Goal: Communication & Community: Participate in discussion

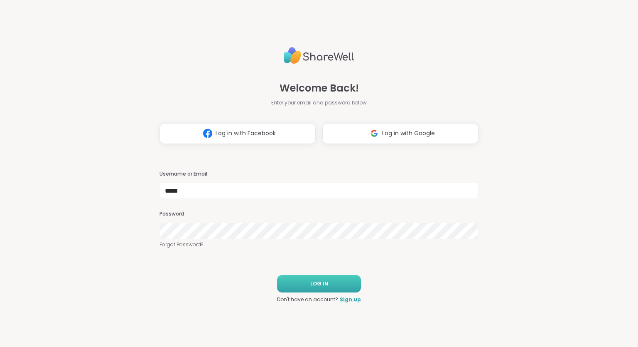
click at [307, 282] on button "LOG IN" at bounding box center [319, 283] width 84 height 17
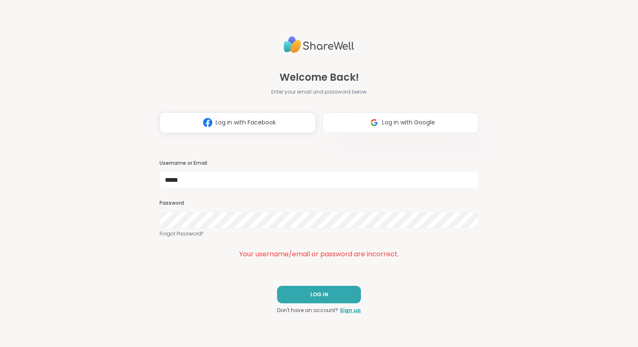
click at [429, 124] on span "Log in with Google" at bounding box center [408, 122] width 53 height 9
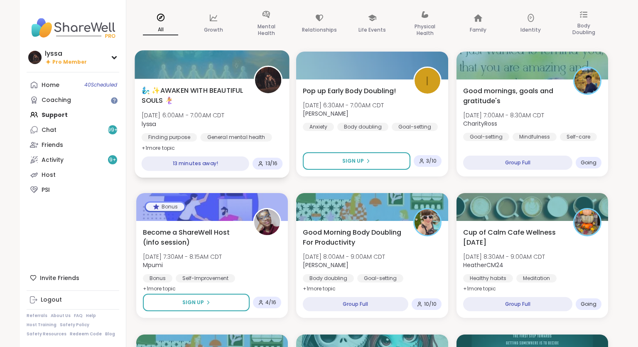
click at [246, 118] on div "🧞‍♂️ ✨AWAKEN WITH BEAUTIFUL SOULS 🧜‍♀️ Wed, Oct 08 | 6:00AM - 7:00AM CDT lyssa …" at bounding box center [212, 119] width 141 height 68
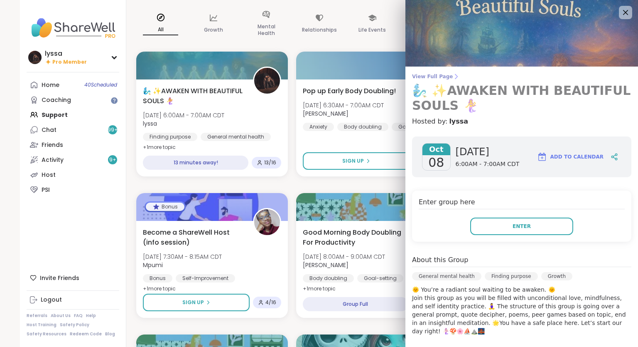
click at [446, 81] on link "View Full Page 🧞‍♂️ ✨AWAKEN WITH BEAUTIFUL SOULS 🧜‍♀️" at bounding box center [521, 93] width 219 height 40
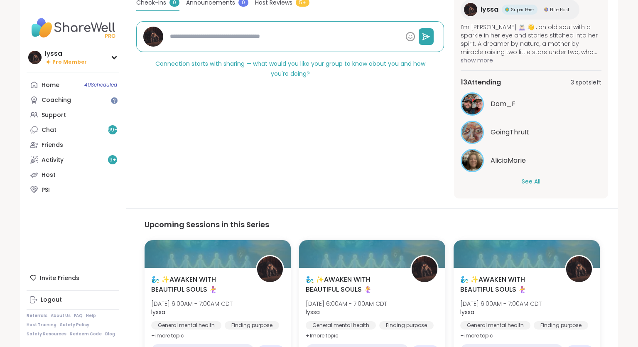
click at [533, 183] on button "See All" at bounding box center [531, 181] width 19 height 9
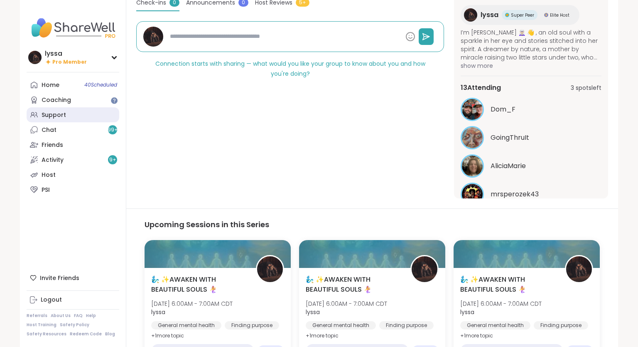
click at [76, 117] on link "Support" at bounding box center [73, 114] width 93 height 15
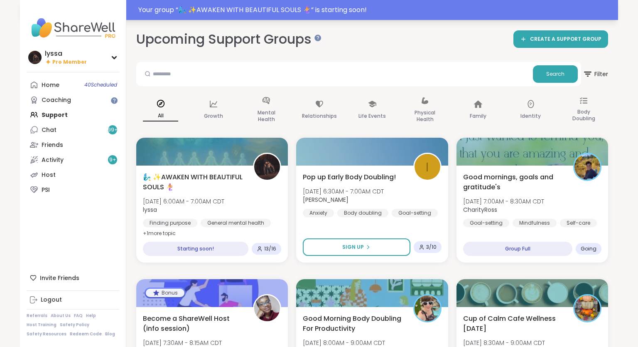
click at [345, 6] on div "Your group “ 🧞‍♂️ ✨AWAKEN WITH BEAUTIFUL SOULS 🧜‍♀️ ” is starting soon!" at bounding box center [375, 10] width 475 height 10
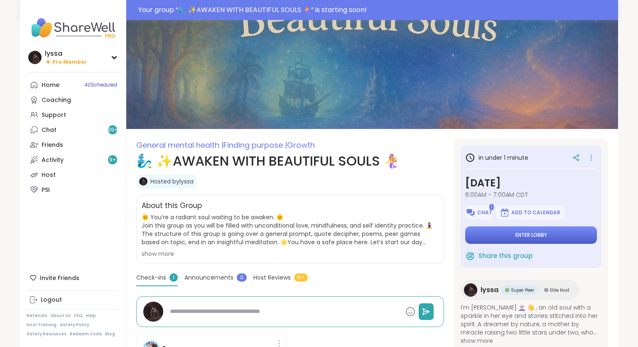
click at [533, 231] on button "Enter lobby" at bounding box center [532, 234] width 132 height 17
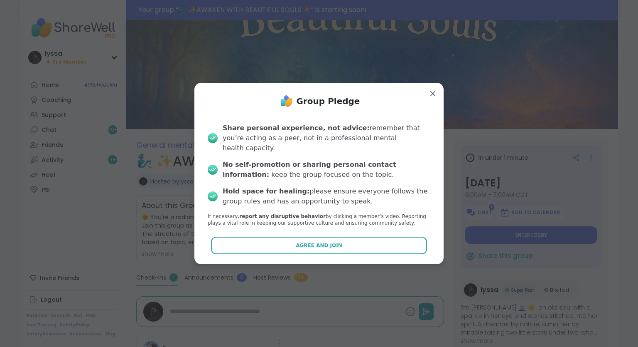
click at [382, 252] on div "Group Pledge Share personal experience, not advice: remember that you’re acting…" at bounding box center [319, 173] width 236 height 168
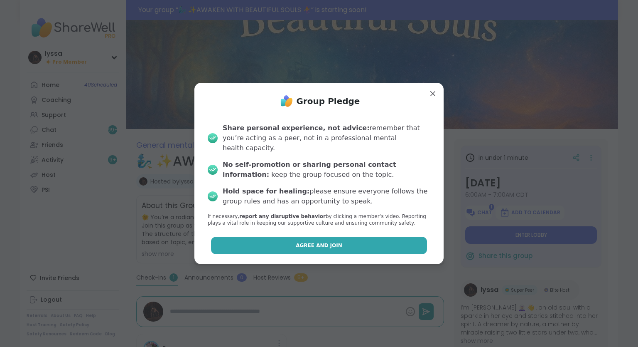
click at [386, 238] on button "Agree and Join" at bounding box center [319, 245] width 217 height 17
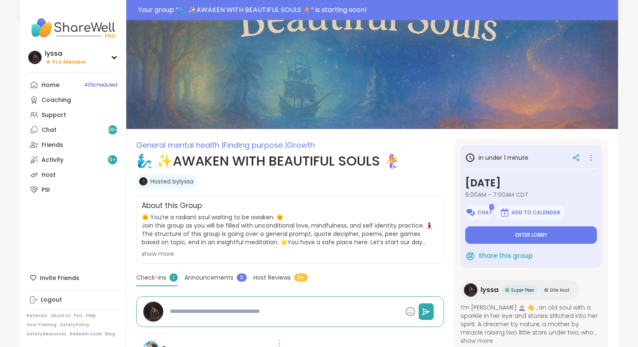
type textarea "*"
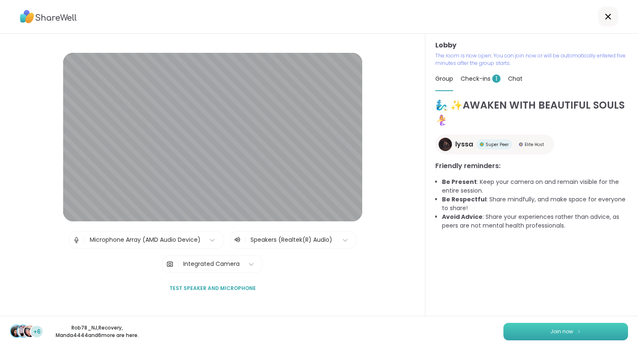
click at [538, 329] on button "Join now" at bounding box center [566, 331] width 125 height 17
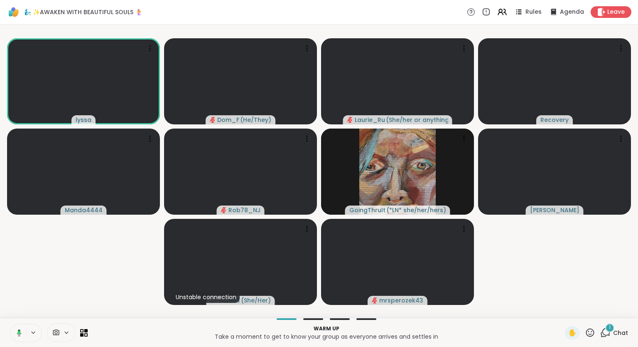
click at [18, 330] on icon at bounding box center [19, 332] width 5 height 7
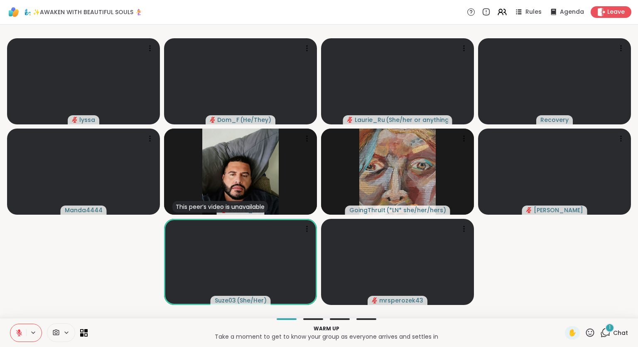
click at [635, 219] on div "lyssa Dom_F ( He/They ) Laurie_Ru ( She/her or anything else ) Recovery Manda44…" at bounding box center [319, 171] width 638 height 293
click at [27, 328] on div at bounding box center [26, 332] width 32 height 18
click at [16, 334] on icon at bounding box center [18, 332] width 7 height 7
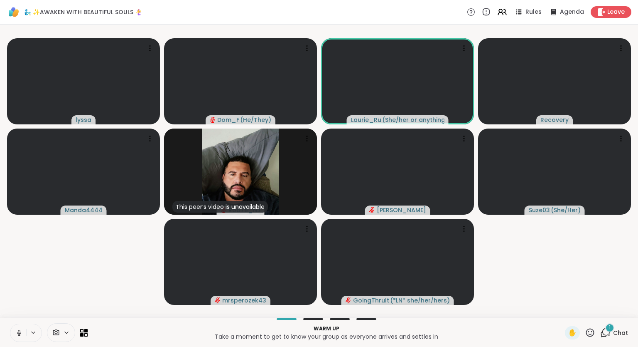
click at [21, 330] on icon at bounding box center [18, 332] width 7 height 7
click at [19, 334] on icon at bounding box center [19, 333] width 6 height 6
click at [21, 335] on icon at bounding box center [18, 332] width 7 height 7
click at [20, 333] on icon at bounding box center [19, 333] width 6 height 6
click at [635, 269] on div "lyssa Dom_F ( He/They ) Laurie_Ru ( She/her or anything else ) Recovery Manda44…" at bounding box center [319, 171] width 638 height 293
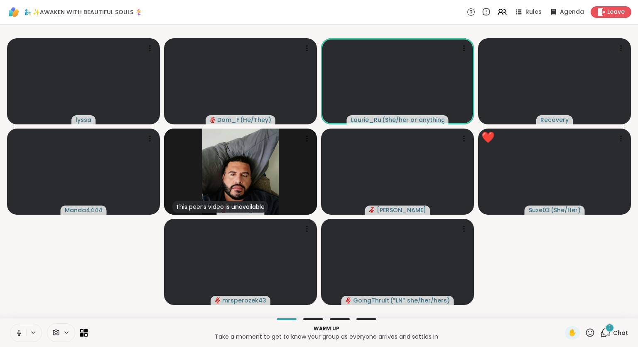
click at [635, 267] on div "lyssa Dom_F ( He/They ) Laurie_Ru ( She/her or anything else ) Recovery Manda44…" at bounding box center [319, 171] width 638 height 293
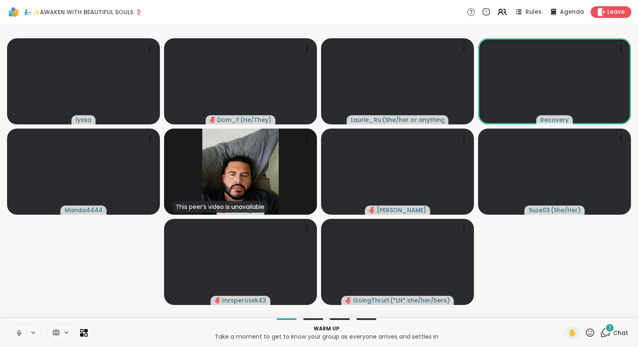
click at [591, 335] on icon at bounding box center [590, 332] width 8 height 8
click at [564, 312] on span "❤️" at bounding box center [566, 311] width 8 height 10
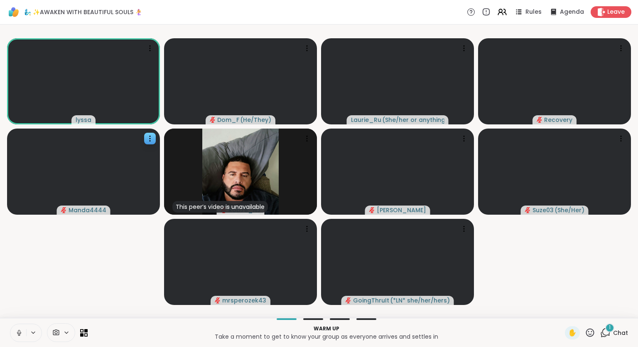
click at [153, 136] on icon at bounding box center [150, 138] width 8 height 8
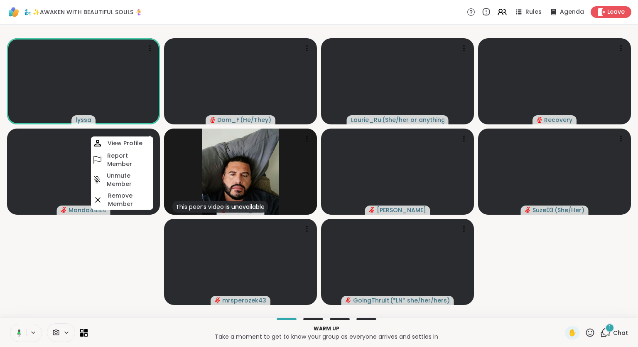
click at [129, 248] on video-player-container "lyssa Dom_F ( He/They ) Laurie_Ru ( She/her or anything else ) Recovery Manda44…" at bounding box center [319, 171] width 628 height 286
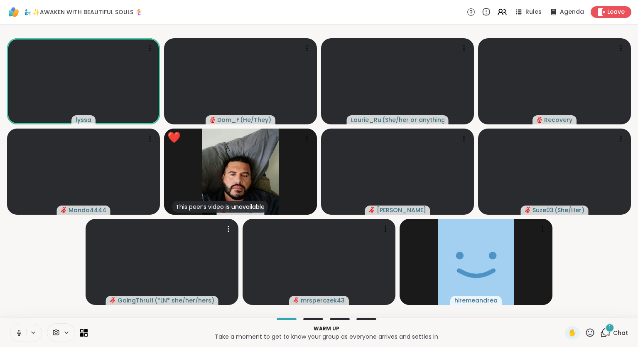
click at [22, 332] on icon at bounding box center [18, 332] width 7 height 7
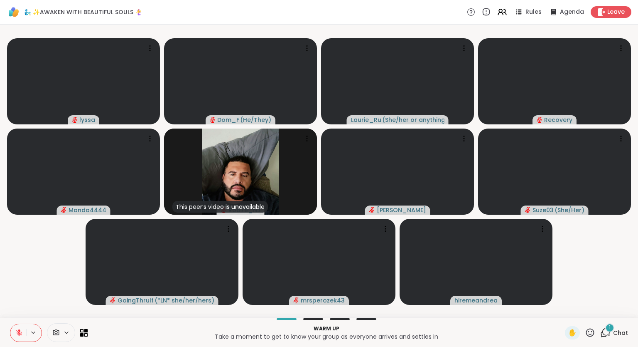
click at [23, 334] on button at bounding box center [18, 332] width 16 height 17
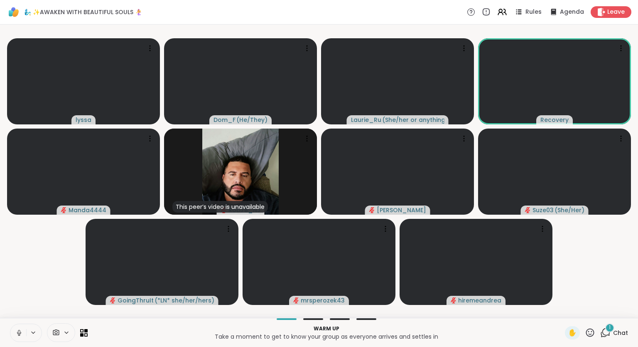
click at [16, 328] on button at bounding box center [18, 332] width 16 height 17
click at [22, 330] on icon at bounding box center [18, 332] width 7 height 7
click at [22, 329] on icon at bounding box center [18, 332] width 7 height 7
click at [21, 327] on button at bounding box center [18, 332] width 16 height 17
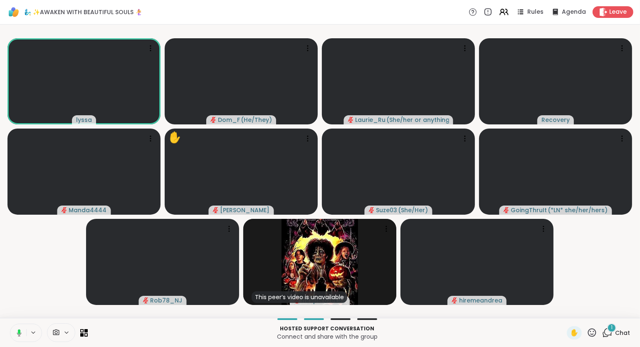
click at [636, 169] on div "lyssa Dom_F ( He/They ) Laurie_Ru ( She/her or anything else ) Recovery Manda44…" at bounding box center [320, 171] width 640 height 293
click at [593, 333] on icon at bounding box center [591, 332] width 10 height 10
click at [563, 310] on span "❤️" at bounding box center [567, 311] width 8 height 10
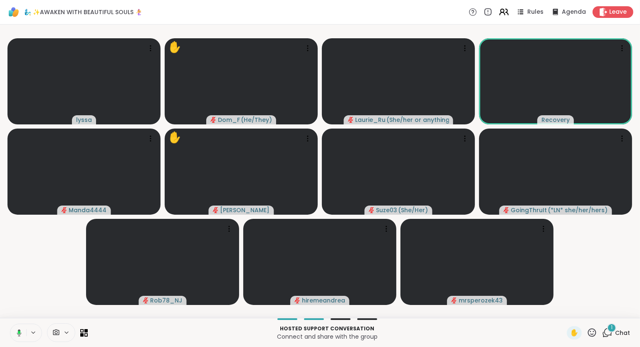
click at [505, 13] on icon at bounding box center [502, 13] width 5 height 2
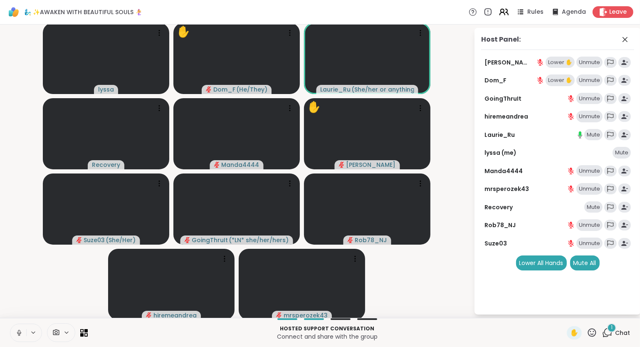
click at [503, 14] on icon at bounding box center [503, 12] width 10 height 10
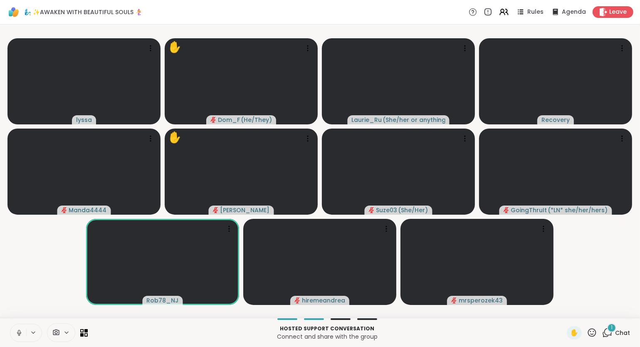
click at [606, 244] on video-player-container "lyssa ✋ Dom_F ( He/They ) Laurie_Ru ( She/her or anything else ) Recovery Manda…" at bounding box center [320, 171] width 630 height 286
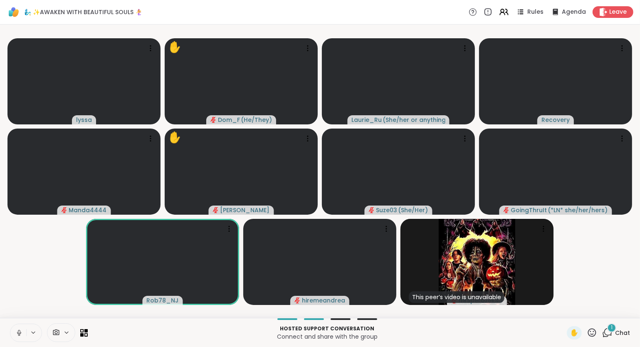
click at [577, 257] on video-player-container "lyssa ✋ Dom_F ( He/They ) Laurie_Ru ( She/her or anything else ) Recovery Manda…" at bounding box center [320, 171] width 630 height 286
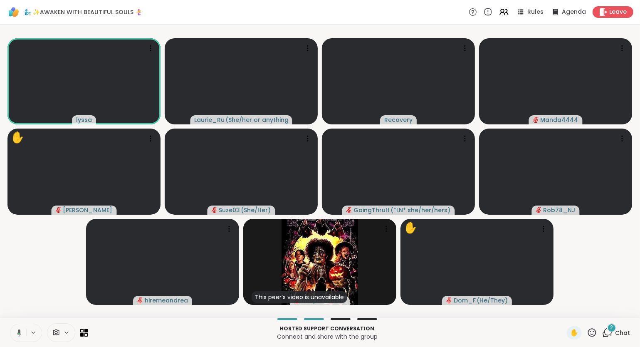
click at [603, 237] on video-player-container "lyssa Laurie_Ru ( She/her or anything else ) Recovery Manda4444 ✋ dodi Suze03 (…" at bounding box center [320, 171] width 630 height 286
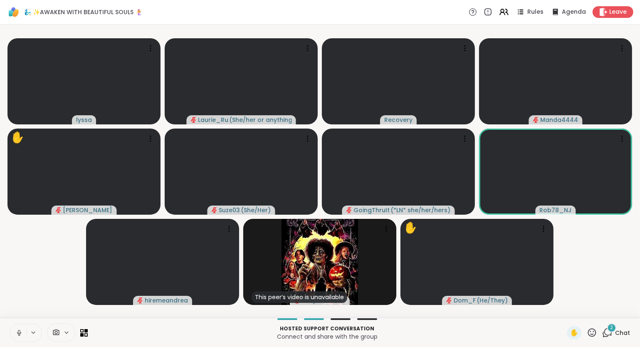
click at [601, 259] on video-player-container "lyssa Laurie_Ru ( She/her or anything else ) Recovery Manda4444 ✋ dodi Suze03 (…" at bounding box center [320, 171] width 630 height 286
click at [570, 248] on video-player-container "lyssa Laurie_Ru ( She/her or anything else ) Recovery Manda4444 ✋ dodi Suze03 (…" at bounding box center [320, 171] width 630 height 286
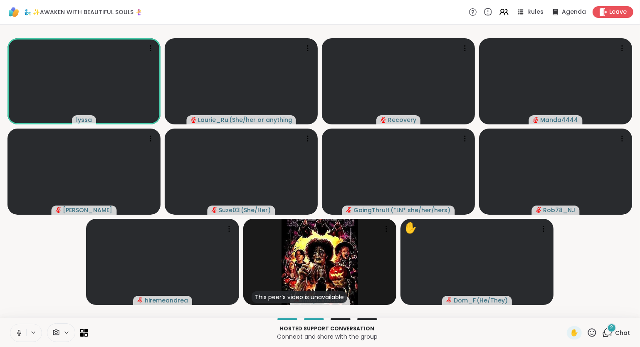
click at [595, 329] on icon at bounding box center [591, 332] width 10 height 10
click at [561, 305] on div "❤️" at bounding box center [567, 310] width 15 height 13
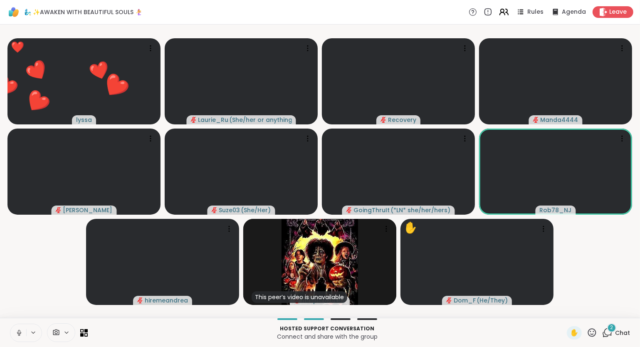
click at [504, 11] on icon at bounding box center [501, 10] width 3 height 3
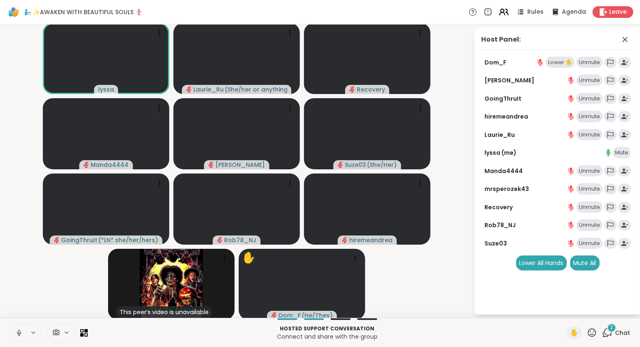
click at [504, 10] on icon at bounding box center [503, 12] width 10 height 10
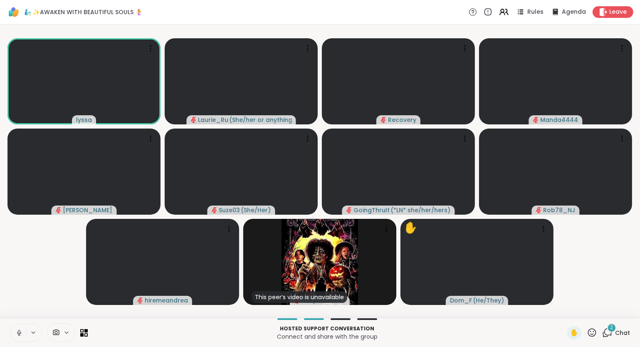
click at [12, 332] on button at bounding box center [18, 332] width 16 height 17
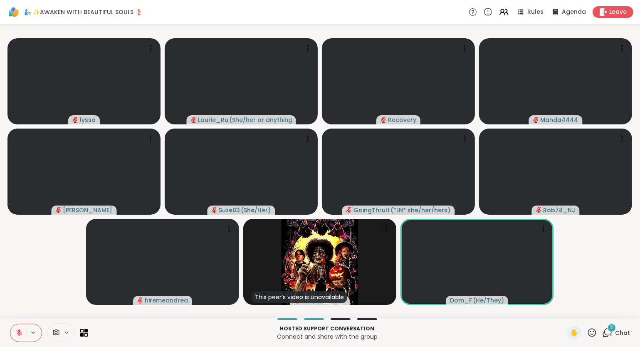
click at [595, 331] on icon at bounding box center [591, 332] width 10 height 10
click at [565, 310] on span "❤️" at bounding box center [567, 311] width 8 height 10
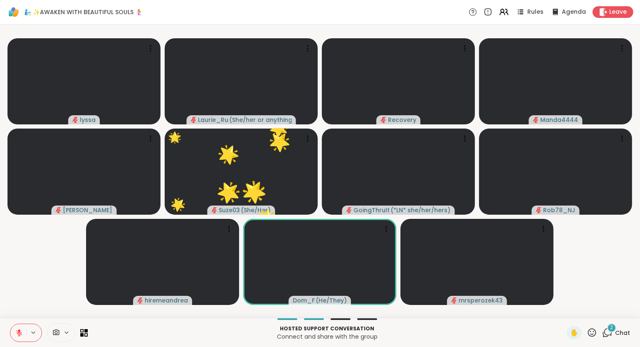
click at [609, 332] on icon at bounding box center [607, 332] width 10 height 10
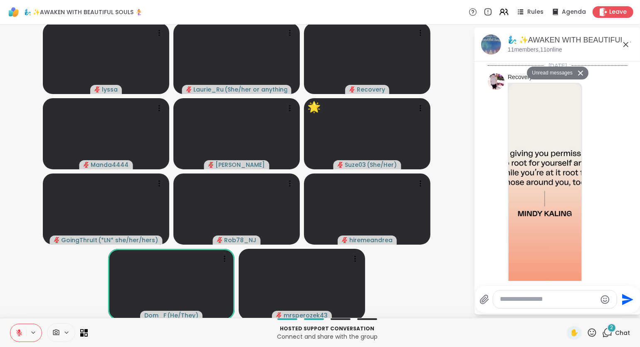
scroll to position [1062, 0]
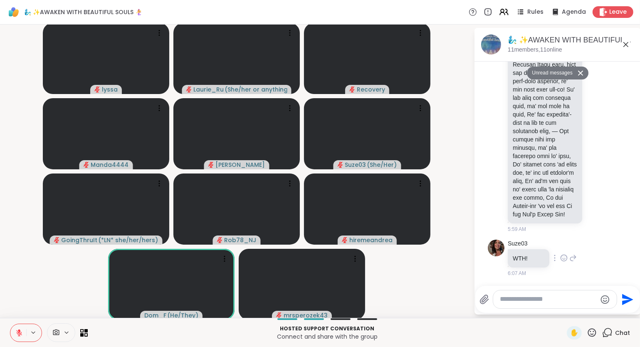
click at [562, 257] on icon at bounding box center [563, 258] width 7 height 8
click at [564, 245] on div "Select Reaction: Heart" at bounding box center [563, 244] width 7 height 7
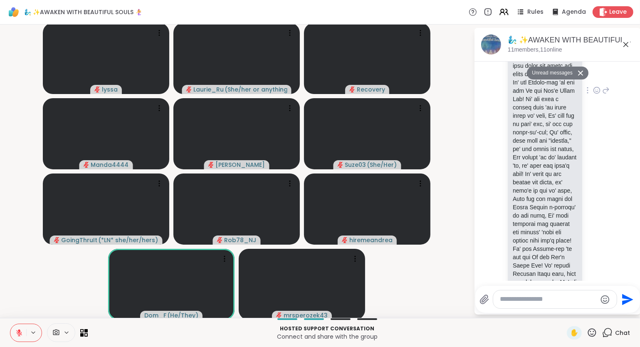
scroll to position [892, 0]
click at [625, 45] on icon at bounding box center [625, 44] width 5 height 5
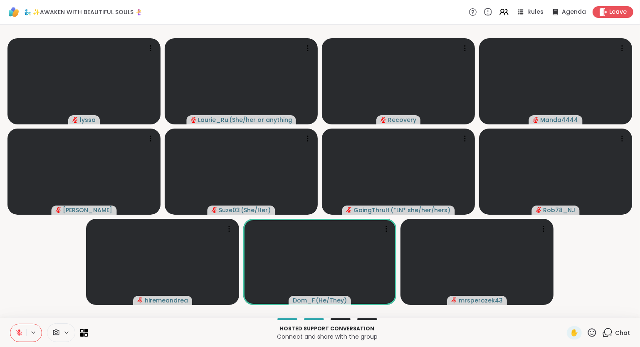
click at [593, 333] on icon at bounding box center [591, 332] width 10 height 10
click at [568, 311] on span "❤️" at bounding box center [567, 311] width 8 height 10
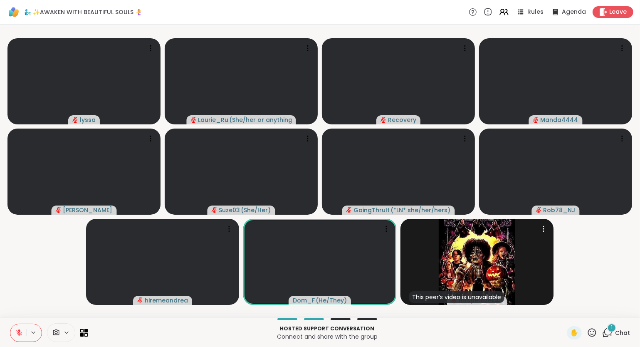
click at [591, 333] on icon at bounding box center [591, 332] width 10 height 10
click at [603, 313] on span "🌟" at bounding box center [604, 311] width 8 height 10
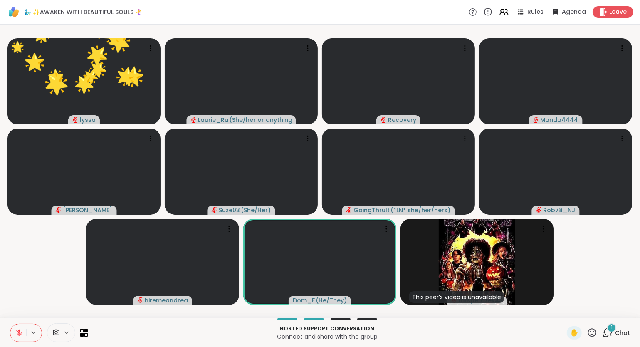
click at [14, 327] on button at bounding box center [18, 332] width 16 height 17
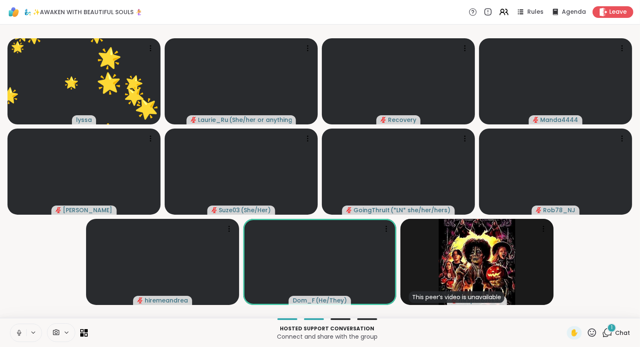
click at [16, 332] on icon at bounding box center [18, 332] width 7 height 7
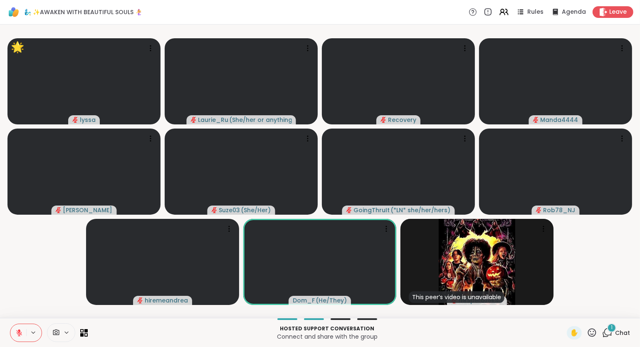
click at [19, 335] on icon at bounding box center [19, 333] width 6 height 6
click at [594, 334] on icon at bounding box center [591, 332] width 10 height 10
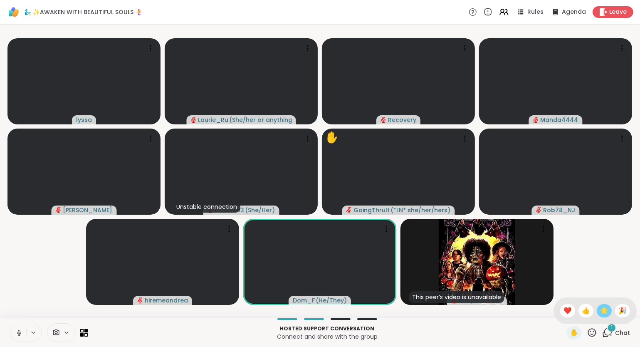
click at [602, 312] on span "🌟" at bounding box center [604, 311] width 8 height 10
click at [595, 333] on icon at bounding box center [591, 332] width 10 height 10
click at [568, 311] on span "❤️" at bounding box center [567, 311] width 8 height 10
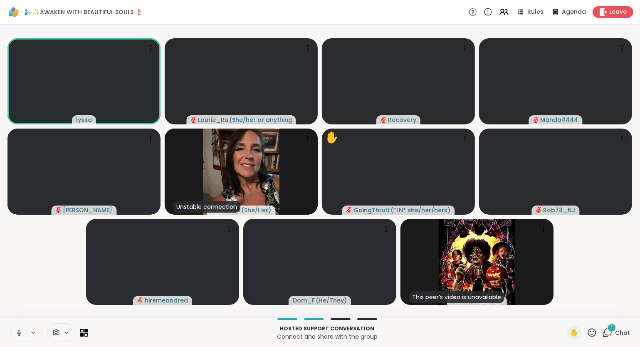
click at [617, 332] on span "Chat" at bounding box center [622, 332] width 15 height 8
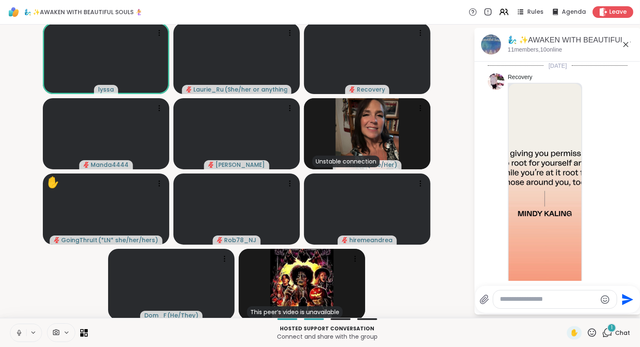
scroll to position [1117, 0]
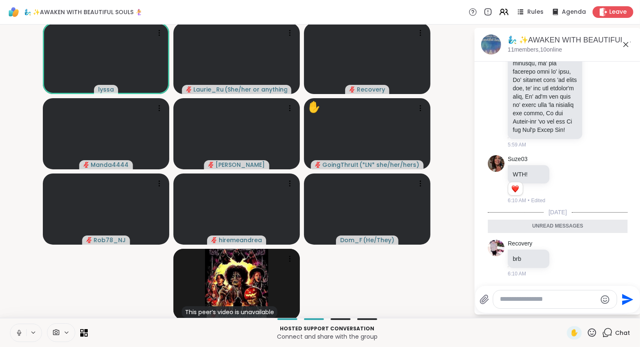
click at [623, 44] on icon at bounding box center [626, 44] width 10 height 10
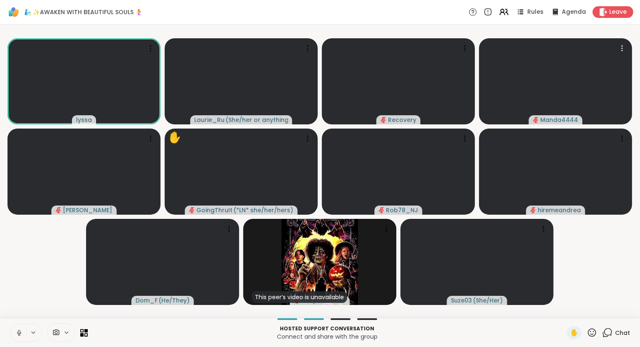
click at [606, 297] on video-player-container "lyssa Laurie_Ru ( She/her or anything else ) Recovery Manda4444 dodi ✋ GoingThr…" at bounding box center [320, 171] width 630 height 286
click at [592, 330] on icon at bounding box center [591, 332] width 10 height 10
click at [611, 283] on video-player-container "lyssa Laurie_Ru ( She/her or anything else ) Recovery Manda4444 dodi ✋ GoingThr…" at bounding box center [320, 171] width 630 height 286
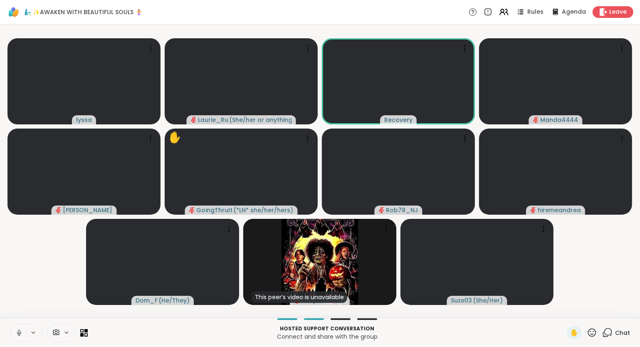
click at [605, 256] on video-player-container "lyssa Laurie_Ru ( She/her or anything else ) Recovery Manda4444 dodi ✋ GoingThr…" at bounding box center [320, 171] width 630 height 286
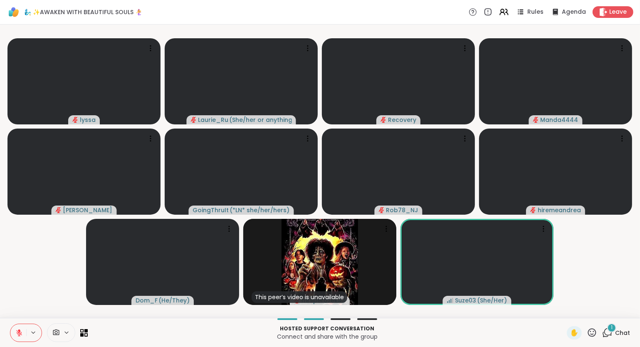
click at [22, 330] on icon at bounding box center [18, 332] width 7 height 7
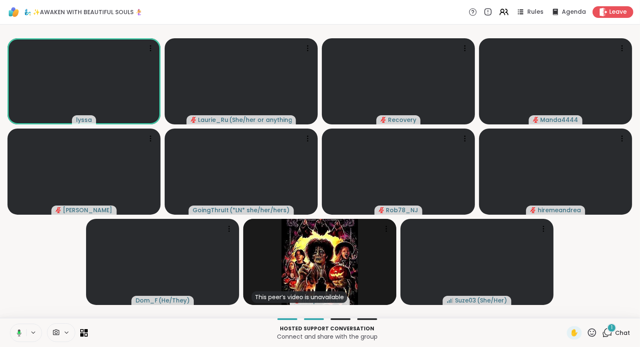
click at [17, 332] on icon at bounding box center [17, 332] width 7 height 7
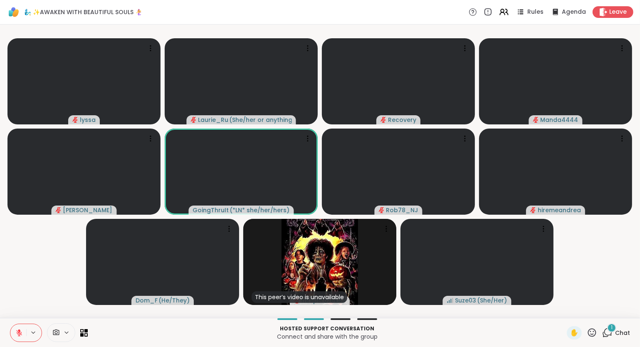
click at [592, 330] on icon at bounding box center [591, 332] width 10 height 10
click at [563, 313] on span "❤️" at bounding box center [567, 311] width 8 height 10
click at [592, 332] on icon at bounding box center [591, 332] width 10 height 10
click at [568, 312] on span "❤️" at bounding box center [567, 311] width 8 height 10
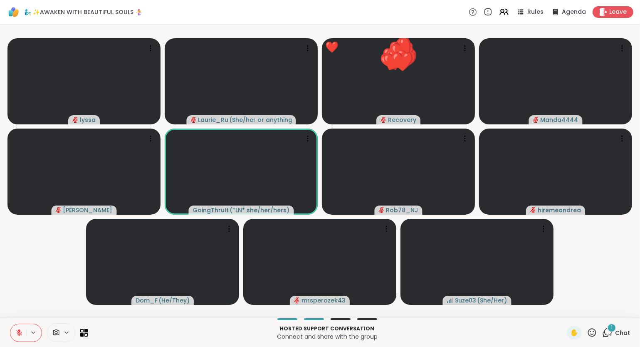
click at [16, 328] on button at bounding box center [18, 332] width 16 height 17
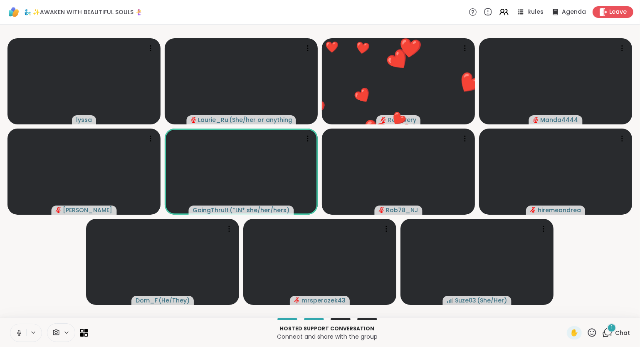
click at [598, 333] on div "✋ 1 Chat" at bounding box center [598, 332] width 63 height 13
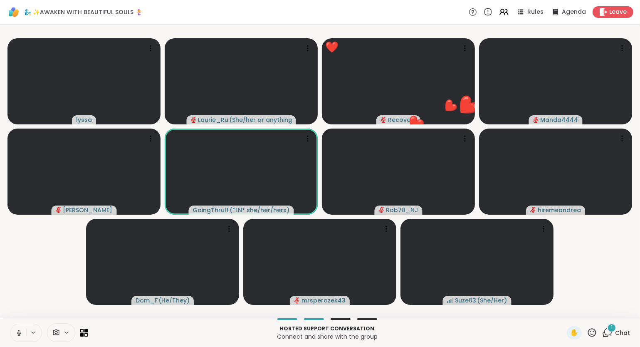
click at [590, 332] on icon at bounding box center [591, 332] width 10 height 10
click at [565, 312] on span "❤️" at bounding box center [567, 311] width 8 height 10
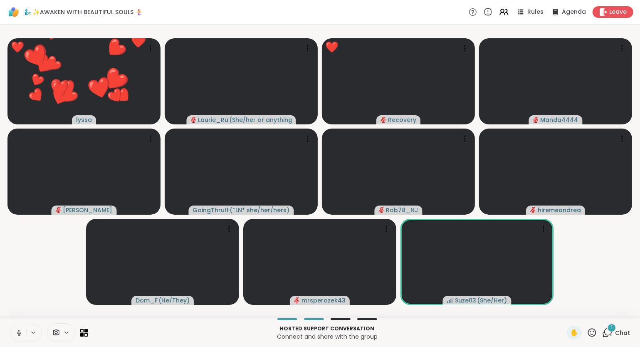
click at [591, 335] on icon at bounding box center [592, 332] width 8 height 8
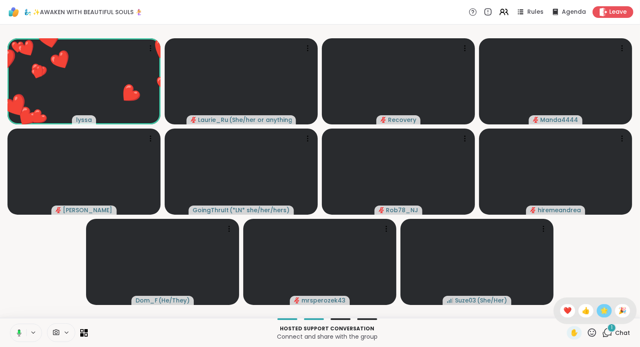
click at [603, 315] on span "🌟" at bounding box center [604, 311] width 8 height 10
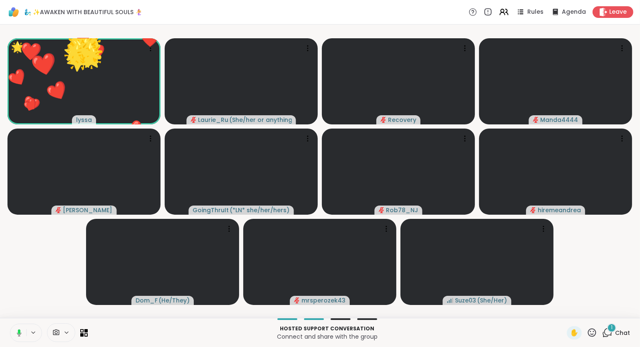
click at [592, 331] on icon at bounding box center [591, 332] width 10 height 10
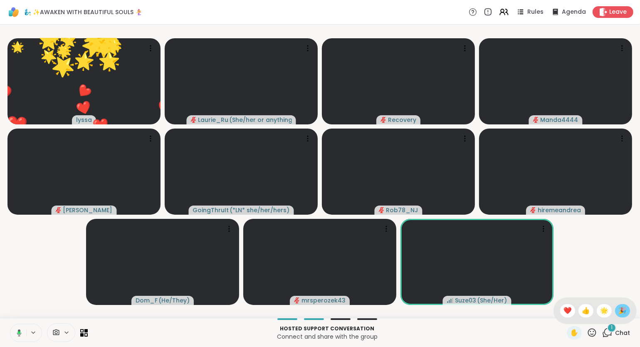
click at [619, 315] on span "🎉" at bounding box center [622, 311] width 8 height 10
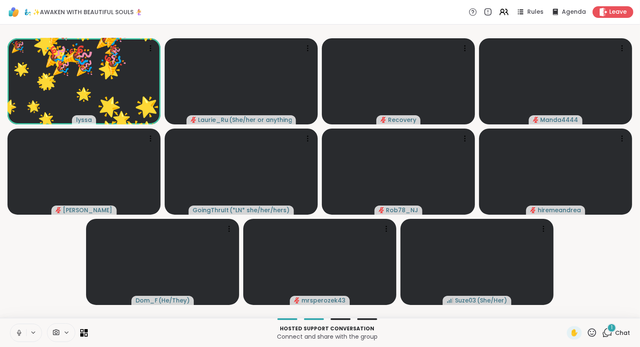
click at [594, 331] on icon at bounding box center [592, 332] width 8 height 8
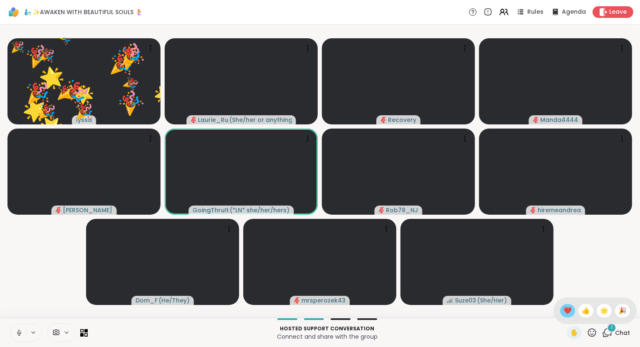
click at [570, 312] on div "❤️" at bounding box center [567, 310] width 15 height 13
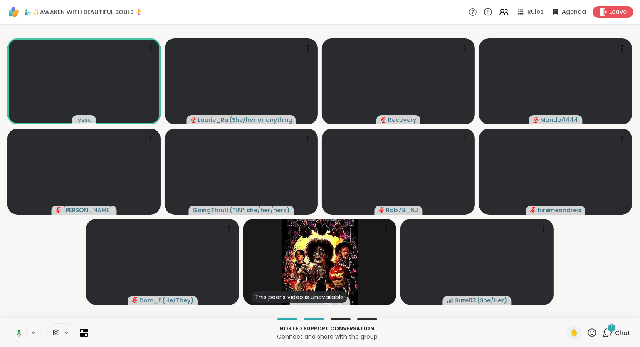
click at [592, 333] on icon at bounding box center [591, 332] width 10 height 10
click at [563, 313] on span "❤️" at bounding box center [567, 311] width 8 height 10
click at [16, 329] on icon at bounding box center [18, 332] width 7 height 7
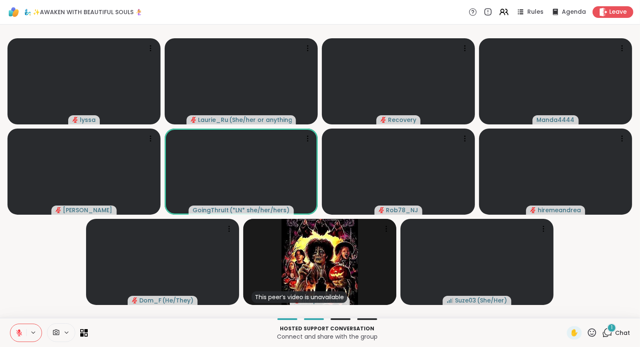
click at [14, 333] on button at bounding box center [18, 332] width 16 height 17
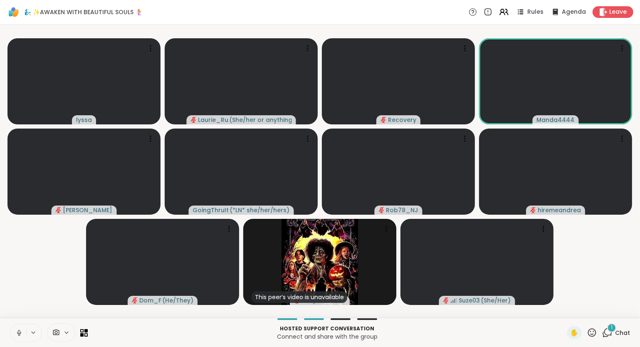
click at [593, 338] on div "✋" at bounding box center [582, 332] width 30 height 13
click at [594, 334] on icon at bounding box center [592, 332] width 8 height 8
click at [565, 312] on span "❤️" at bounding box center [567, 311] width 8 height 10
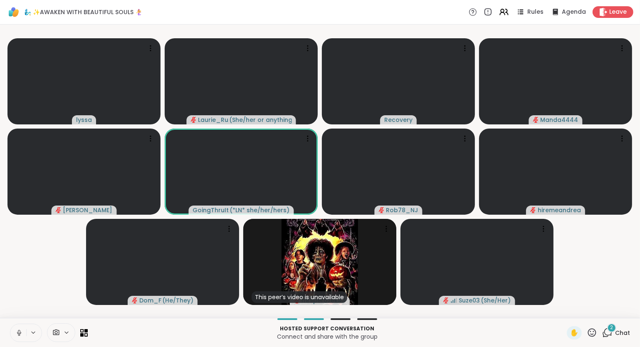
click at [612, 335] on icon at bounding box center [608, 331] width 8 height 7
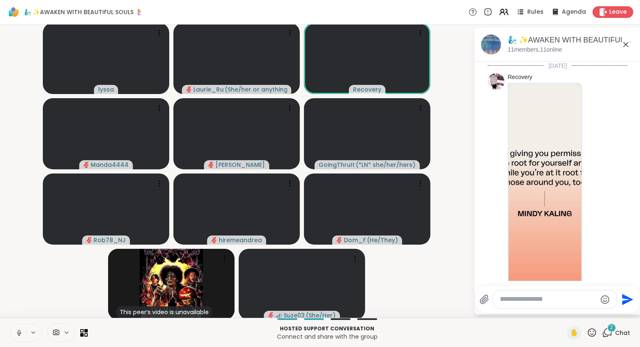
scroll to position [1256, 0]
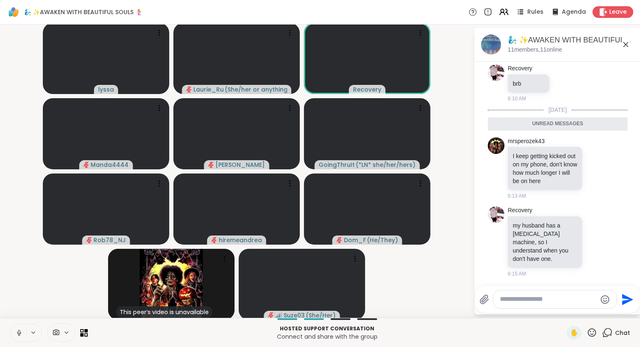
click at [623, 47] on icon at bounding box center [626, 44] width 10 height 10
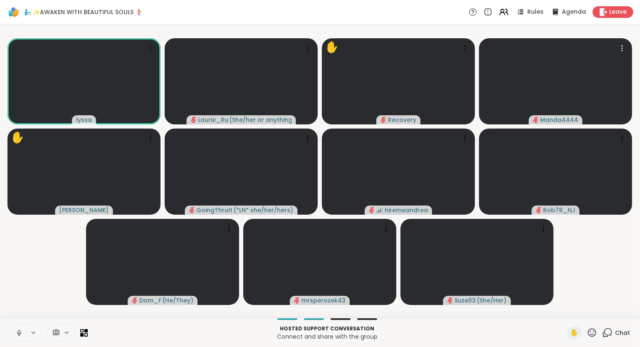
click at [593, 333] on icon at bounding box center [591, 332] width 10 height 10
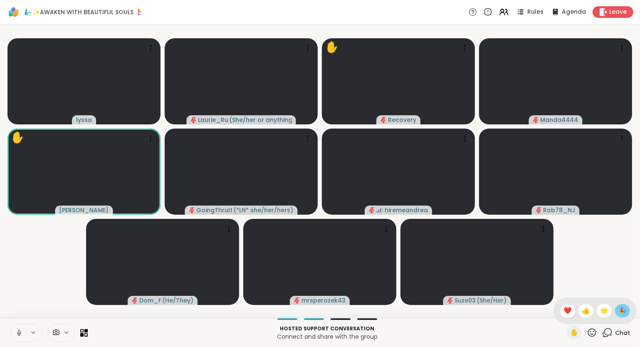
click at [622, 315] on span "🎉" at bounding box center [622, 311] width 8 height 10
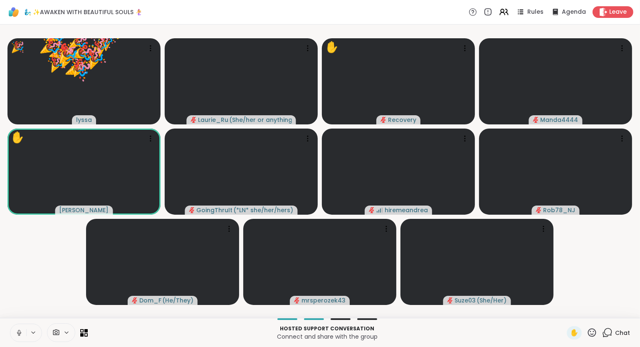
click at [16, 335] on icon at bounding box center [18, 332] width 7 height 7
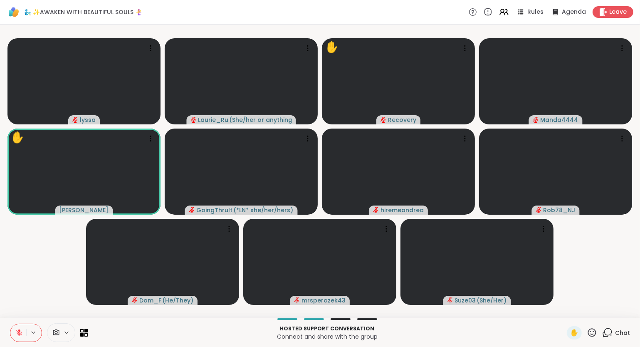
click at [591, 338] on div "✋" at bounding box center [582, 332] width 30 height 13
click at [597, 332] on icon at bounding box center [591, 332] width 10 height 10
click at [569, 314] on span "❤️" at bounding box center [567, 311] width 8 height 10
click at [592, 331] on icon at bounding box center [591, 332] width 10 height 10
click at [563, 308] on span "❤️" at bounding box center [567, 311] width 8 height 10
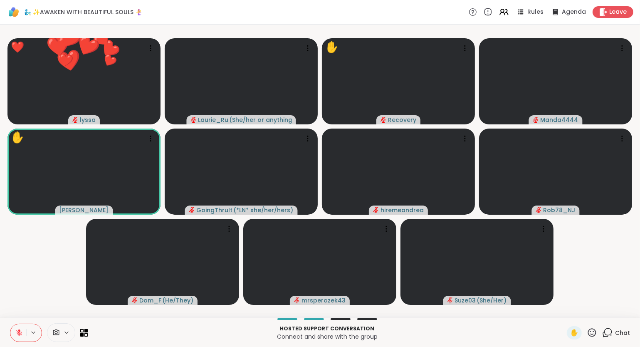
click at [593, 331] on icon at bounding box center [591, 332] width 10 height 10
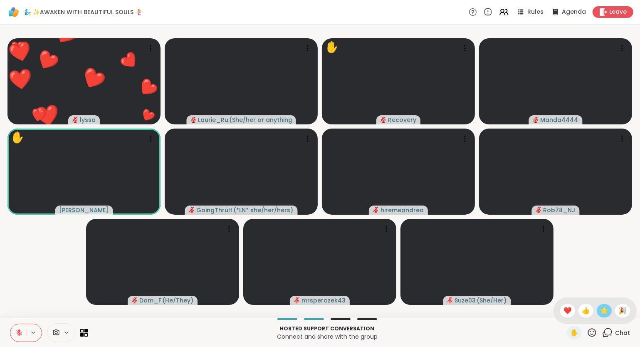
click at [603, 310] on span "🌟" at bounding box center [604, 311] width 8 height 10
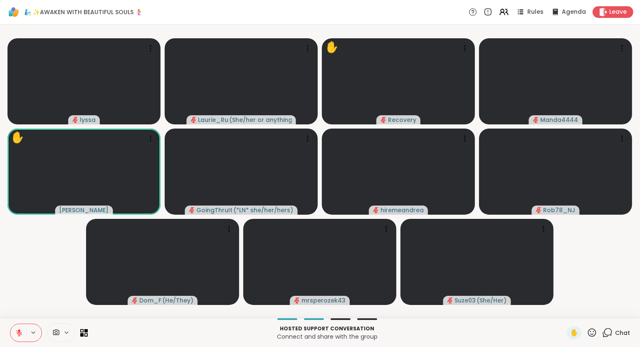
click at [591, 334] on icon at bounding box center [592, 332] width 8 height 8
click at [600, 308] on span "🌟" at bounding box center [604, 311] width 8 height 10
click at [591, 335] on icon at bounding box center [591, 332] width 10 height 10
click at [620, 311] on span "🎉" at bounding box center [622, 311] width 8 height 10
click at [20, 329] on icon at bounding box center [18, 332] width 7 height 7
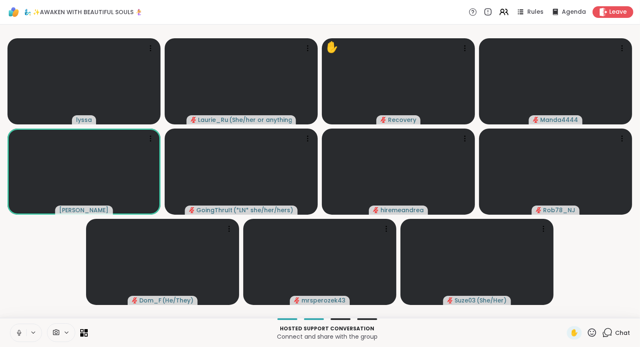
click at [19, 333] on icon at bounding box center [18, 332] width 7 height 7
click at [594, 333] on icon at bounding box center [591, 332] width 10 height 10
click at [563, 311] on span "❤️" at bounding box center [567, 311] width 8 height 10
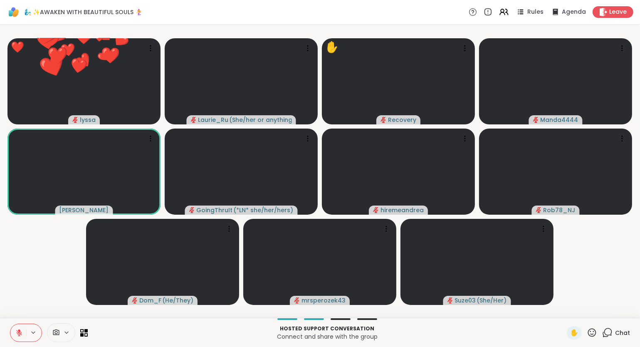
click at [598, 330] on div "✋ Chat" at bounding box center [598, 332] width 63 height 13
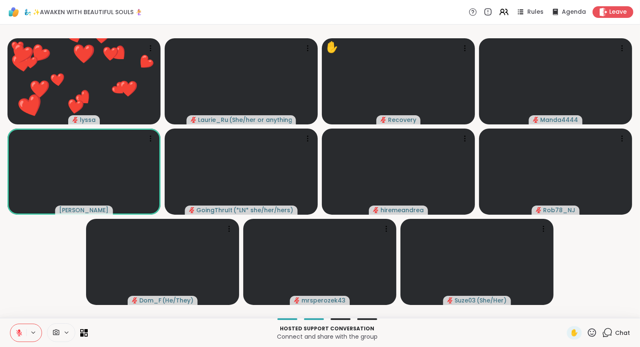
click at [19, 335] on icon at bounding box center [18, 332] width 7 height 7
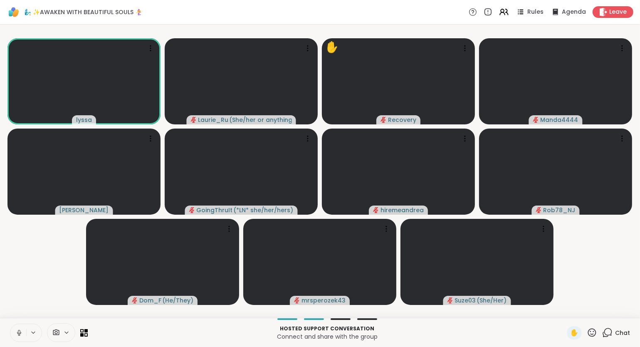
click at [594, 335] on icon at bounding box center [591, 332] width 10 height 10
click at [564, 311] on span "❤️" at bounding box center [567, 311] width 8 height 10
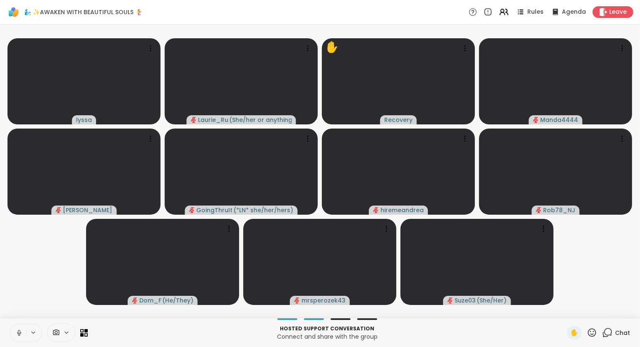
click at [17, 334] on icon at bounding box center [18, 332] width 7 height 7
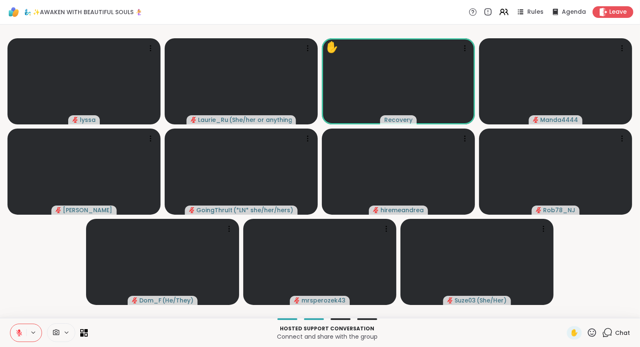
click at [21, 331] on icon at bounding box center [18, 332] width 7 height 7
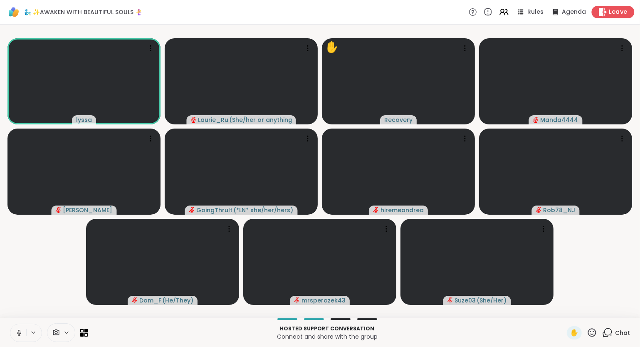
click at [622, 13] on span "Leave" at bounding box center [618, 12] width 18 height 9
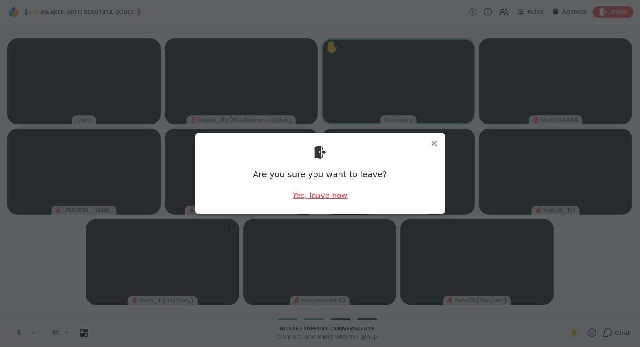
click at [324, 194] on div "Yes, leave now" at bounding box center [319, 195] width 55 height 10
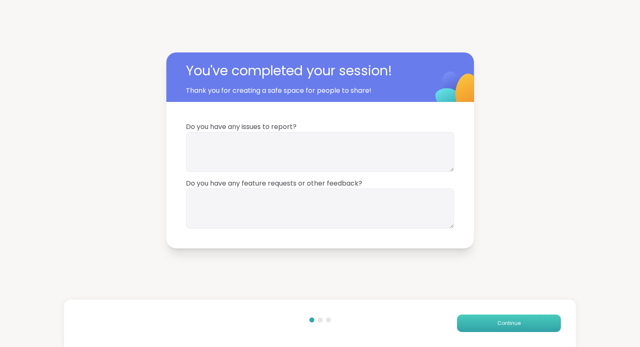
click at [494, 323] on button "Continue" at bounding box center [509, 322] width 104 height 17
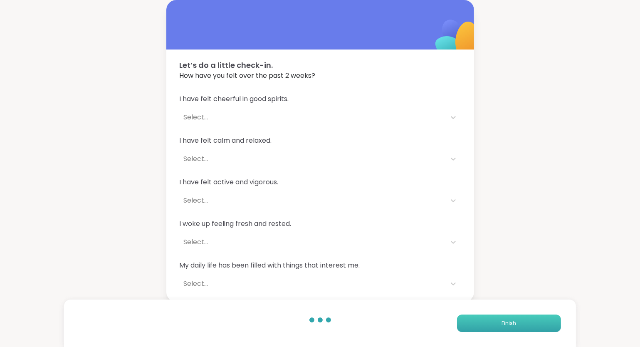
click at [480, 321] on button "Finish" at bounding box center [509, 322] width 104 height 17
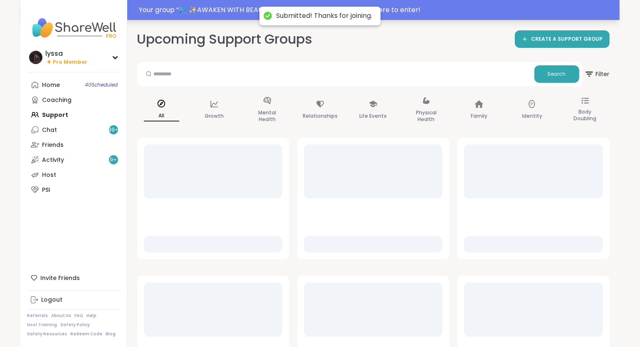
click at [210, 12] on div "Your group “ 🧞‍♂️ ✨AWAKEN WITH BEAUTIFUL SOULS 🧜‍♀️ ” has started. Click here t…" at bounding box center [376, 10] width 475 height 10
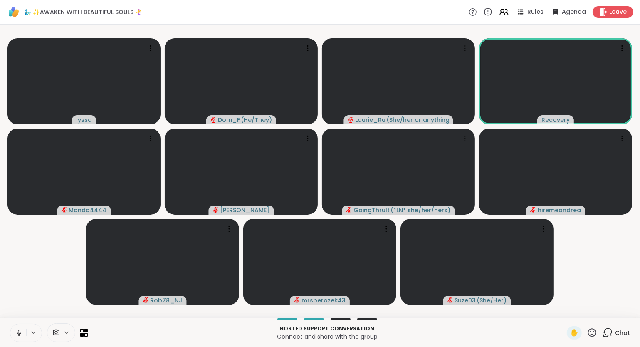
click at [17, 335] on icon at bounding box center [18, 332] width 7 height 7
click at [21, 332] on icon at bounding box center [18, 332] width 7 height 7
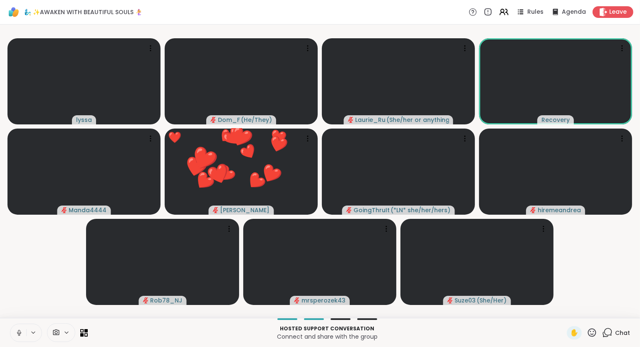
click at [594, 331] on icon at bounding box center [591, 332] width 10 height 10
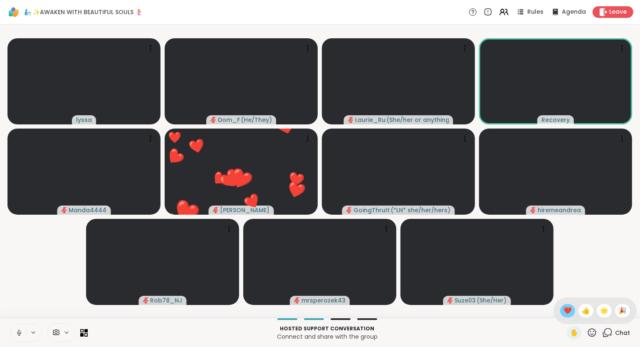
click at [563, 313] on span "❤️" at bounding box center [567, 311] width 8 height 10
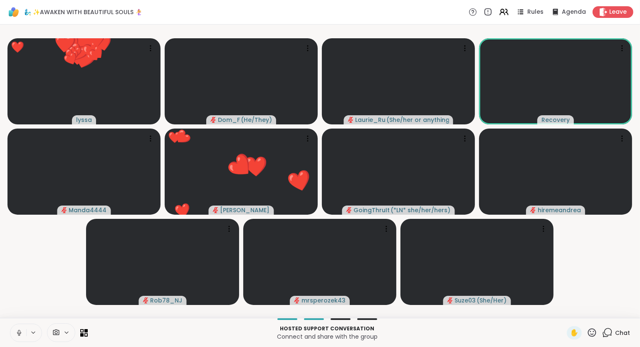
click at [594, 334] on icon at bounding box center [591, 332] width 10 height 10
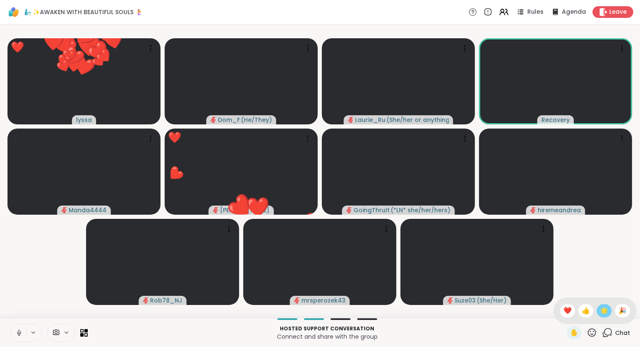
click at [600, 312] on span "🌟" at bounding box center [604, 311] width 8 height 10
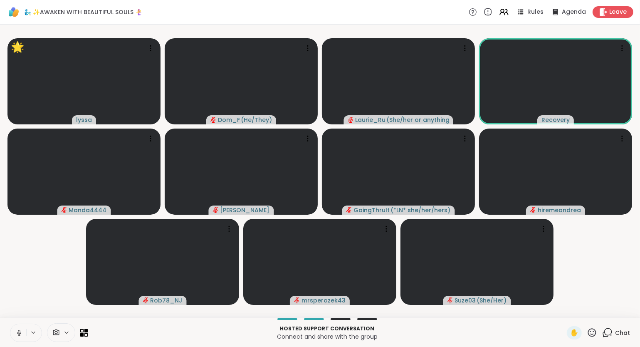
click at [15, 336] on button at bounding box center [18, 332] width 16 height 17
click at [599, 334] on div "✋ Chat" at bounding box center [598, 332] width 63 height 13
click at [596, 333] on icon at bounding box center [592, 332] width 8 height 8
click at [564, 316] on div "❤️" at bounding box center [567, 310] width 15 height 13
click at [591, 335] on icon at bounding box center [591, 332] width 10 height 10
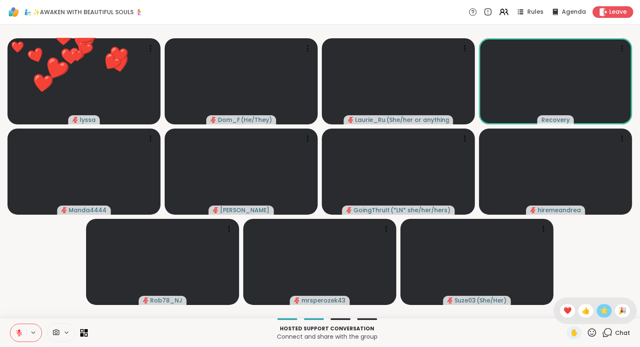
click at [604, 312] on span "🌟" at bounding box center [604, 311] width 8 height 10
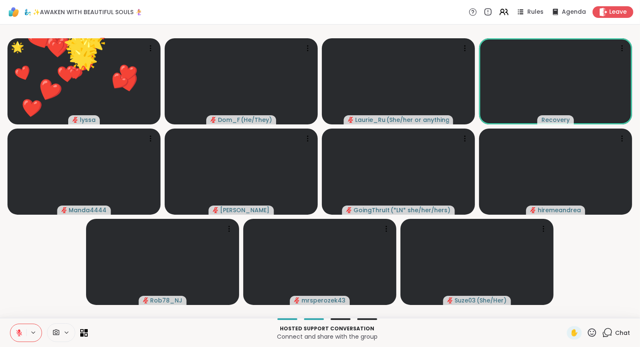
click at [593, 333] on icon at bounding box center [591, 332] width 10 height 10
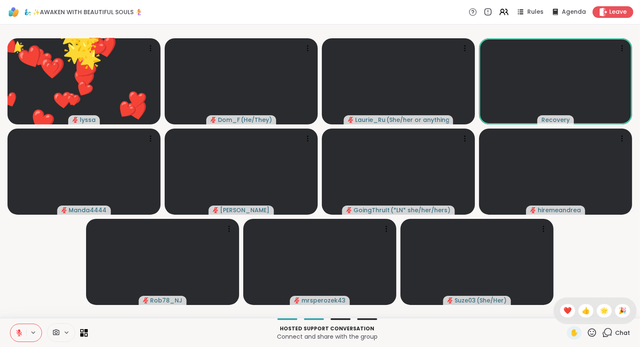
click at [619, 310] on span "🎉" at bounding box center [622, 311] width 8 height 10
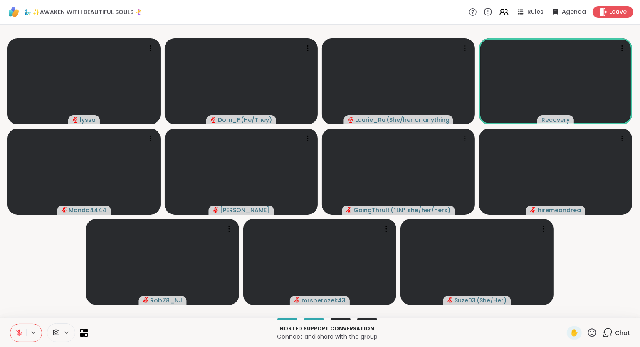
click at [594, 334] on icon at bounding box center [591, 332] width 10 height 10
click at [565, 311] on span "❤️" at bounding box center [567, 311] width 8 height 10
click at [596, 334] on icon at bounding box center [591, 332] width 10 height 10
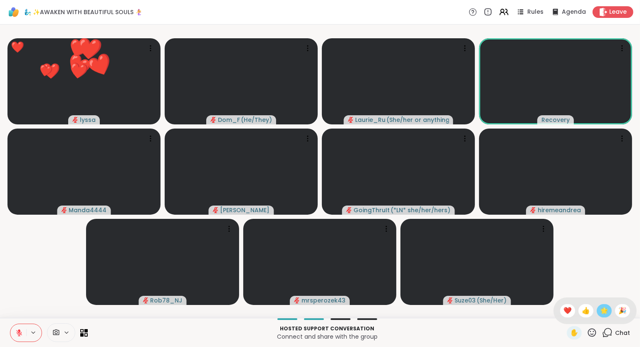
click at [603, 315] on span "🌟" at bounding box center [604, 311] width 8 height 10
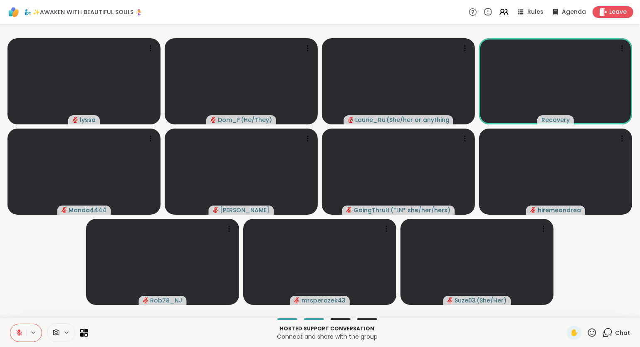
click at [20, 333] on icon at bounding box center [19, 333] width 6 height 6
click at [597, 336] on icon at bounding box center [591, 332] width 10 height 10
click at [602, 277] on video-player-container "lyssa Dom_F ( He/They ) Laurie_Ru ( She/her or anything else ) Recovery Manda44…" at bounding box center [320, 171] width 630 height 286
click at [504, 9] on icon at bounding box center [501, 10] width 3 height 3
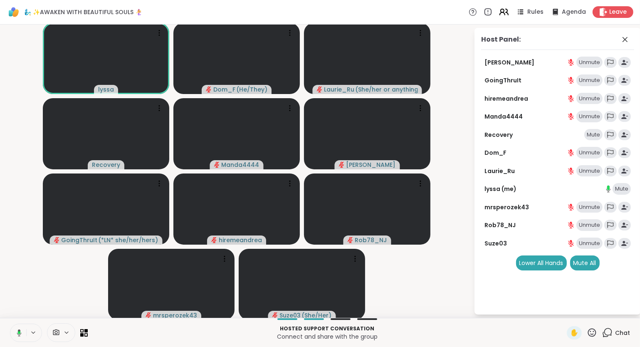
click at [503, 10] on icon at bounding box center [501, 10] width 3 height 3
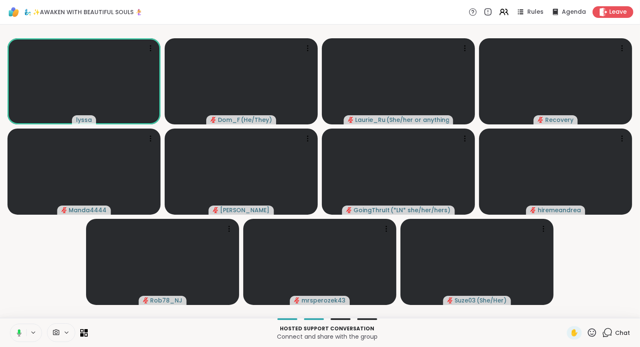
click at [619, 333] on span "Chat" at bounding box center [622, 332] width 15 height 8
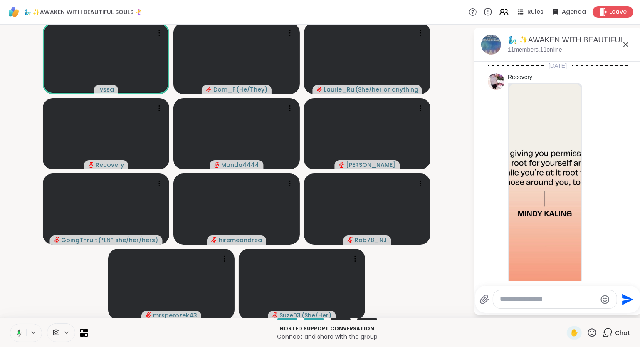
scroll to position [1328, 0]
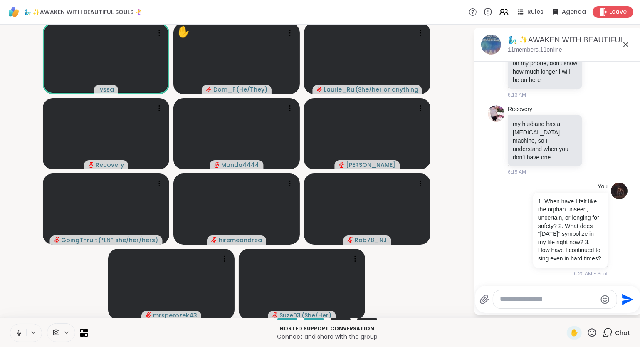
click at [16, 330] on icon at bounding box center [18, 332] width 7 height 7
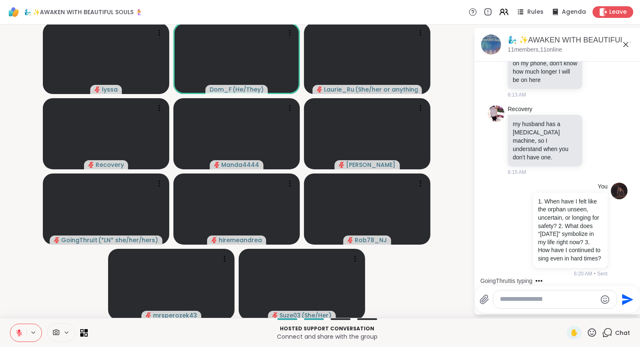
click at [596, 336] on icon at bounding box center [591, 332] width 10 height 10
click at [564, 313] on span "❤️" at bounding box center [567, 311] width 8 height 10
click at [598, 337] on div "✋ Chat" at bounding box center [598, 332] width 63 height 13
click at [594, 338] on div "✋" at bounding box center [582, 332] width 30 height 13
click at [591, 335] on icon at bounding box center [591, 332] width 10 height 10
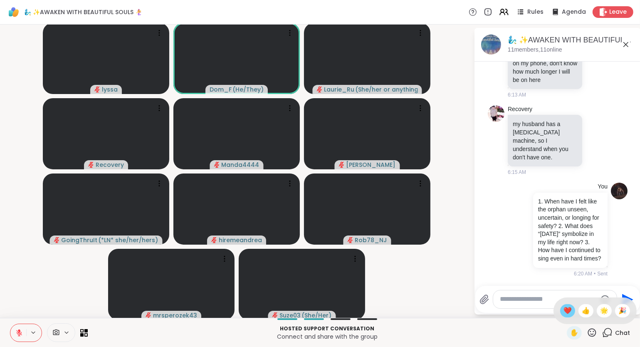
click at [568, 312] on span "❤️" at bounding box center [567, 311] width 8 height 10
click at [595, 333] on icon at bounding box center [591, 332] width 10 height 10
click at [564, 310] on span "❤️" at bounding box center [567, 311] width 8 height 10
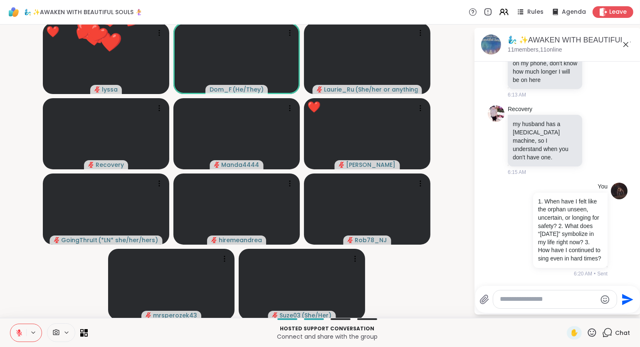
click at [593, 337] on icon at bounding box center [591, 332] width 10 height 10
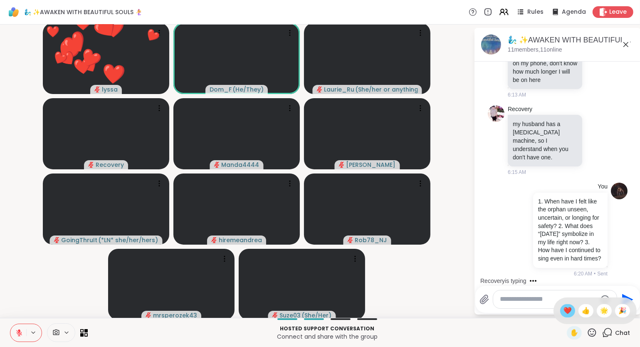
click at [567, 312] on span "❤️" at bounding box center [567, 311] width 8 height 10
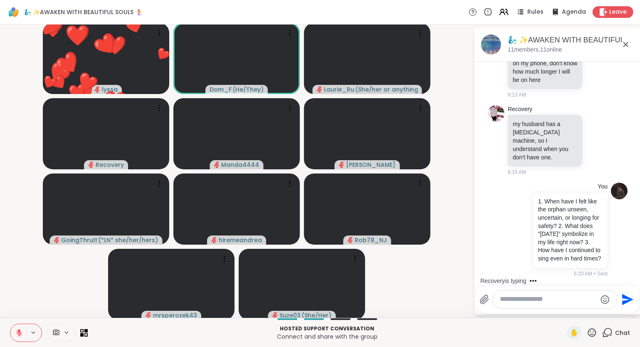
click at [592, 335] on icon at bounding box center [592, 332] width 8 height 8
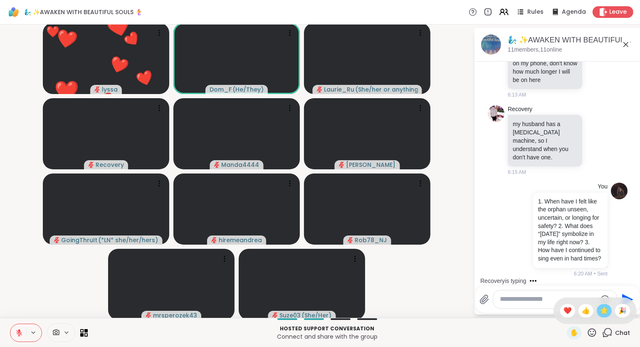
click at [605, 313] on span "🌟" at bounding box center [604, 311] width 8 height 10
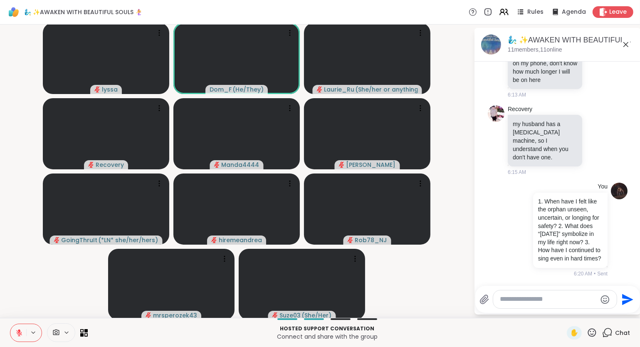
click at [596, 335] on icon at bounding box center [592, 332] width 8 height 8
click at [563, 311] on span "❤️" at bounding box center [567, 311] width 8 height 10
click at [593, 334] on icon at bounding box center [591, 332] width 10 height 10
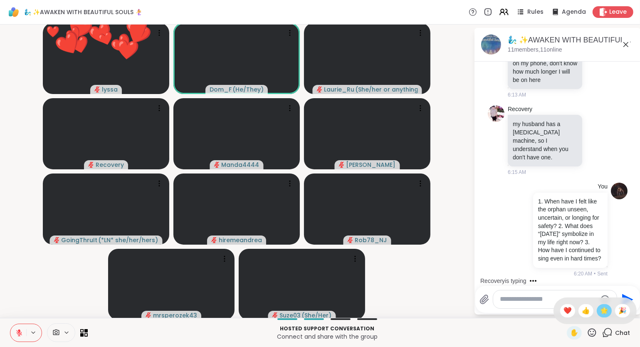
click at [603, 311] on span "🌟" at bounding box center [604, 311] width 8 height 10
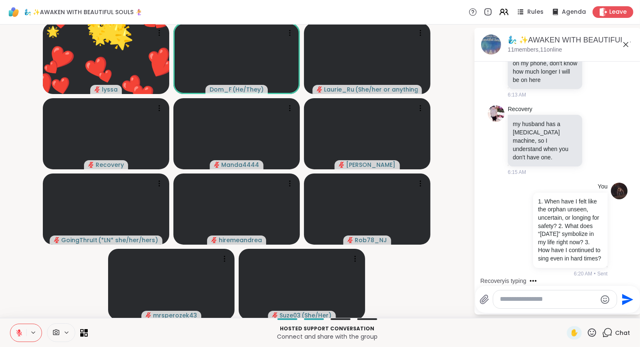
click at [591, 337] on icon at bounding box center [591, 332] width 10 height 10
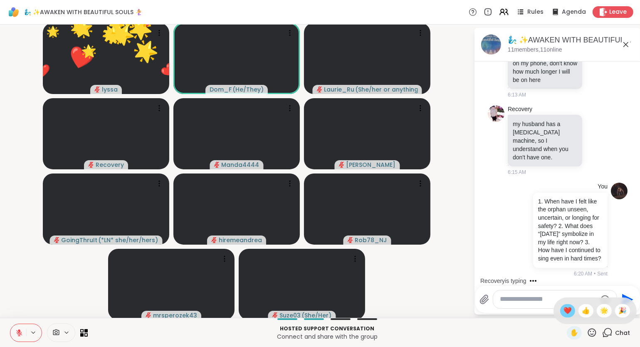
click at [564, 312] on span "❤️" at bounding box center [567, 311] width 8 height 10
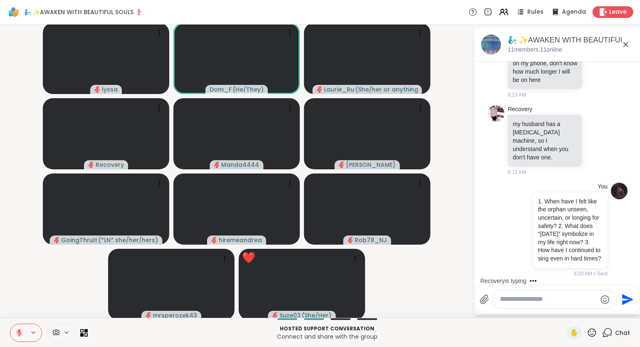
click at [591, 333] on icon at bounding box center [591, 332] width 10 height 10
click at [568, 310] on span "❤️" at bounding box center [567, 311] width 8 height 10
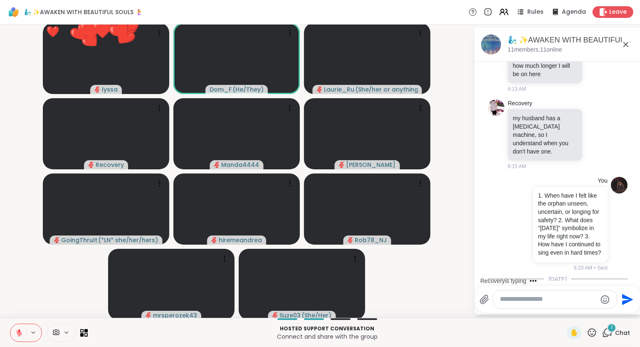
scroll to position [1439, 0]
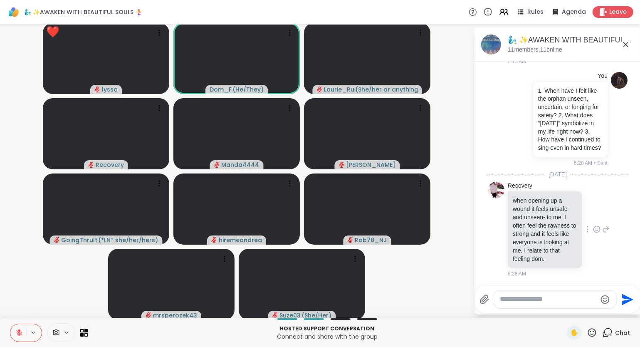
click at [599, 229] on icon at bounding box center [596, 229] width 7 height 8
click at [531, 217] on div "Select Reaction: Heart" at bounding box center [530, 215] width 7 height 7
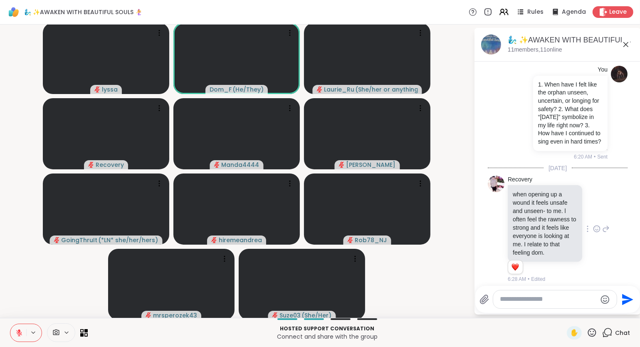
scroll to position [1451, 0]
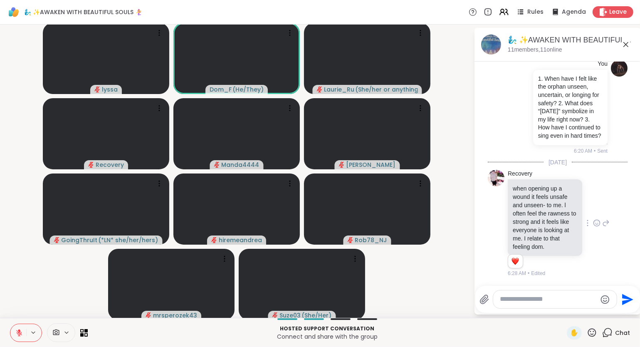
click at [608, 224] on icon at bounding box center [605, 223] width 7 height 10
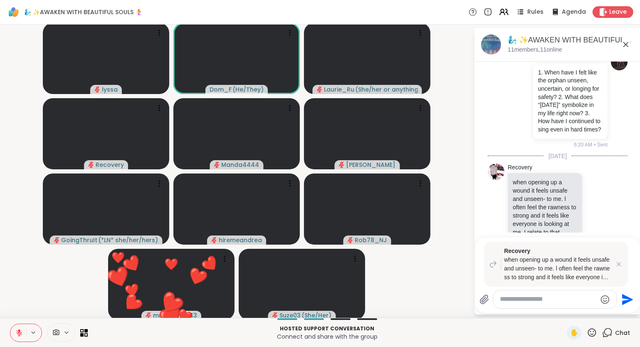
click at [626, 42] on icon at bounding box center [626, 44] width 10 height 10
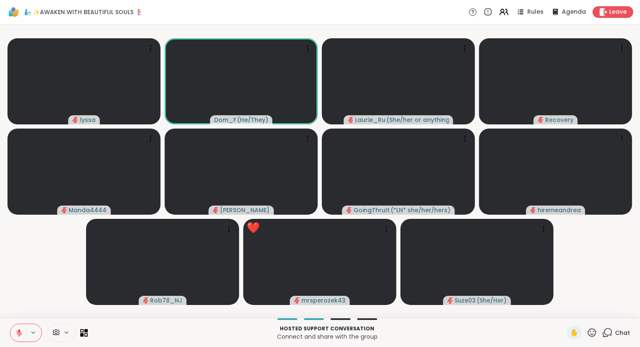
click at [19, 332] on icon at bounding box center [19, 330] width 2 height 3
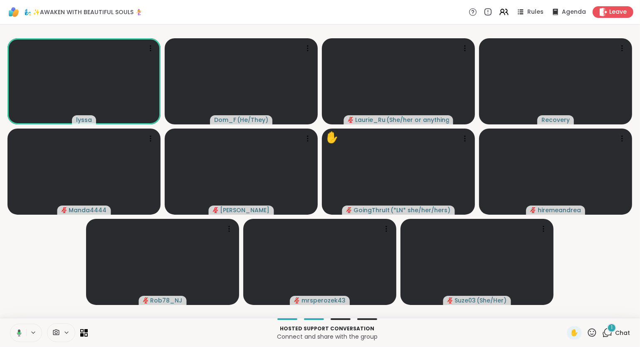
click at [594, 336] on icon at bounding box center [592, 332] width 8 height 8
click at [564, 312] on span "❤️" at bounding box center [567, 311] width 8 height 10
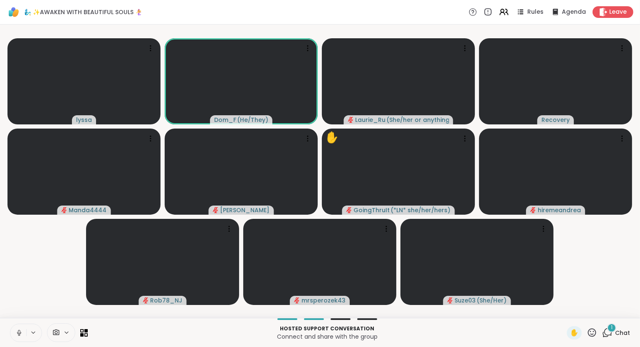
click at [619, 335] on span "Chat" at bounding box center [622, 332] width 15 height 8
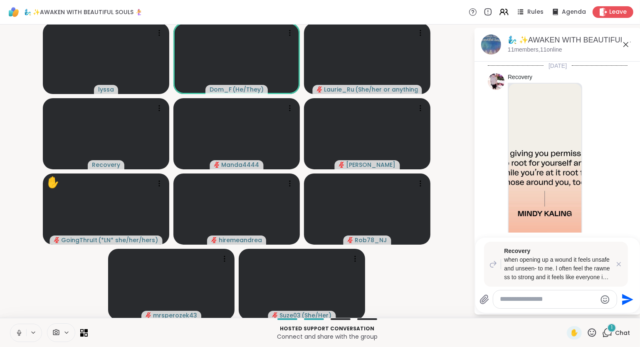
scroll to position [1563, 0]
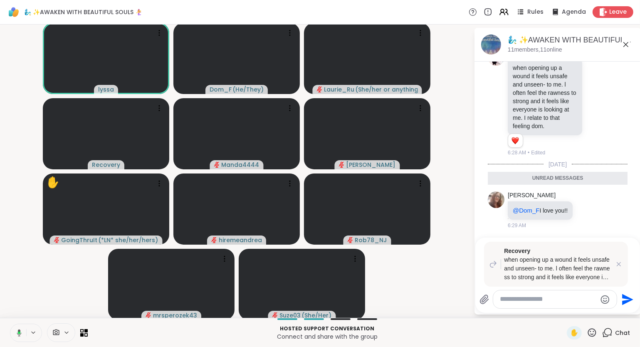
click at [621, 269] on div "Recovery when opening up a wound it feels unsafe and unseen- to me. l often fee…" at bounding box center [556, 263] width 144 height 45
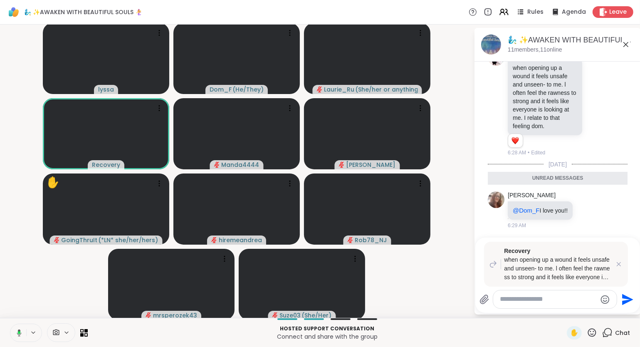
click at [631, 45] on div "🧞‍♂️ ✨AWAKEN WITH BEAUTIFUL SOULS 🧜‍♀️, Oct 08" at bounding box center [571, 40] width 126 height 10
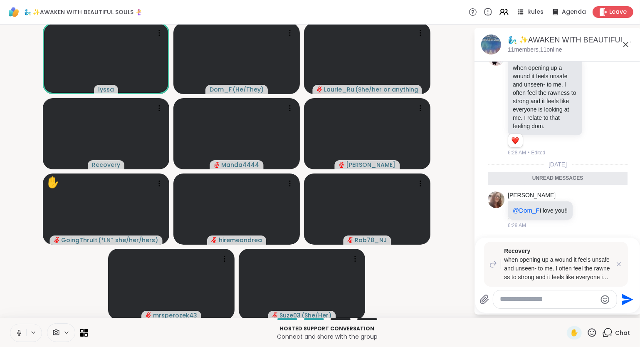
click at [628, 46] on icon at bounding box center [626, 44] width 10 height 10
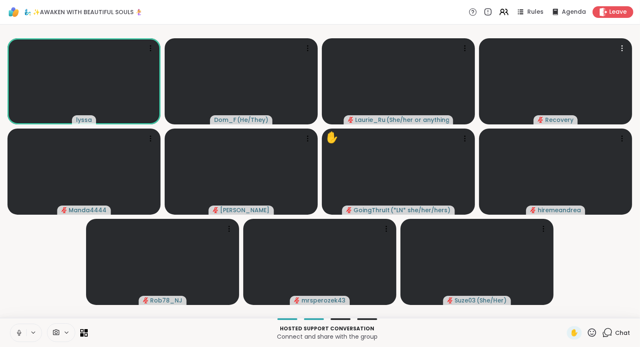
click at [589, 333] on icon at bounding box center [592, 332] width 8 height 8
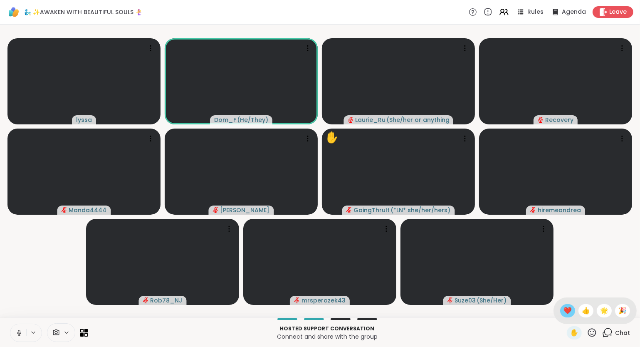
click at [563, 312] on span "❤️" at bounding box center [567, 311] width 8 height 10
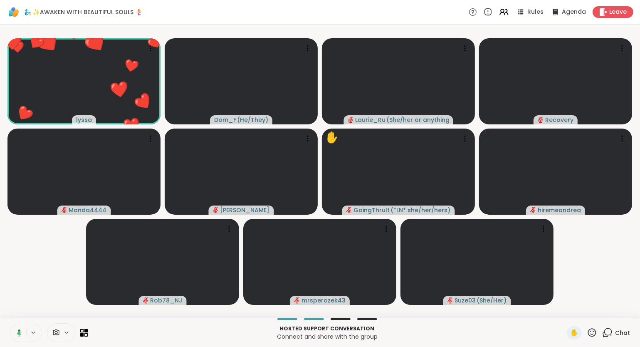
click at [21, 330] on icon at bounding box center [17, 332] width 7 height 7
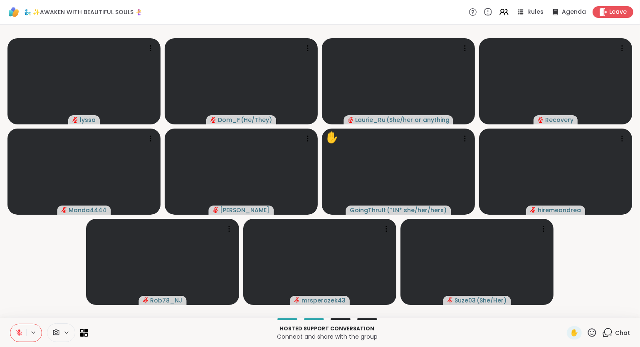
click at [19, 331] on icon at bounding box center [19, 330] width 2 height 3
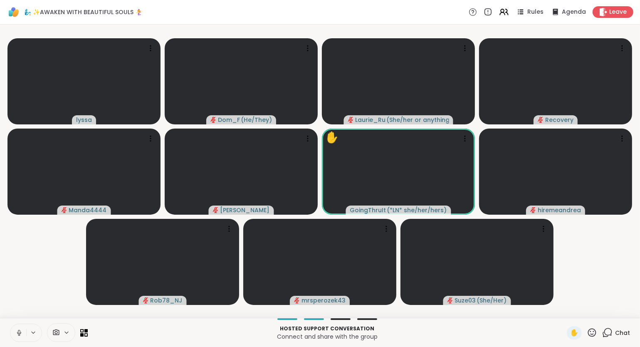
click at [594, 333] on icon at bounding box center [591, 332] width 10 height 10
click at [564, 312] on span "❤️" at bounding box center [567, 311] width 8 height 10
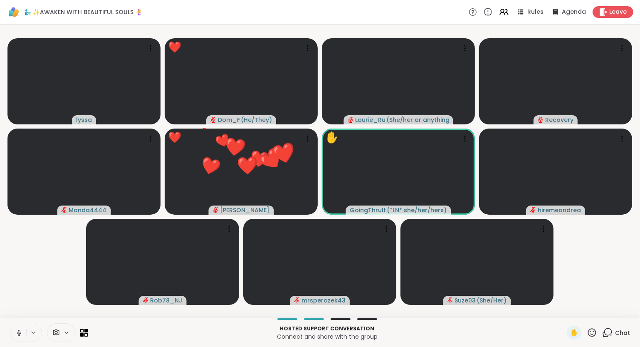
click at [593, 335] on icon at bounding box center [591, 332] width 10 height 10
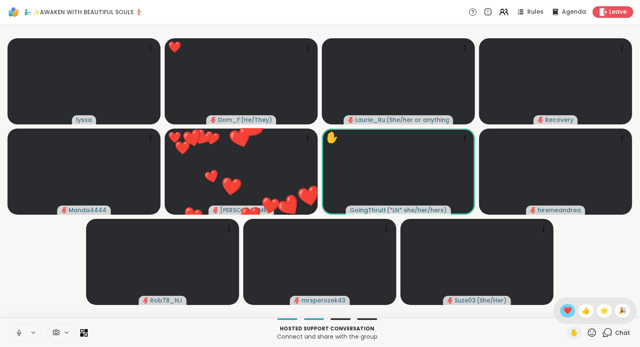
click at [564, 313] on span "❤️" at bounding box center [567, 311] width 8 height 10
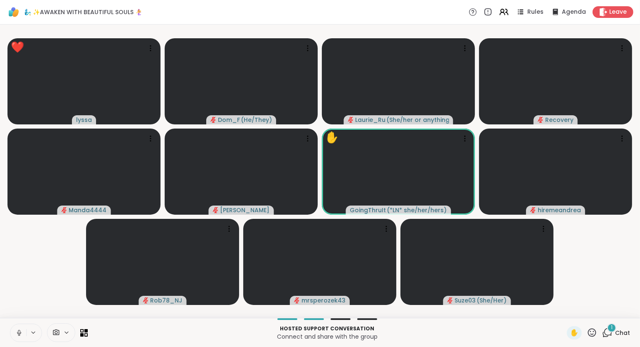
click at [19, 332] on icon at bounding box center [18, 332] width 7 height 7
click at [596, 333] on icon at bounding box center [591, 332] width 10 height 10
click at [582, 315] on span "👍" at bounding box center [586, 311] width 8 height 10
click at [591, 336] on icon at bounding box center [592, 332] width 8 height 8
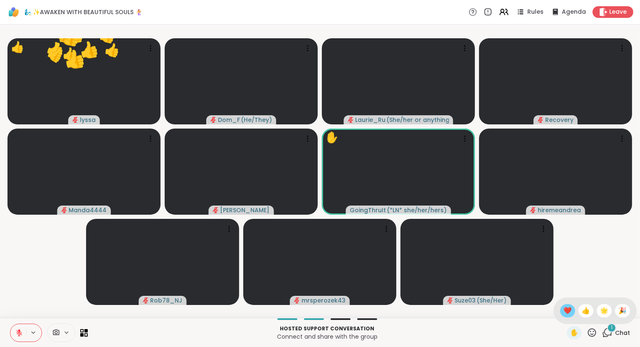
click at [564, 315] on span "❤️" at bounding box center [567, 311] width 8 height 10
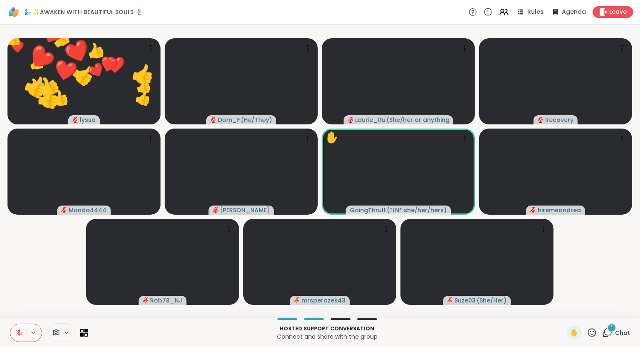
click at [591, 338] on div "✋" at bounding box center [582, 332] width 30 height 13
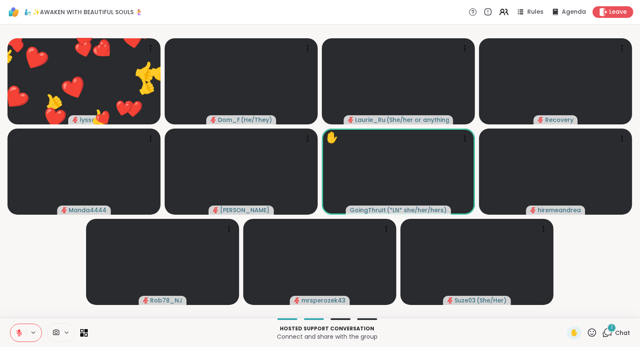
click at [591, 338] on icon at bounding box center [591, 332] width 10 height 10
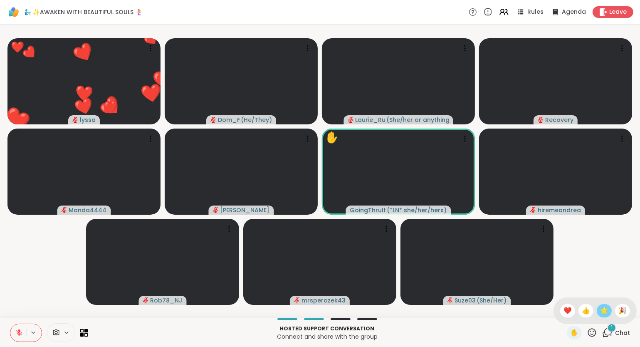
click at [602, 314] on span "🌟" at bounding box center [604, 311] width 8 height 10
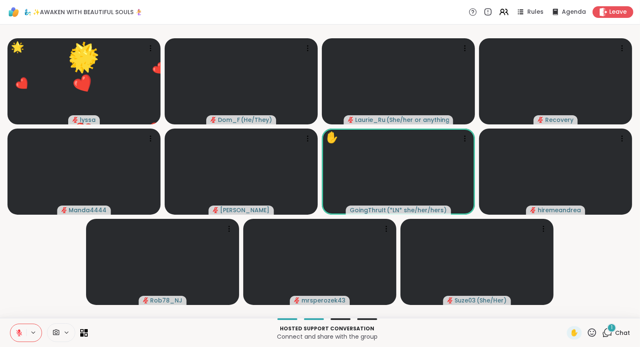
click at [593, 335] on icon at bounding box center [591, 332] width 10 height 10
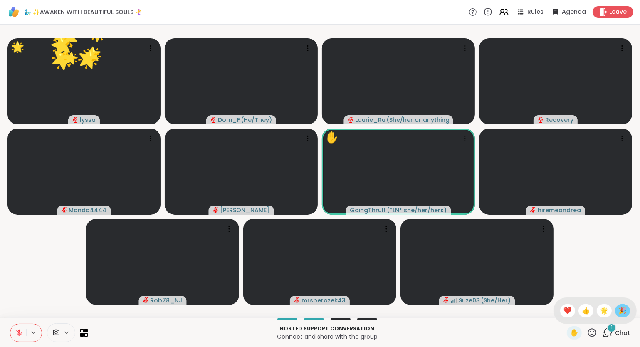
click at [622, 311] on span "🎉" at bounding box center [622, 311] width 8 height 10
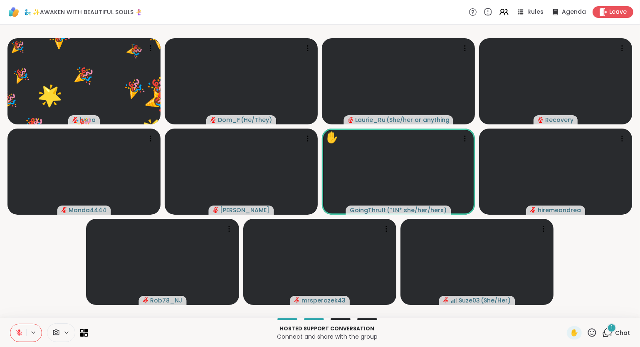
click at [618, 334] on span "Chat" at bounding box center [622, 332] width 15 height 8
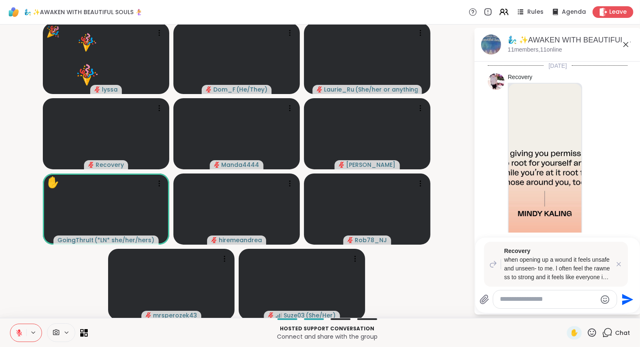
scroll to position [1674, 0]
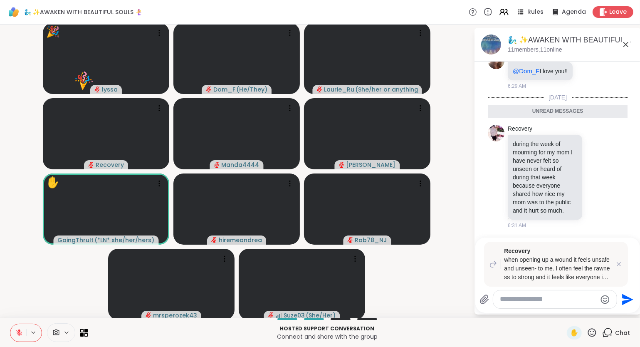
click at [589, 293] on div at bounding box center [554, 299] width 123 height 18
click at [622, 268] on icon at bounding box center [618, 264] width 8 height 8
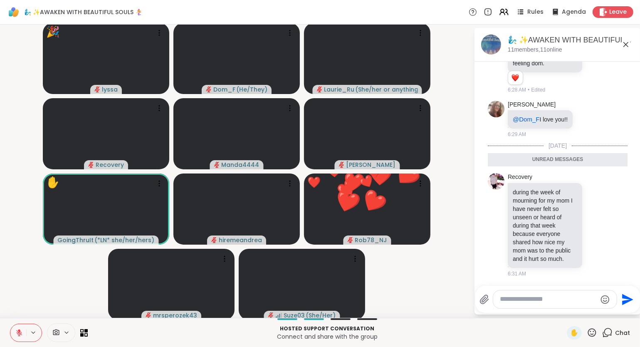
scroll to position [1626, 0]
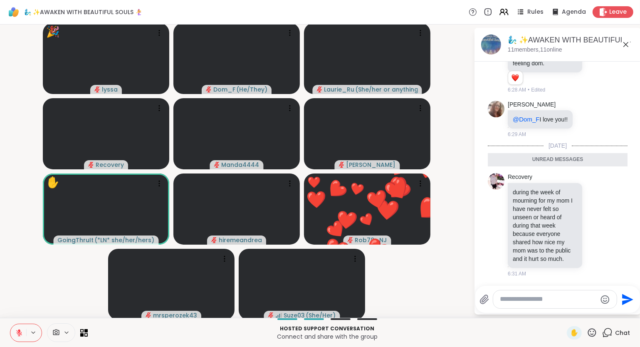
click at [573, 302] on textarea "Type your message" at bounding box center [548, 299] width 97 height 9
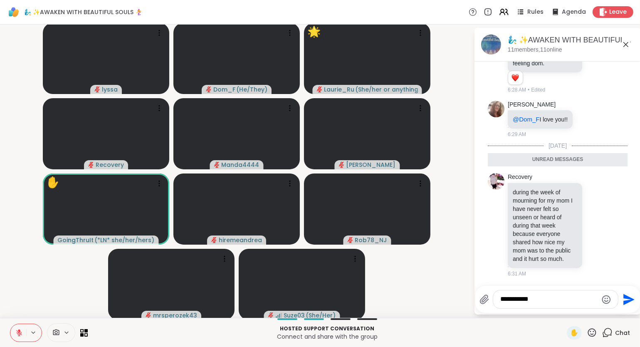
click at [592, 333] on icon at bounding box center [591, 332] width 10 height 10
click at [583, 313] on span "👍" at bounding box center [586, 311] width 8 height 10
click at [591, 337] on icon at bounding box center [591, 332] width 10 height 10
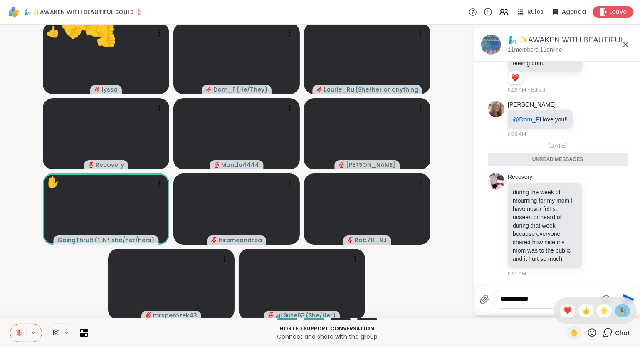
click at [619, 313] on span "🎉" at bounding box center [622, 311] width 8 height 10
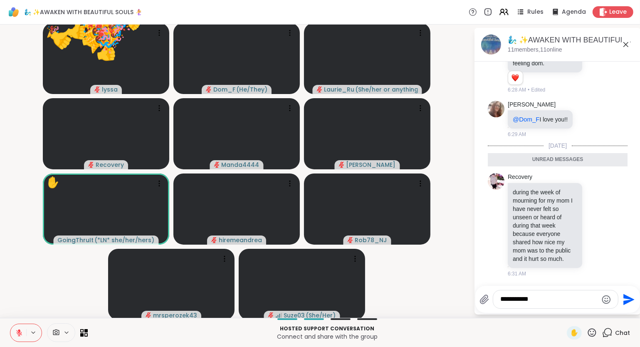
click at [595, 335] on icon at bounding box center [592, 332] width 8 height 8
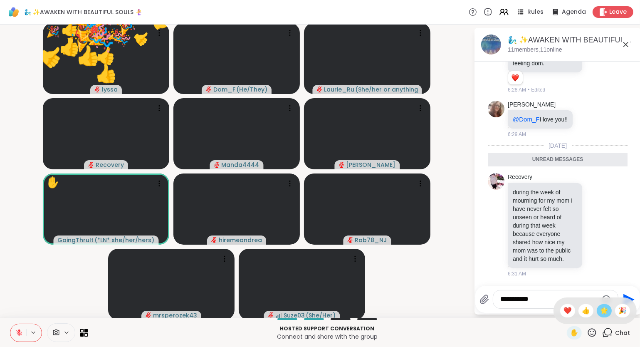
click at [605, 311] on span "🌟" at bounding box center [604, 311] width 8 height 10
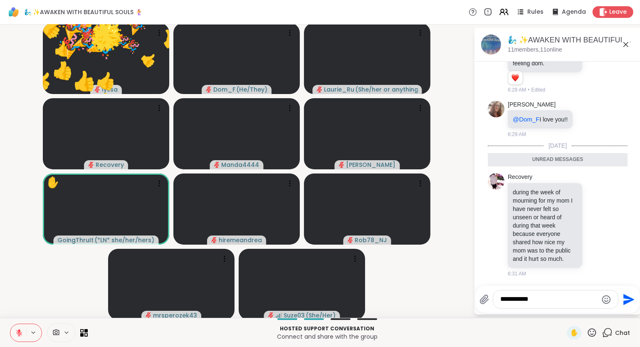
click at [591, 337] on icon at bounding box center [591, 332] width 10 height 10
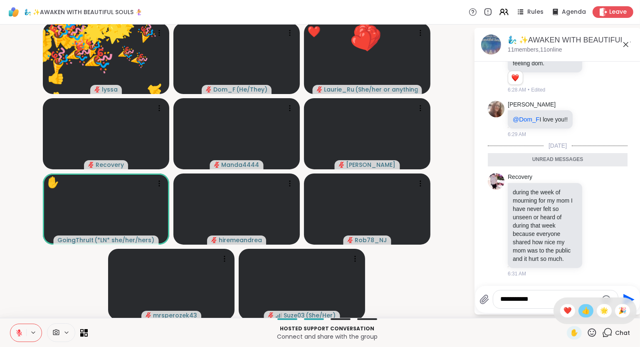
click at [582, 313] on span "👍" at bounding box center [586, 311] width 8 height 10
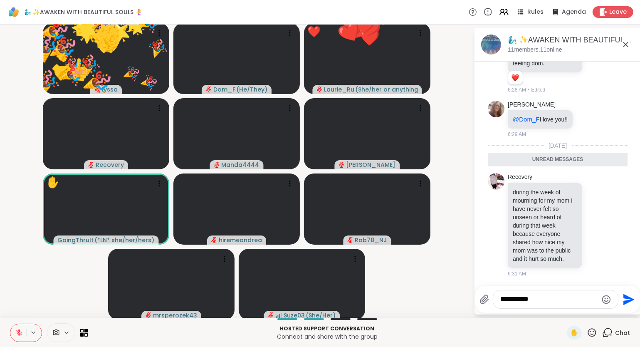
click at [588, 332] on icon at bounding box center [591, 332] width 10 height 10
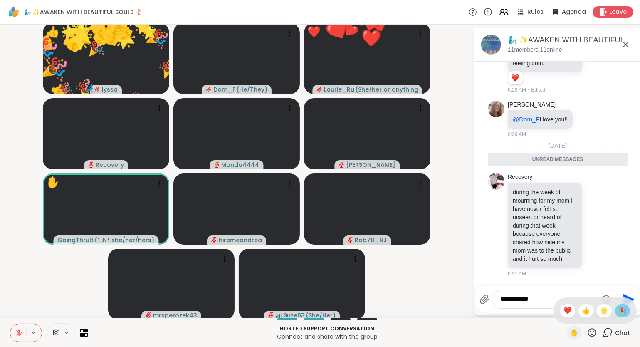
click at [619, 311] on span "🎉" at bounding box center [622, 311] width 8 height 10
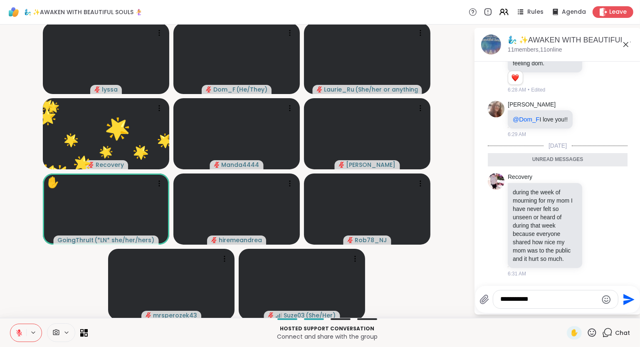
click at [590, 335] on icon at bounding box center [592, 332] width 8 height 8
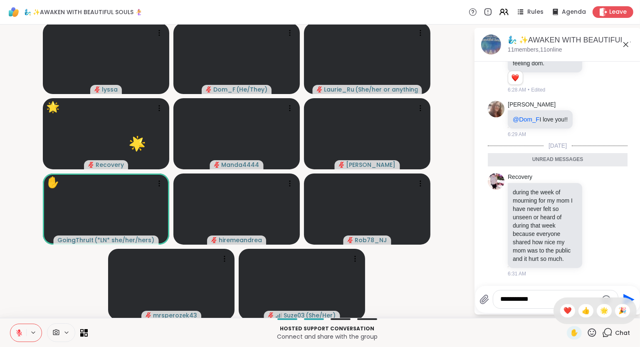
click at [567, 313] on span "❤️" at bounding box center [567, 311] width 8 height 10
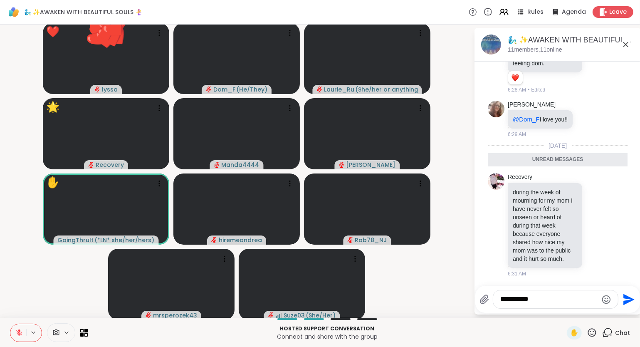
click at [594, 330] on icon at bounding box center [591, 332] width 10 height 10
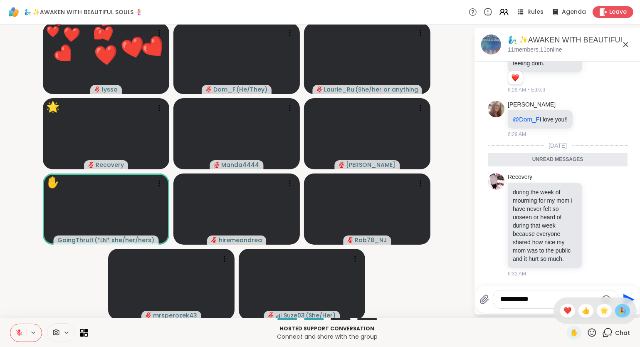
click at [626, 311] on div "🎉" at bounding box center [622, 310] width 15 height 13
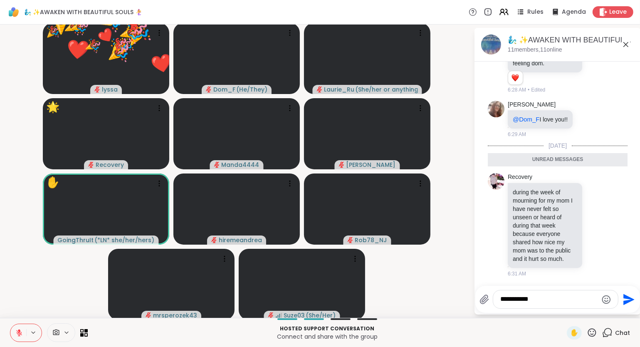
click at [571, 298] on textarea "**********" at bounding box center [548, 299] width 97 height 9
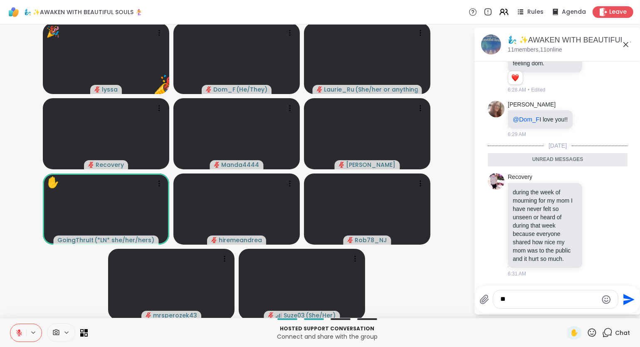
type textarea "*"
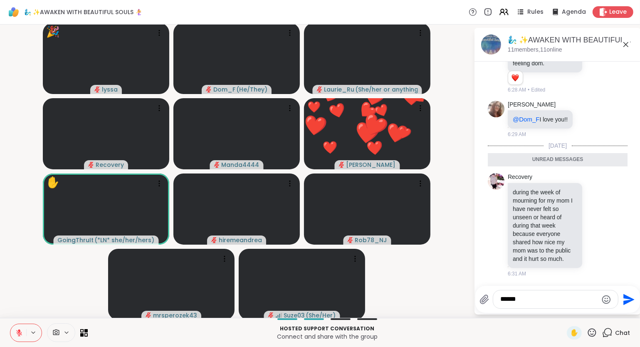
type textarea "*******"
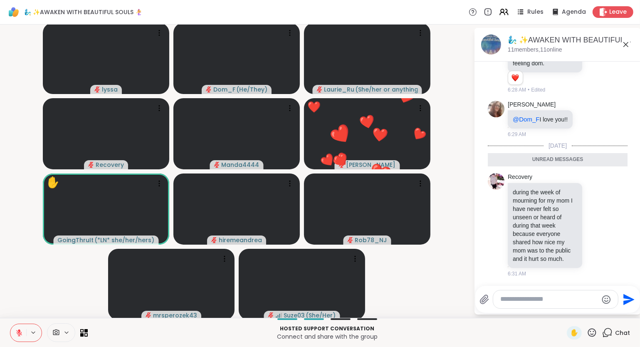
scroll to position [1650, 0]
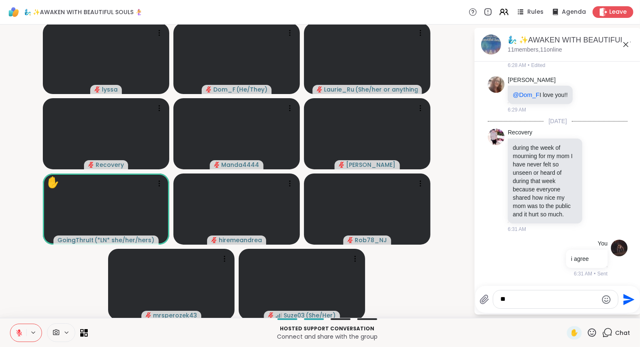
type textarea "*"
click at [626, 51] on div "🧞‍♂️ ✨AWAKEN WITH BEAUTIFUL SOULS 🧜‍♀️, Oct 08 11 members, 11 online" at bounding box center [571, 44] width 126 height 19
click at [629, 42] on icon at bounding box center [626, 44] width 10 height 10
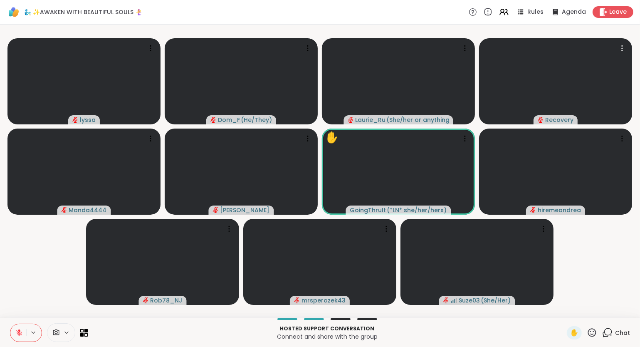
click at [591, 334] on icon at bounding box center [592, 332] width 8 height 8
click at [566, 310] on span "❤️" at bounding box center [567, 311] width 8 height 10
click at [593, 336] on icon at bounding box center [592, 332] width 8 height 8
click at [567, 310] on span "❤️" at bounding box center [567, 311] width 8 height 10
click at [591, 333] on icon at bounding box center [591, 332] width 10 height 10
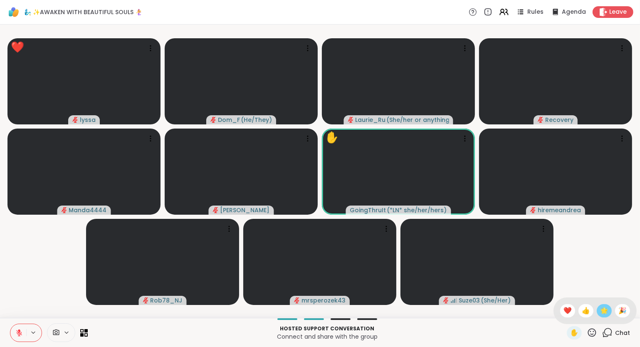
click at [601, 313] on span "🌟" at bounding box center [604, 311] width 8 height 10
click at [591, 334] on icon at bounding box center [592, 332] width 8 height 8
click at [567, 310] on span "❤️" at bounding box center [567, 311] width 8 height 10
click at [593, 337] on icon at bounding box center [591, 332] width 10 height 10
click at [569, 316] on div "❤️" at bounding box center [567, 310] width 15 height 13
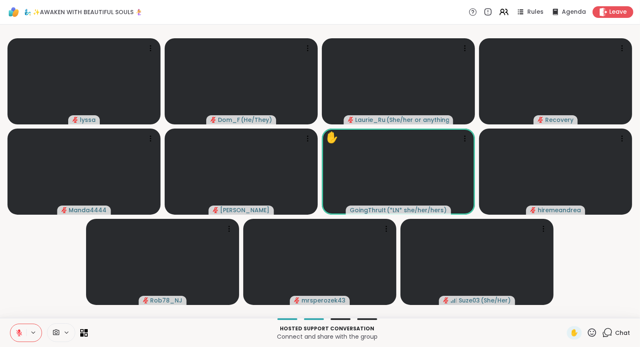
click at [17, 333] on icon at bounding box center [18, 332] width 7 height 7
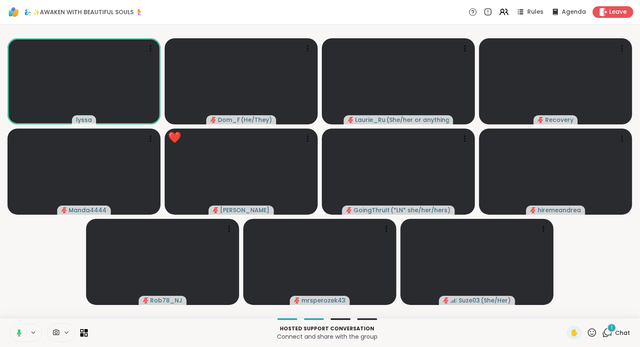
click at [593, 330] on icon at bounding box center [591, 332] width 10 height 10
click at [566, 312] on span "❤️" at bounding box center [567, 311] width 8 height 10
click at [593, 335] on icon at bounding box center [591, 332] width 10 height 10
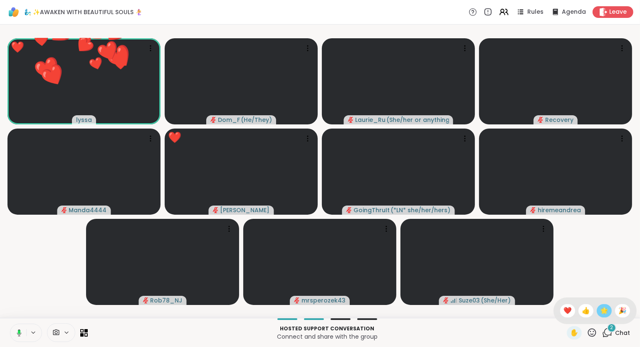
click at [604, 312] on span "🌟" at bounding box center [604, 311] width 8 height 10
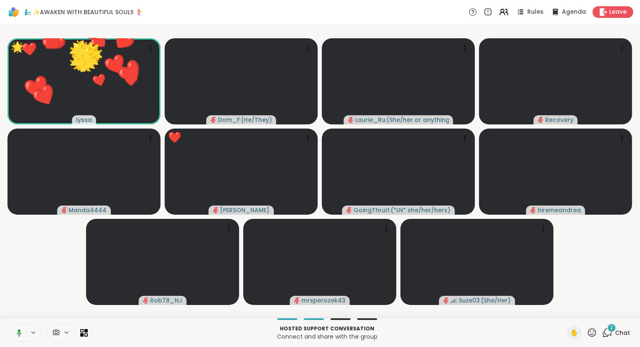
click at [591, 335] on icon at bounding box center [591, 332] width 10 height 10
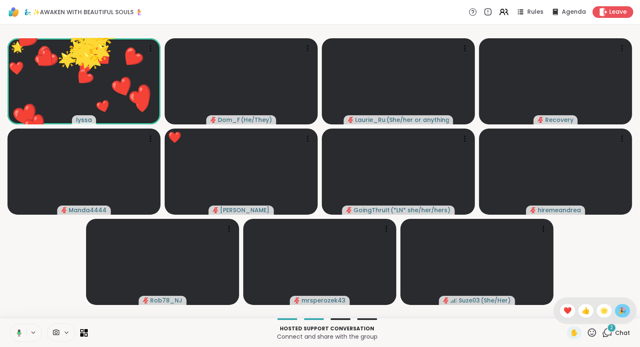
click at [621, 309] on span "🎉" at bounding box center [622, 311] width 8 height 10
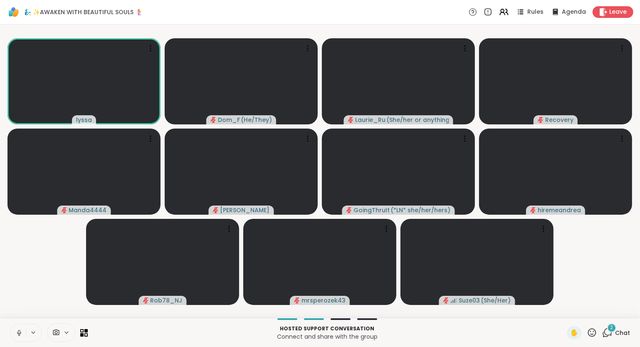
click at [608, 328] on div "2" at bounding box center [611, 327] width 9 height 9
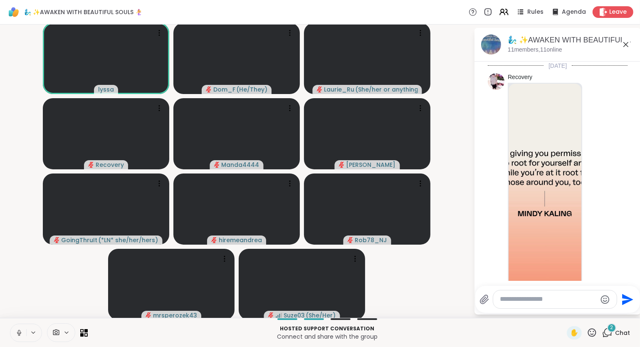
scroll to position [1841, 0]
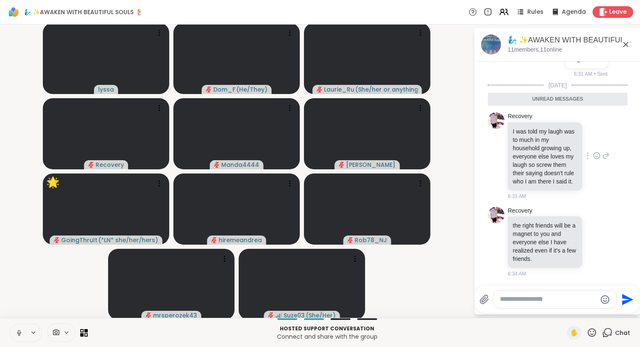
click at [598, 180] on div "Recovery I was told my laugh was to much in my household growing up, everyone e…" at bounding box center [559, 156] width 102 height 88
click at [597, 154] on icon at bounding box center [596, 155] width 7 height 8
click at [523, 145] on button "Select Reaction: Heart" at bounding box center [530, 142] width 17 height 17
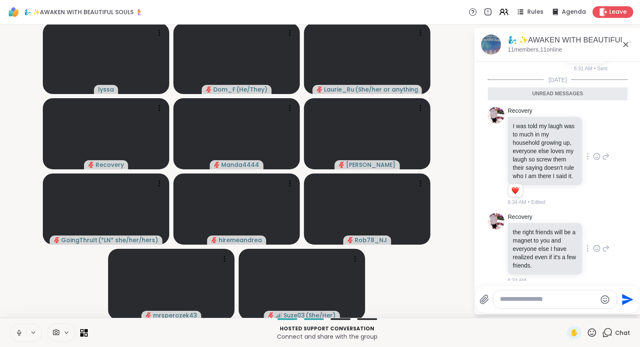
click at [613, 265] on div "Recovery the right friends will be a magnet to you and everyone else I have rea…" at bounding box center [558, 248] width 140 height 78
click at [592, 252] on div at bounding box center [597, 248] width 26 height 10
click at [595, 252] on icon at bounding box center [596, 248] width 7 height 8
click at [535, 241] on button "Select Reaction: Heart" at bounding box center [530, 235] width 17 height 17
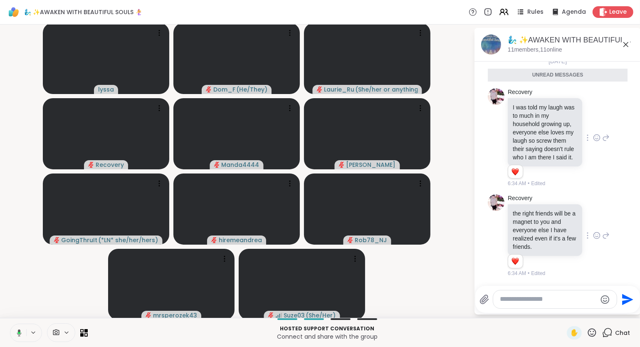
click at [17, 335] on icon at bounding box center [17, 332] width 7 height 7
click at [594, 332] on icon at bounding box center [592, 332] width 8 height 8
click at [565, 312] on span "❤️" at bounding box center [567, 311] width 8 height 10
click at [597, 333] on icon at bounding box center [591, 332] width 10 height 10
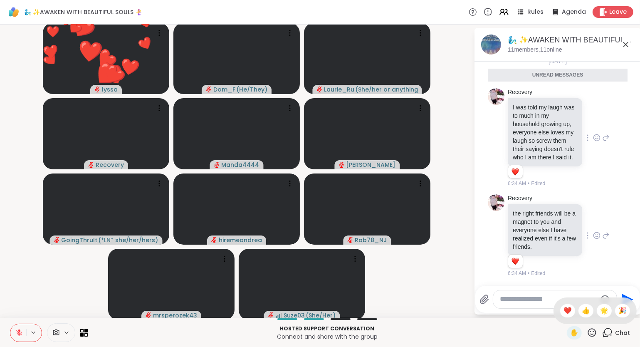
click at [606, 312] on span "🌟" at bounding box center [604, 311] width 8 height 10
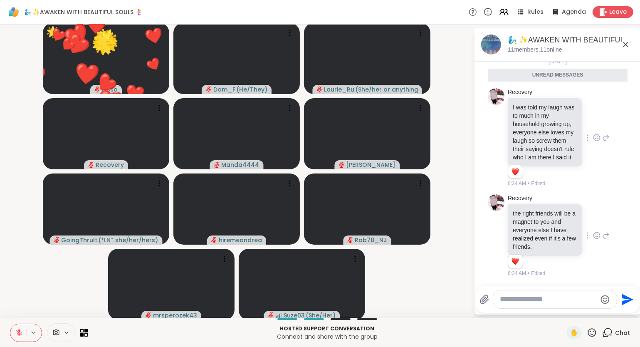
click at [596, 335] on icon at bounding box center [592, 332] width 8 height 8
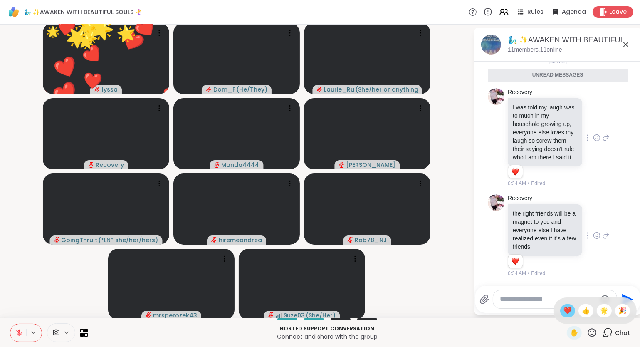
click at [565, 312] on span "❤️" at bounding box center [567, 311] width 8 height 10
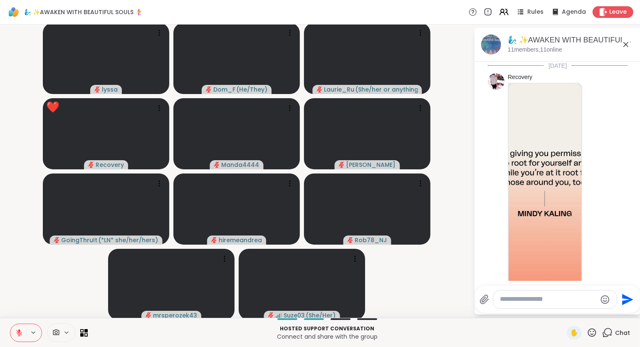
scroll to position [1865, 0]
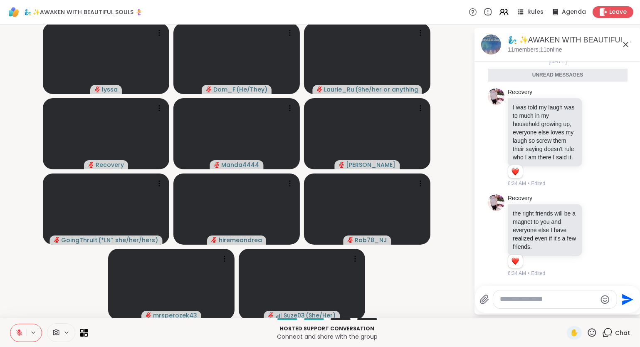
click at [14, 331] on button at bounding box center [18, 332] width 16 height 17
click at [594, 335] on icon at bounding box center [591, 332] width 10 height 10
click at [566, 310] on span "❤️" at bounding box center [567, 311] width 8 height 10
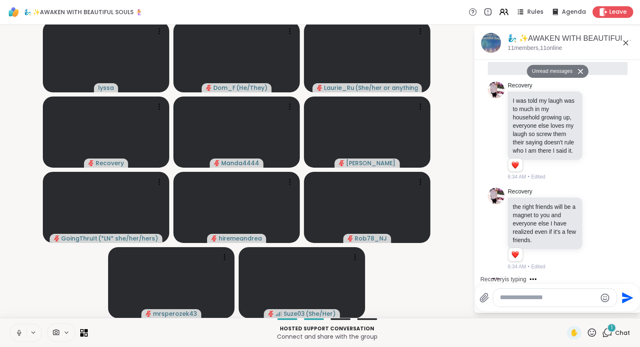
scroll to position [1948, 0]
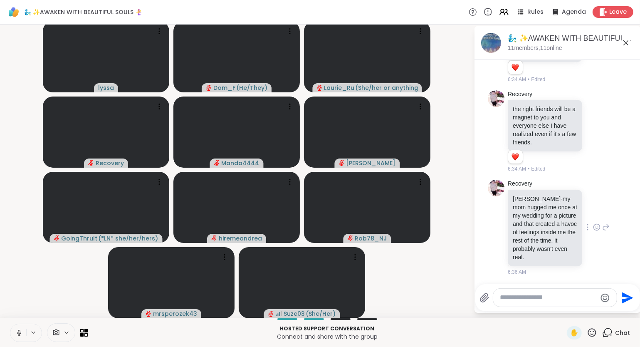
click at [604, 250] on div "Recovery rob-my mom hugged me once at my wedding for a picture and that created…" at bounding box center [559, 228] width 102 height 96
click at [606, 225] on icon at bounding box center [605, 227] width 7 height 10
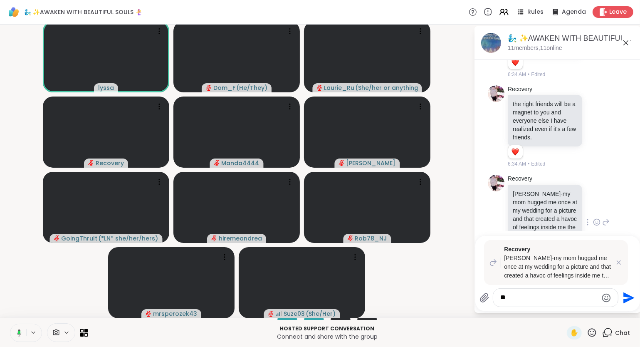
type textarea "*"
click at [595, 330] on icon at bounding box center [592, 332] width 8 height 8
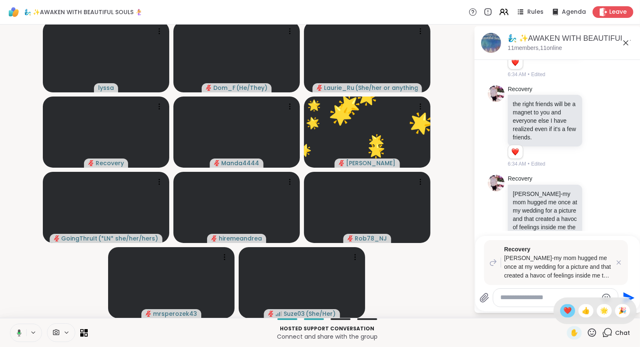
click at [567, 316] on div "❤️" at bounding box center [567, 310] width 15 height 13
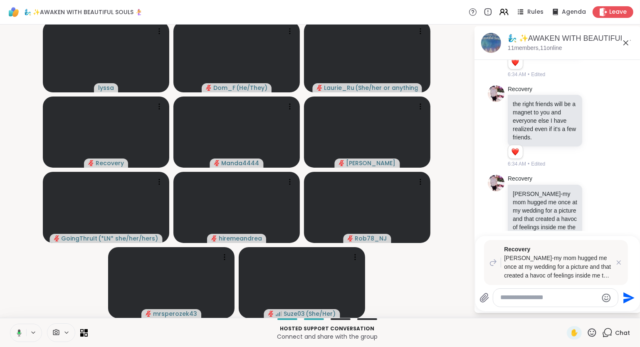
click at [621, 267] on div "Recovery rob-my mom hugged me once at my wedding for a picture and that created…" at bounding box center [556, 262] width 144 height 45
click at [618, 261] on icon at bounding box center [618, 262] width 8 height 8
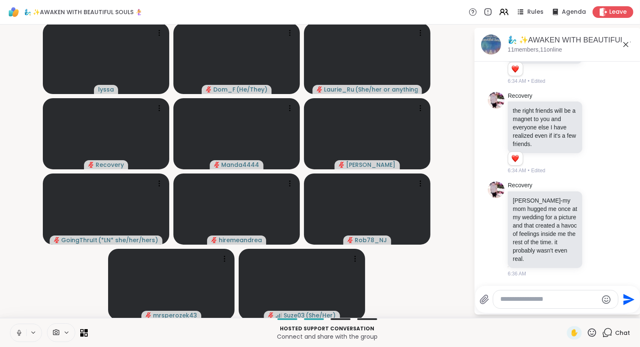
click at [594, 337] on icon at bounding box center [591, 332] width 10 height 10
click at [563, 312] on span "❤️" at bounding box center [567, 311] width 8 height 10
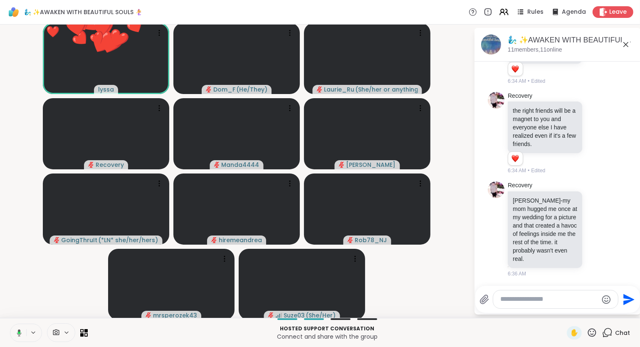
click at [597, 340] on div "Hosted support conversation Connect and share with the group ✋ Chat" at bounding box center [320, 332] width 640 height 29
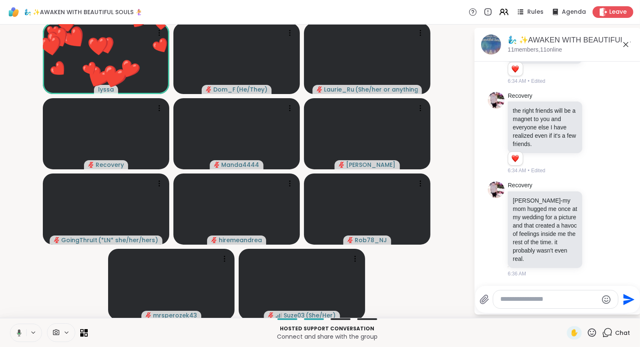
click at [594, 338] on div "✋" at bounding box center [582, 332] width 30 height 13
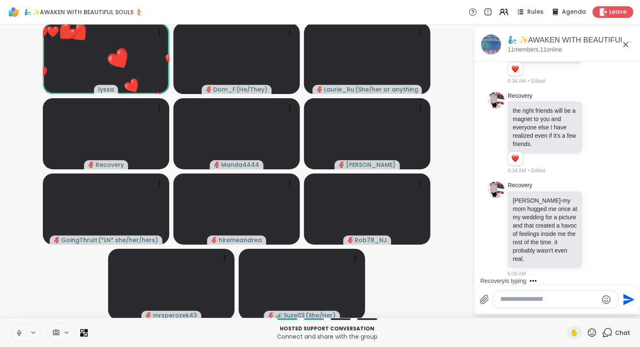
click at [595, 333] on icon at bounding box center [591, 332] width 10 height 10
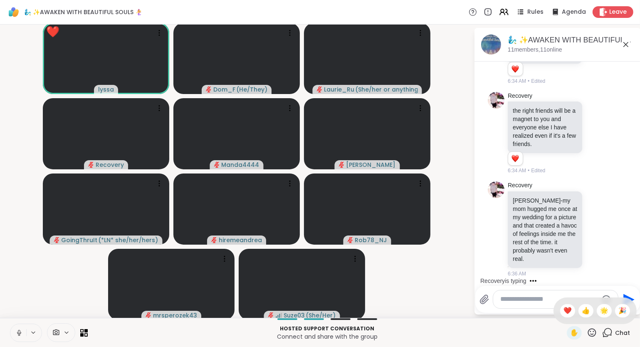
click at [600, 312] on span "🌟" at bounding box center [604, 311] width 8 height 10
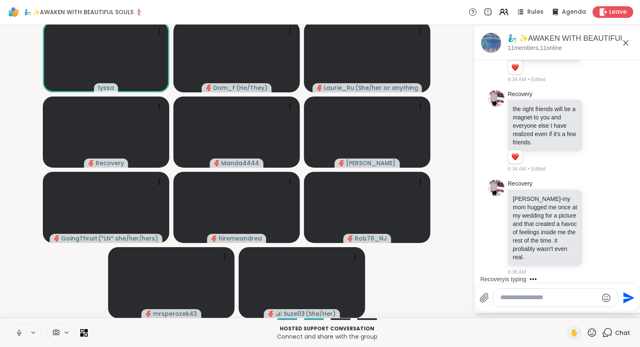
scroll to position [2008, 0]
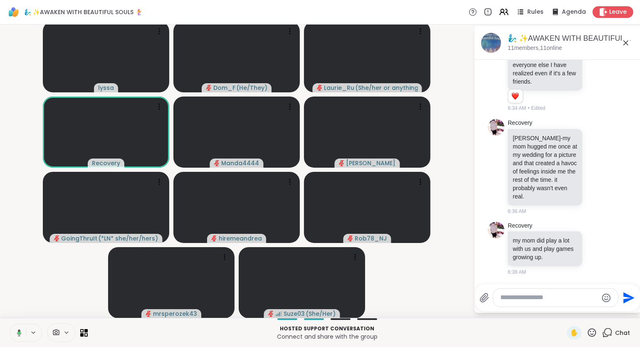
click at [15, 331] on icon at bounding box center [17, 332] width 7 height 7
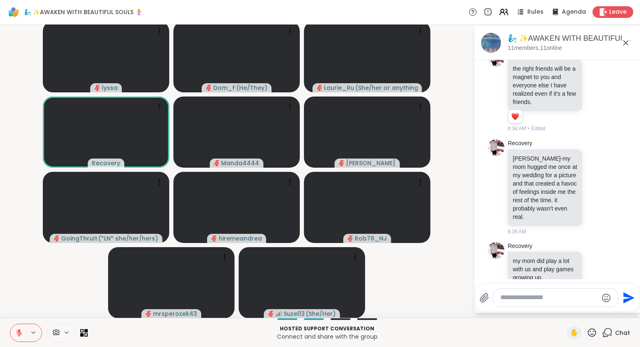
scroll to position [1981, 0]
click at [593, 335] on icon at bounding box center [591, 332] width 10 height 10
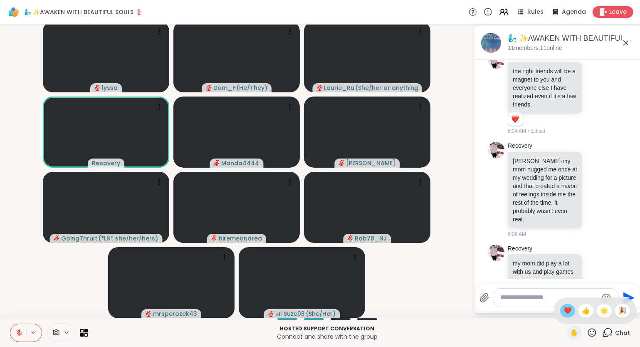
click at [564, 315] on span "❤️" at bounding box center [567, 311] width 8 height 10
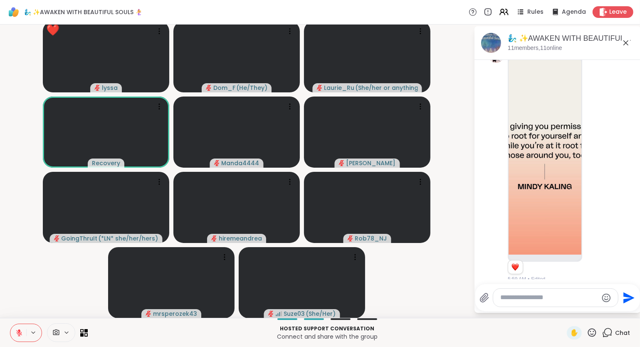
scroll to position [25, 0]
click at [606, 229] on div "Recovery 1 1 5:59 AM • Edited" at bounding box center [559, 164] width 102 height 237
click at [606, 165] on icon at bounding box center [605, 164] width 7 height 10
type textarea "**********"
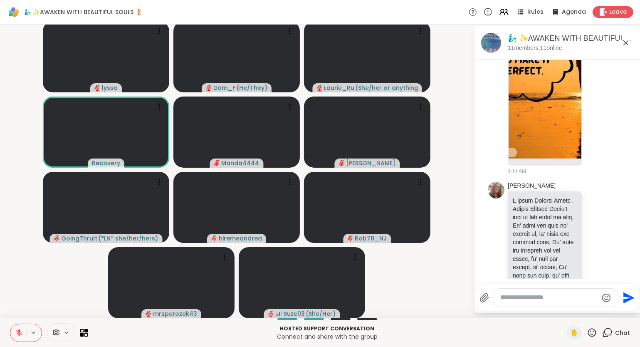
scroll to position [404, 0]
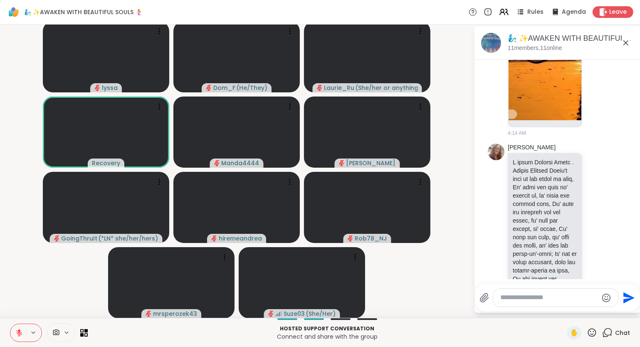
click at [15, 326] on button at bounding box center [18, 332] width 16 height 17
click at [594, 331] on icon at bounding box center [592, 332] width 8 height 8
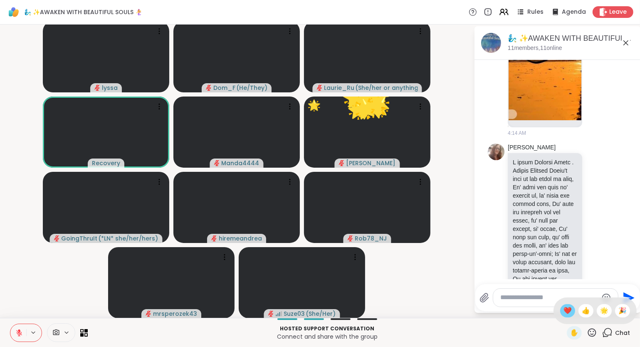
click at [569, 310] on span "❤️" at bounding box center [567, 311] width 8 height 10
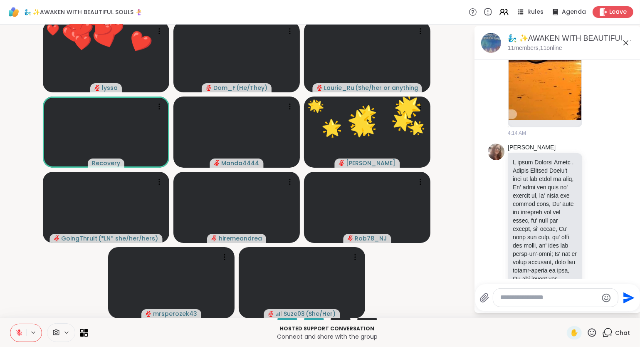
click at [593, 328] on icon at bounding box center [591, 332] width 10 height 10
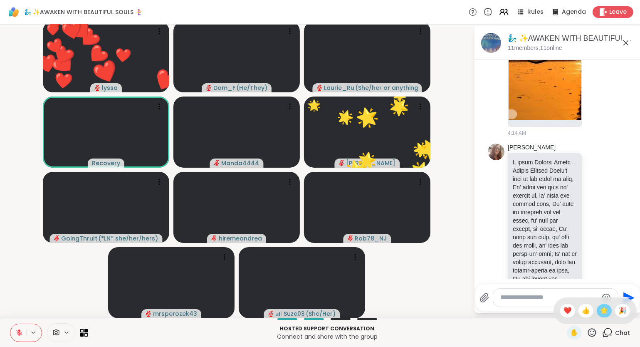
click at [600, 314] on span "🌟" at bounding box center [604, 311] width 8 height 10
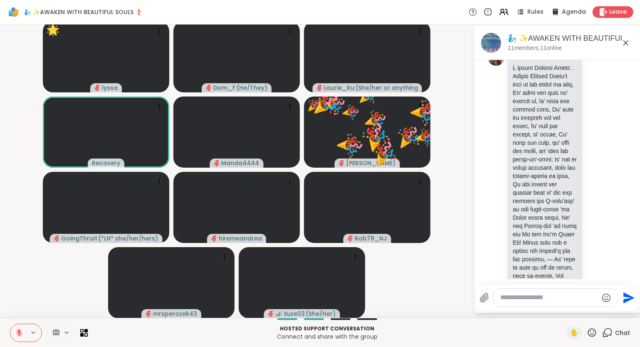
scroll to position [499, 0]
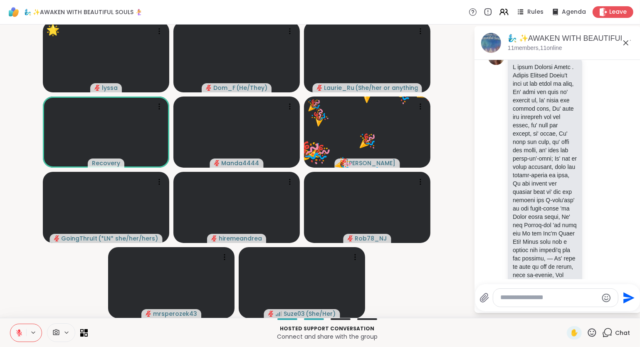
click at [18, 336] on icon at bounding box center [18, 332] width 7 height 7
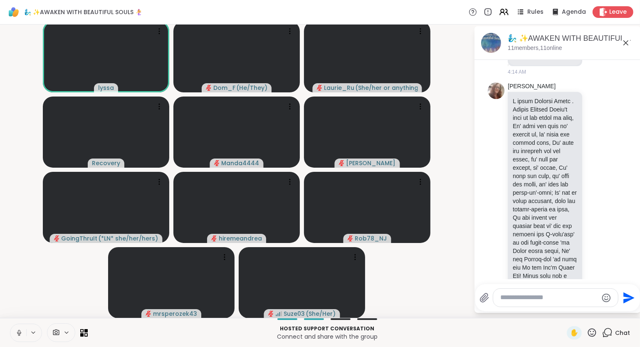
scroll to position [465, 0]
click at [19, 336] on icon at bounding box center [18, 332] width 7 height 7
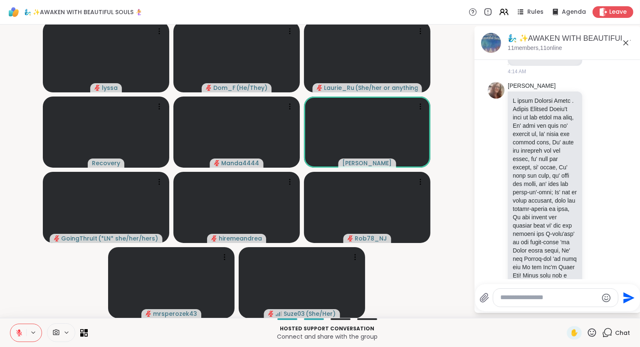
click at [21, 332] on icon at bounding box center [18, 332] width 7 height 7
click at [21, 336] on icon at bounding box center [18, 332] width 7 height 7
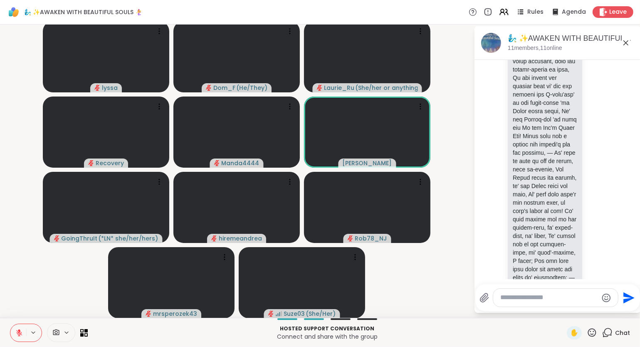
scroll to position [607, 0]
click at [596, 331] on icon at bounding box center [592, 332] width 8 height 8
click at [563, 313] on span "❤️" at bounding box center [567, 311] width 8 height 10
click at [593, 335] on icon at bounding box center [591, 332] width 10 height 10
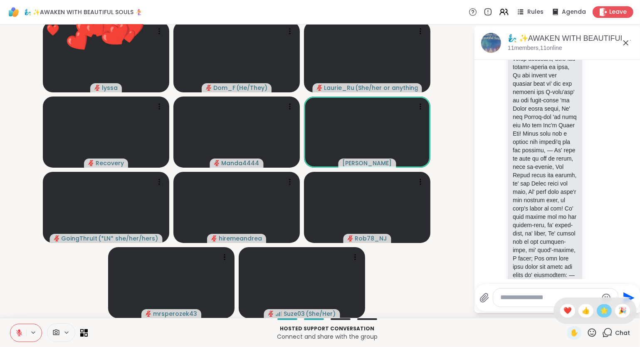
click at [607, 315] on span "🌟" at bounding box center [604, 311] width 8 height 10
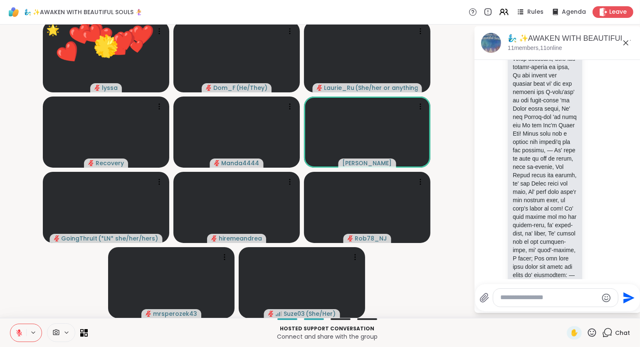
click at [590, 336] on icon at bounding box center [592, 332] width 8 height 8
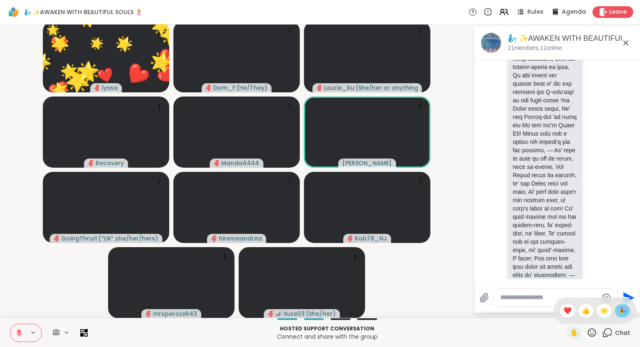
click at [619, 312] on span "🎉" at bounding box center [622, 311] width 8 height 10
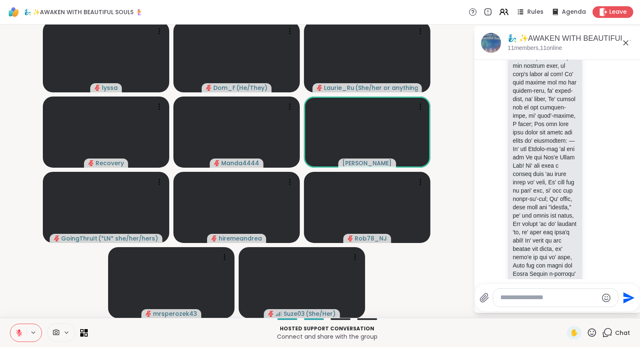
scroll to position [742, 0]
click at [593, 338] on div "✋" at bounding box center [582, 332] width 30 height 13
click at [593, 336] on icon at bounding box center [592, 332] width 8 height 8
click at [563, 310] on span "❤️" at bounding box center [567, 311] width 8 height 10
click at [589, 335] on icon at bounding box center [591, 332] width 10 height 10
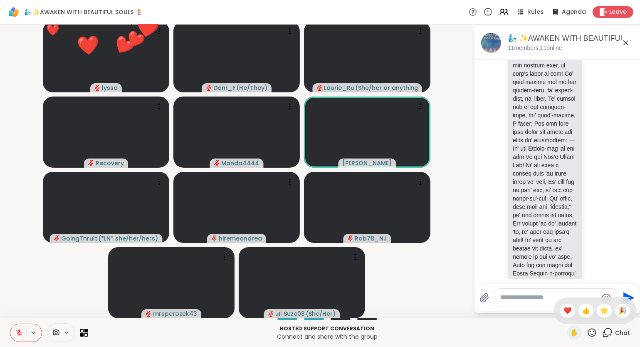
click at [601, 312] on span "🌟" at bounding box center [604, 311] width 8 height 10
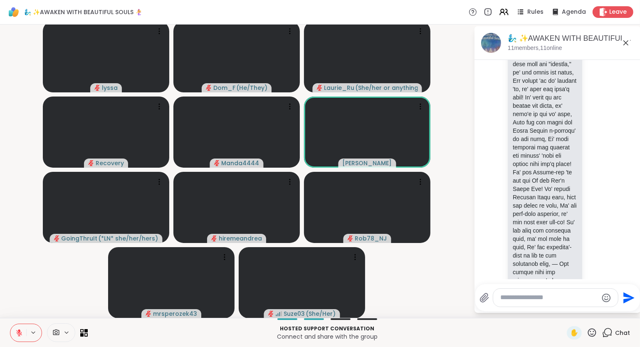
scroll to position [886, 0]
click at [594, 335] on icon at bounding box center [592, 332] width 8 height 8
click at [566, 308] on span "❤️" at bounding box center [567, 311] width 8 height 10
click at [591, 331] on icon at bounding box center [592, 332] width 8 height 8
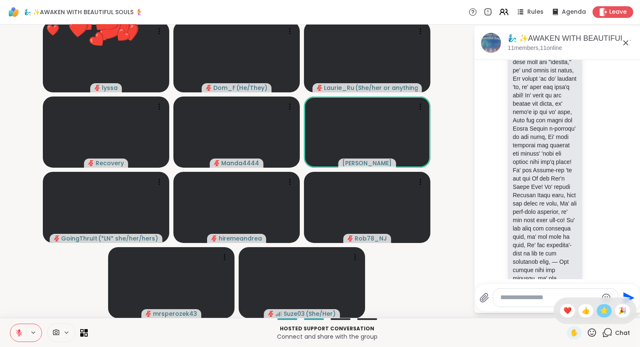
click at [602, 315] on span "🌟" at bounding box center [604, 311] width 8 height 10
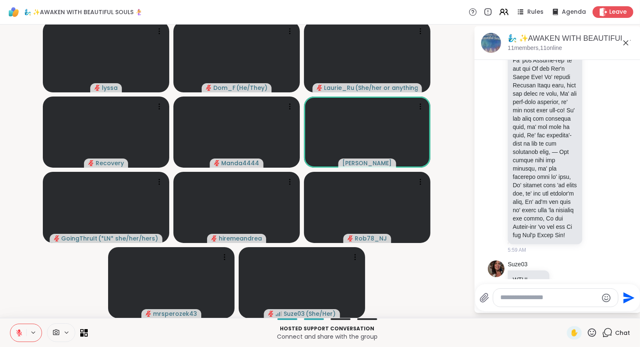
scroll to position [998, 0]
click at [591, 338] on icon at bounding box center [591, 332] width 10 height 10
click at [564, 311] on span "❤️" at bounding box center [567, 311] width 8 height 10
click at [589, 330] on icon at bounding box center [592, 332] width 8 height 8
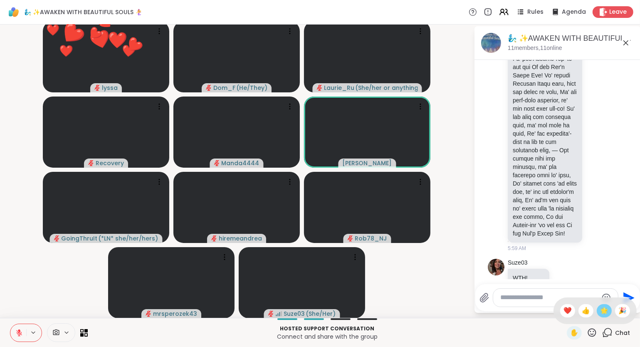
click at [603, 312] on span "🌟" at bounding box center [604, 311] width 8 height 10
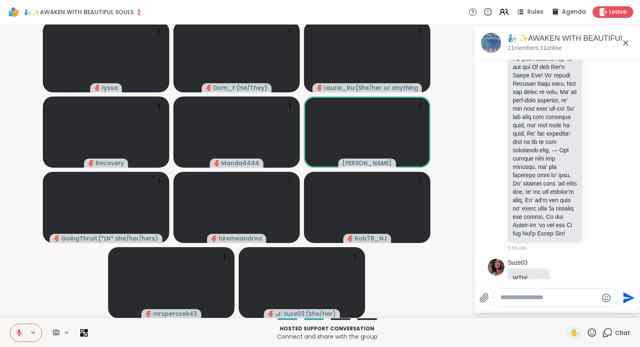
click at [592, 337] on icon at bounding box center [591, 332] width 10 height 10
click at [565, 314] on span "❤️" at bounding box center [567, 311] width 8 height 10
click at [591, 333] on icon at bounding box center [591, 332] width 10 height 10
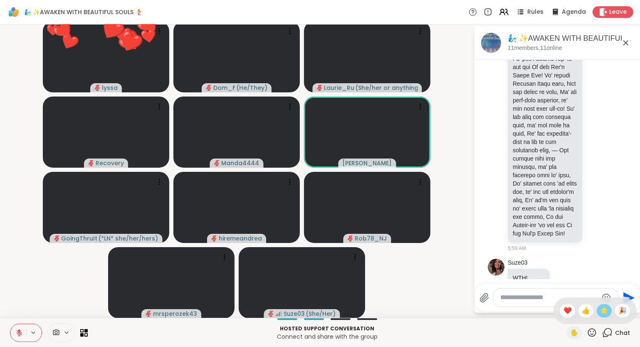
click at [607, 313] on span "🌟" at bounding box center [604, 311] width 8 height 10
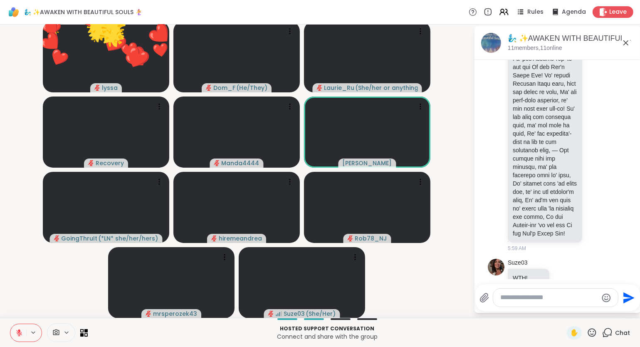
click at [591, 335] on icon at bounding box center [591, 332] width 10 height 10
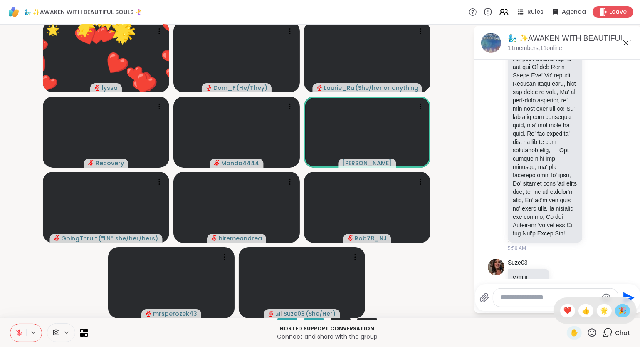
click at [621, 313] on span "🎉" at bounding box center [622, 311] width 8 height 10
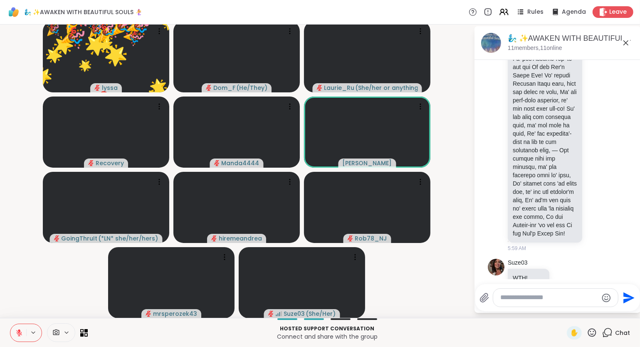
click at [597, 335] on icon at bounding box center [591, 332] width 10 height 10
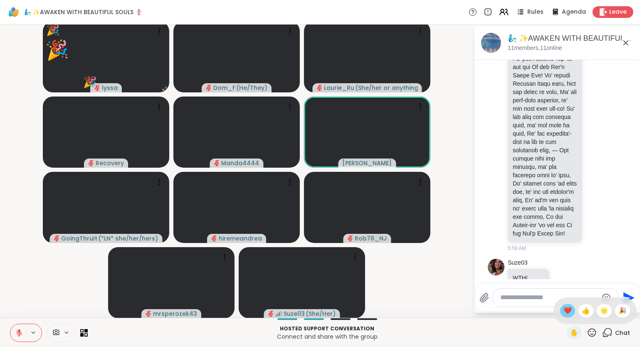
click at [563, 312] on span "❤️" at bounding box center [567, 311] width 8 height 10
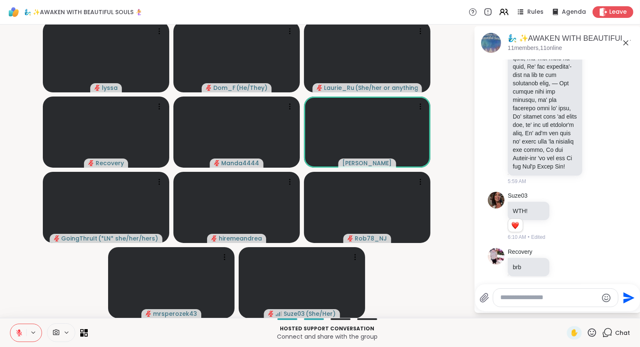
scroll to position [1064, 0]
click at [16, 338] on button at bounding box center [18, 332] width 16 height 17
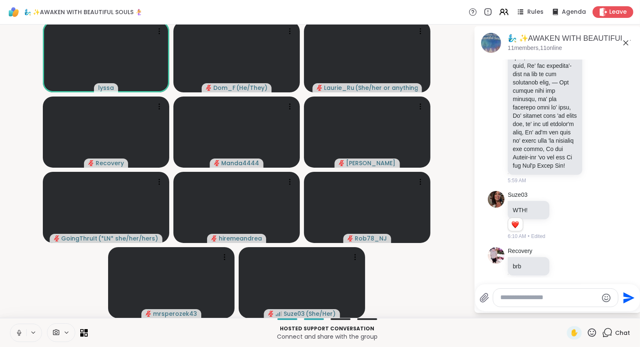
click at [594, 336] on icon at bounding box center [592, 332] width 8 height 8
click at [565, 315] on span "❤️" at bounding box center [567, 311] width 8 height 10
click at [591, 339] on div "✋" at bounding box center [582, 332] width 30 height 13
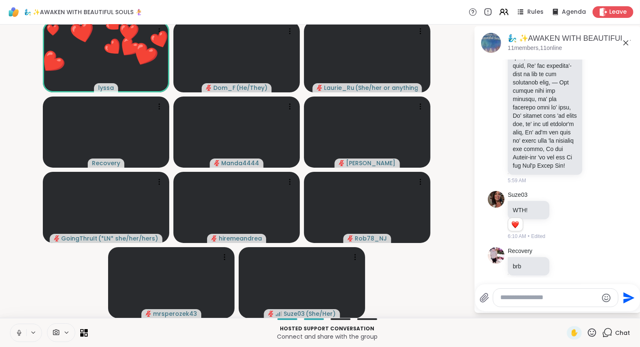
click at [594, 334] on icon at bounding box center [591, 332] width 10 height 10
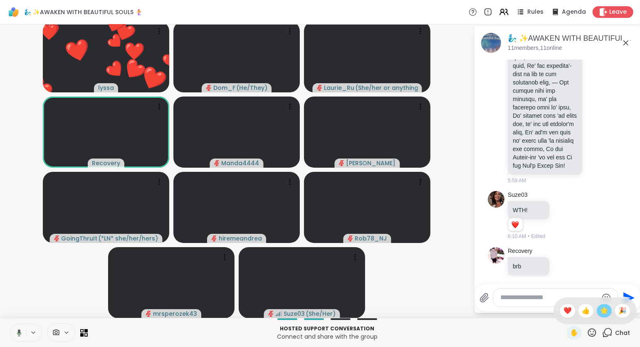
click at [608, 311] on div "🌟" at bounding box center [603, 310] width 15 height 13
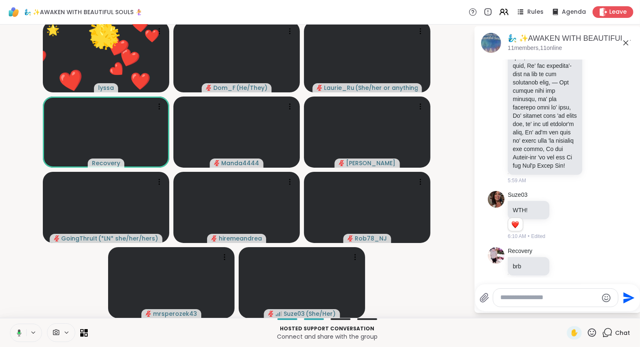
click at [592, 338] on div "✋" at bounding box center [582, 332] width 30 height 13
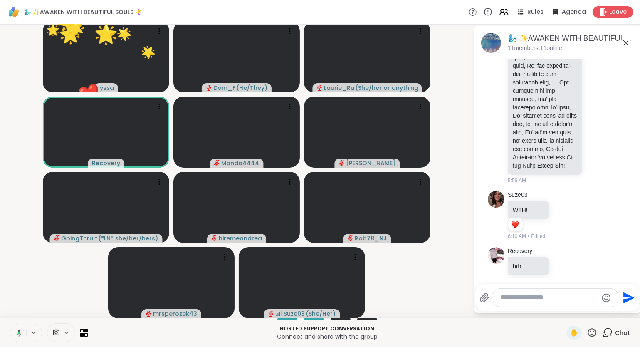
click at [596, 338] on div "✋" at bounding box center [582, 332] width 30 height 13
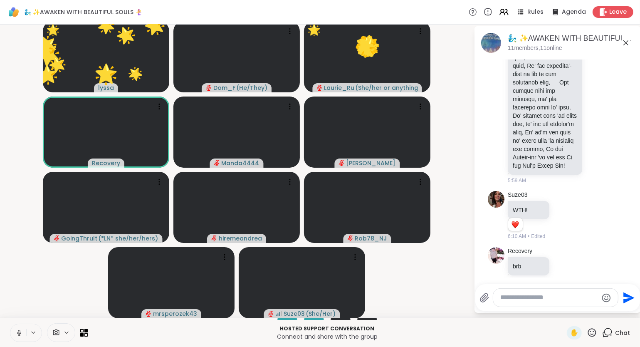
click at [594, 332] on icon at bounding box center [592, 332] width 8 height 8
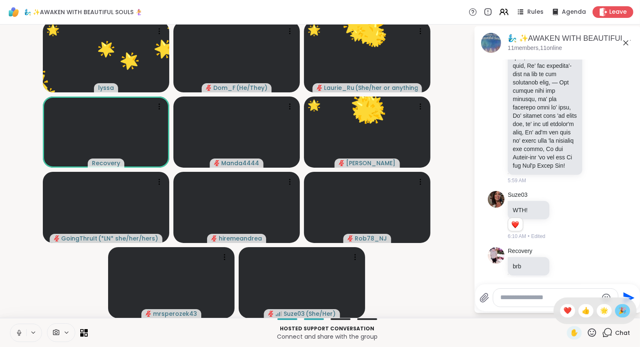
click at [623, 309] on span "🎉" at bounding box center [622, 311] width 8 height 10
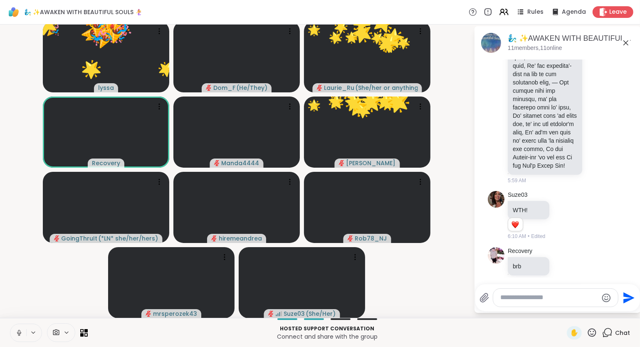
click at [591, 337] on icon at bounding box center [591, 332] width 10 height 10
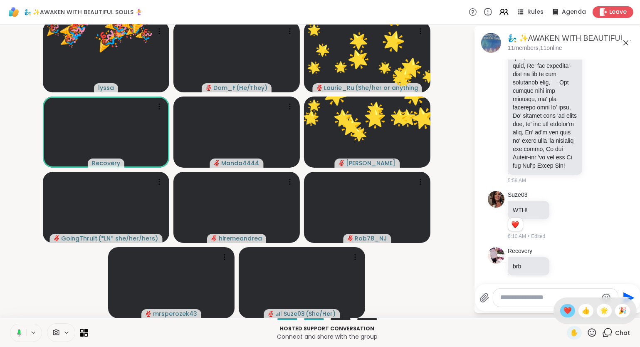
click at [564, 312] on span "❤️" at bounding box center [567, 311] width 8 height 10
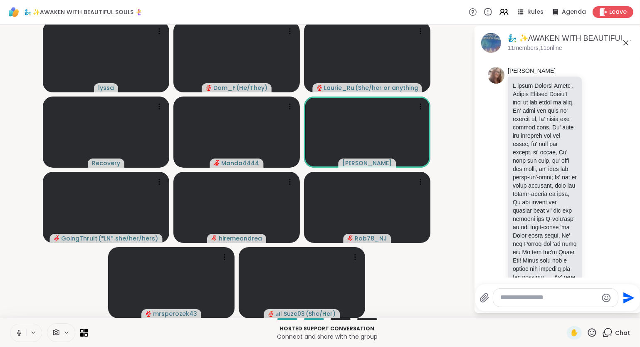
scroll to position [473, 0]
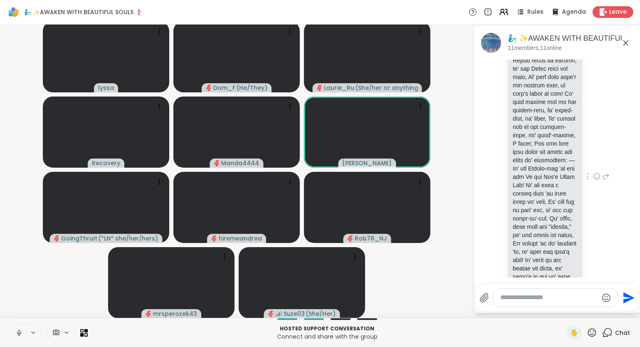
scroll to position [723, 0]
click at [597, 177] on icon at bounding box center [596, 173] width 7 height 8
click at [532, 164] on div "Select Reaction: Heart" at bounding box center [530, 159] width 7 height 7
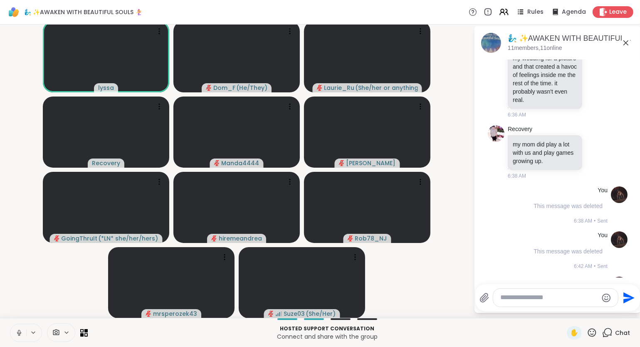
scroll to position [2180, 0]
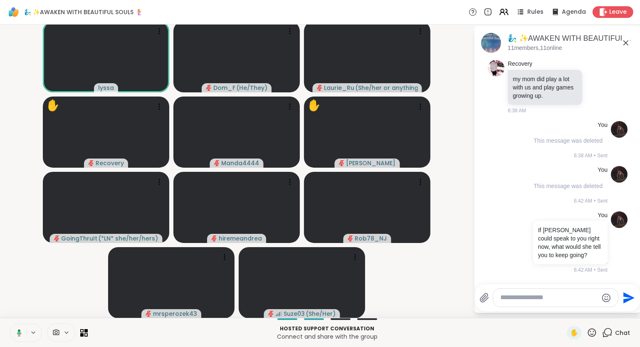
click at [12, 332] on button at bounding box center [17, 332] width 17 height 17
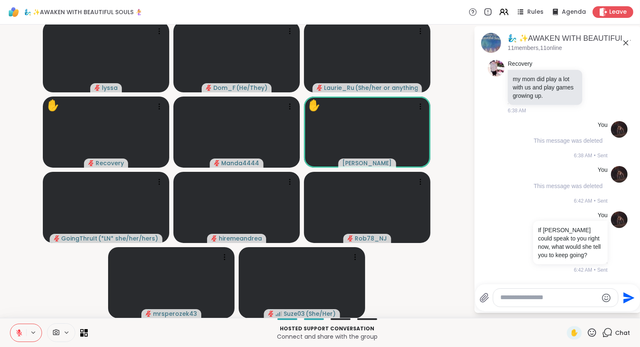
click at [598, 335] on div "✋ Chat" at bounding box center [598, 332] width 63 height 13
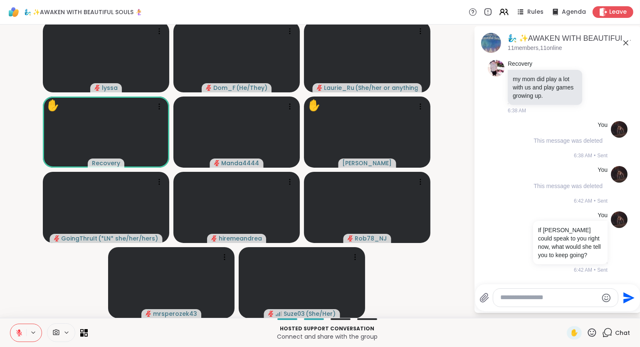
click at [593, 335] on icon at bounding box center [591, 332] width 10 height 10
click at [564, 312] on span "❤️" at bounding box center [567, 311] width 8 height 10
click at [597, 336] on icon at bounding box center [591, 332] width 10 height 10
click at [609, 315] on div "🌟" at bounding box center [603, 310] width 15 height 13
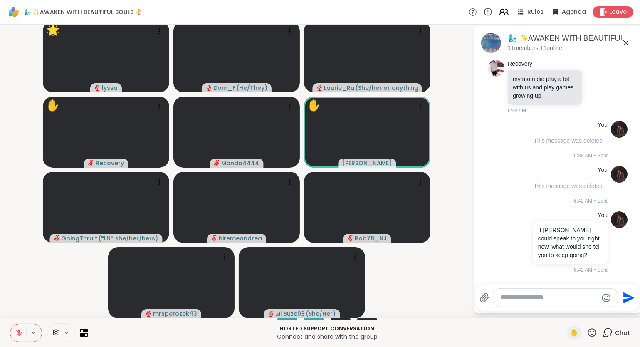
click at [505, 15] on icon at bounding box center [503, 12] width 10 height 10
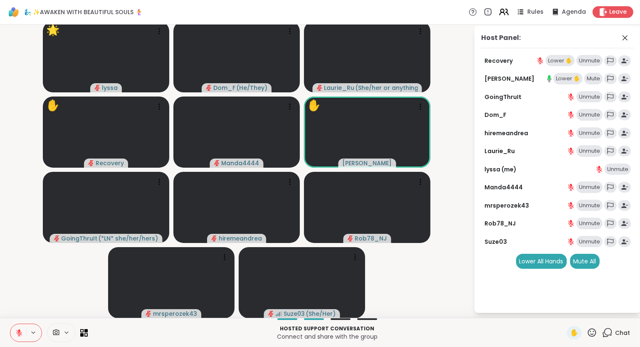
click at [509, 12] on icon at bounding box center [503, 12] width 10 height 10
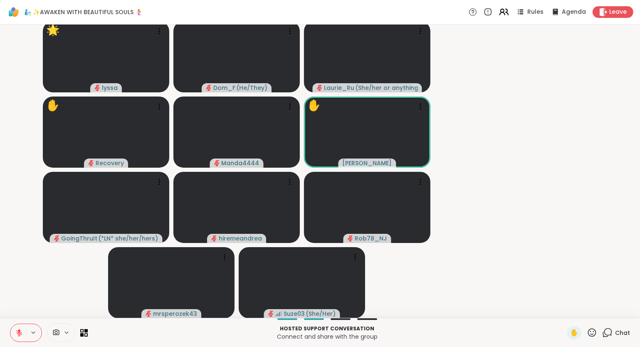
scroll to position [0, 0]
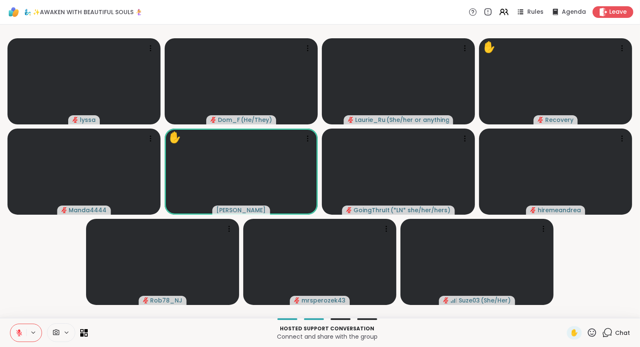
click at [591, 330] on icon at bounding box center [591, 332] width 10 height 10
click at [563, 308] on span "❤️" at bounding box center [567, 311] width 8 height 10
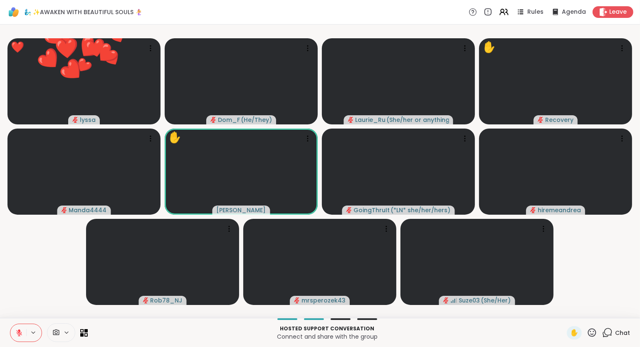
click at [588, 329] on icon at bounding box center [591, 332] width 10 height 10
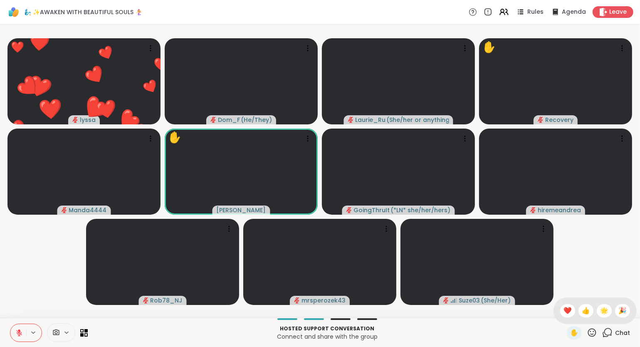
click at [600, 303] on div "✋ ❤️ 👍 🌟 🎉" at bounding box center [594, 310] width 83 height 27
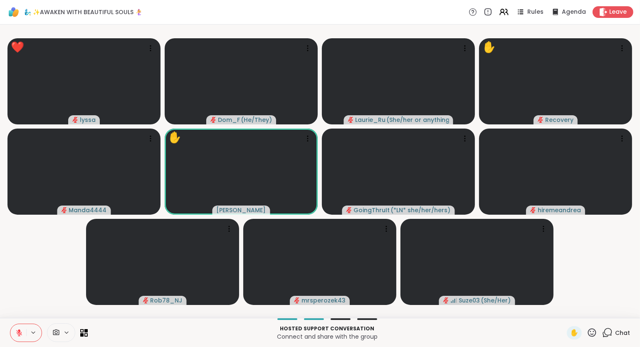
click at [597, 333] on icon at bounding box center [591, 332] width 10 height 10
click at [602, 314] on span "🌟" at bounding box center [604, 311] width 8 height 10
click at [20, 332] on icon at bounding box center [18, 332] width 7 height 7
click at [12, 329] on div at bounding box center [26, 332] width 32 height 18
click at [12, 329] on button at bounding box center [18, 332] width 16 height 17
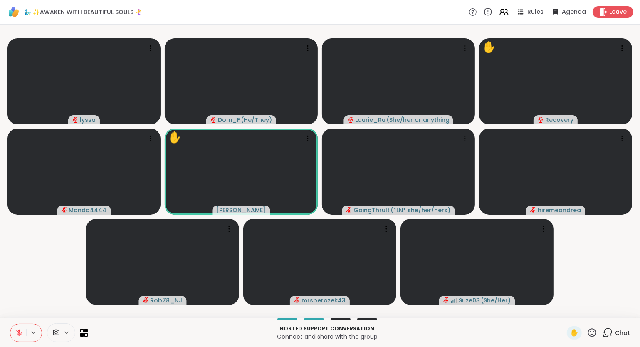
click at [12, 329] on button at bounding box center [18, 332] width 16 height 17
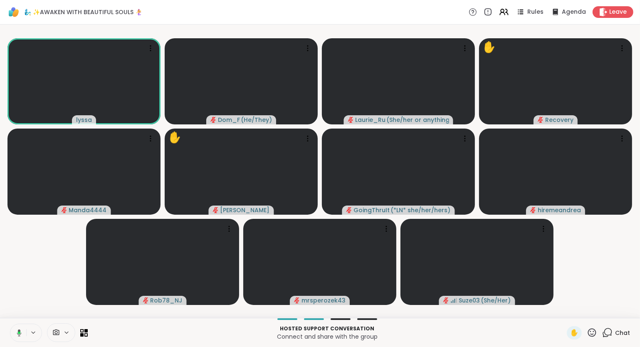
click at [594, 333] on icon at bounding box center [591, 332] width 10 height 10
click at [566, 313] on span "❤️" at bounding box center [567, 311] width 8 height 10
click at [594, 335] on icon at bounding box center [591, 332] width 10 height 10
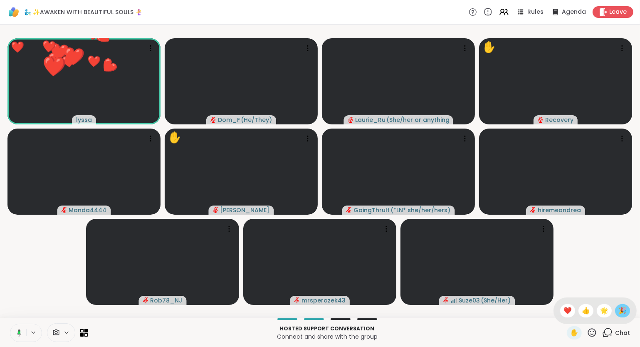
click at [621, 312] on span "🎉" at bounding box center [622, 311] width 8 height 10
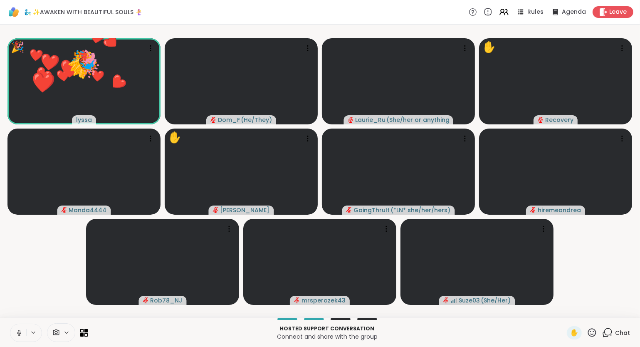
click at [593, 336] on icon at bounding box center [592, 332] width 8 height 8
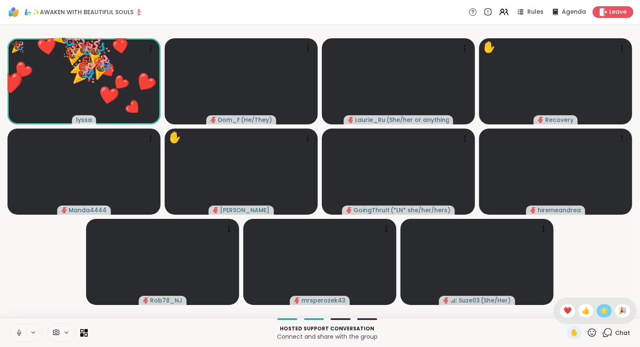
click at [606, 316] on div "🌟" at bounding box center [603, 310] width 15 height 13
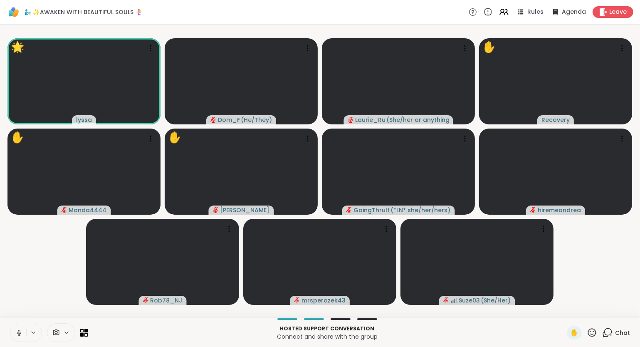
click at [12, 330] on button at bounding box center [18, 332] width 16 height 17
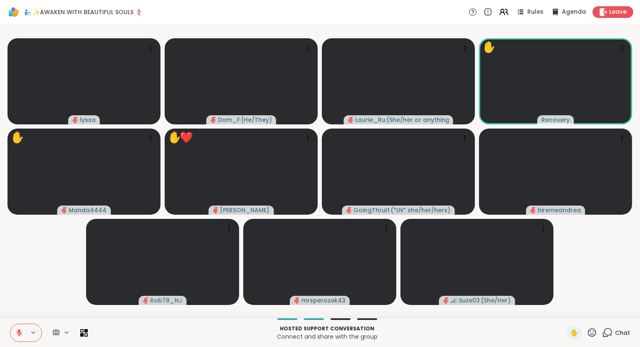
click at [596, 332] on icon at bounding box center [592, 332] width 8 height 8
click at [567, 312] on span "❤️" at bounding box center [567, 311] width 8 height 10
click at [594, 338] on div "✋" at bounding box center [582, 332] width 30 height 13
click at [592, 335] on icon at bounding box center [591, 332] width 10 height 10
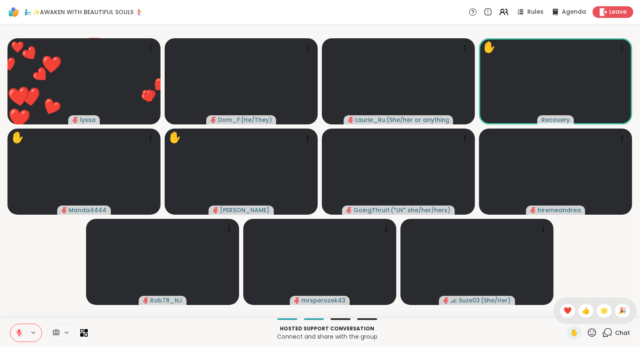
click at [601, 314] on span "🌟" at bounding box center [604, 311] width 8 height 10
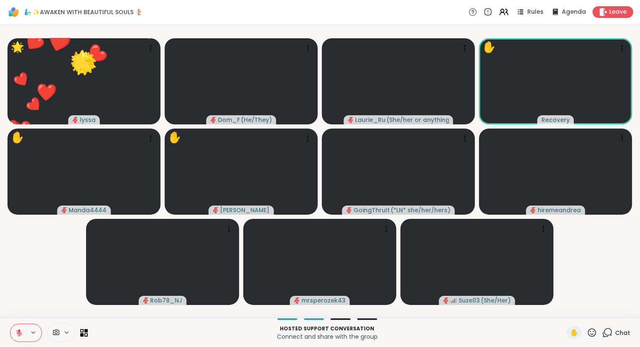
click at [591, 334] on icon at bounding box center [592, 332] width 8 height 8
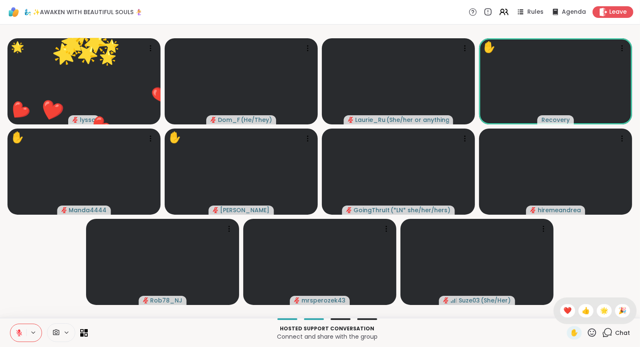
click at [618, 311] on span "🎉" at bounding box center [622, 311] width 8 height 10
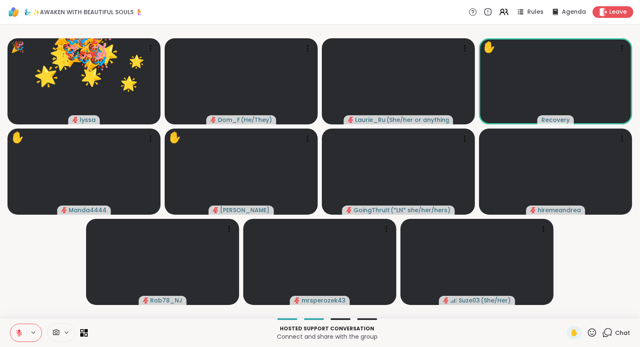
click at [593, 338] on div "✋" at bounding box center [582, 332] width 30 height 13
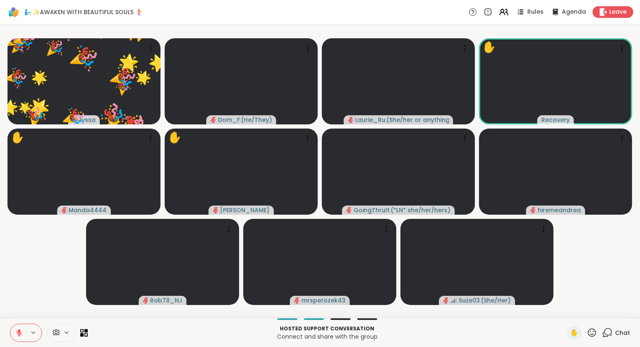
click at [591, 335] on icon at bounding box center [591, 332] width 10 height 10
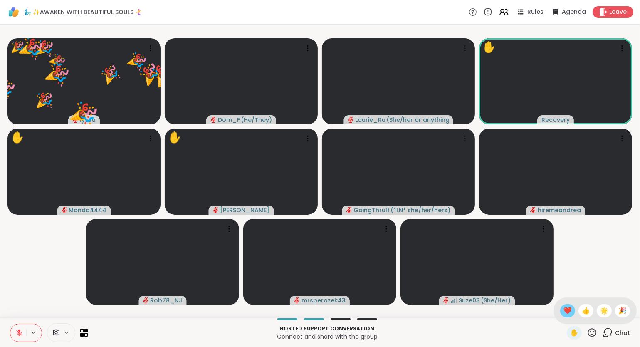
click at [567, 312] on span "❤️" at bounding box center [567, 311] width 8 height 10
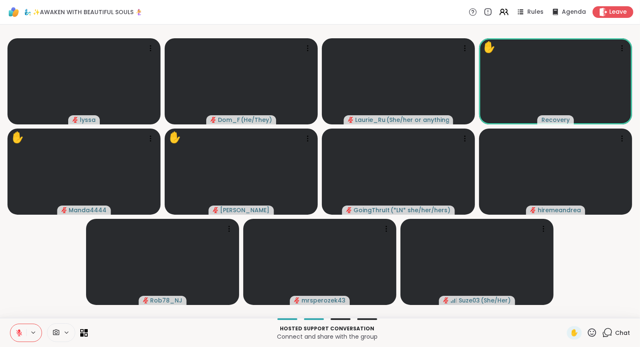
click at [18, 330] on icon at bounding box center [19, 330] width 2 height 3
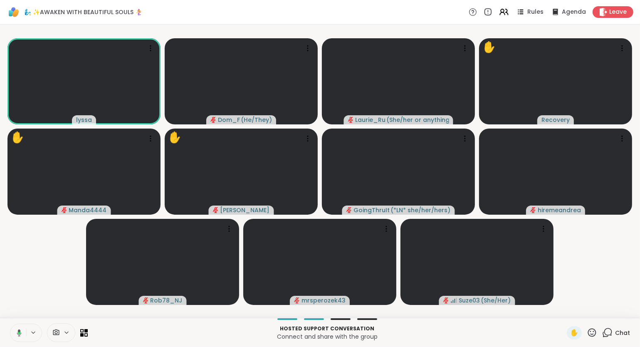
click at [591, 330] on icon at bounding box center [591, 332] width 10 height 10
click at [564, 316] on div "❤️" at bounding box center [567, 310] width 15 height 13
click at [594, 335] on icon at bounding box center [591, 332] width 10 height 10
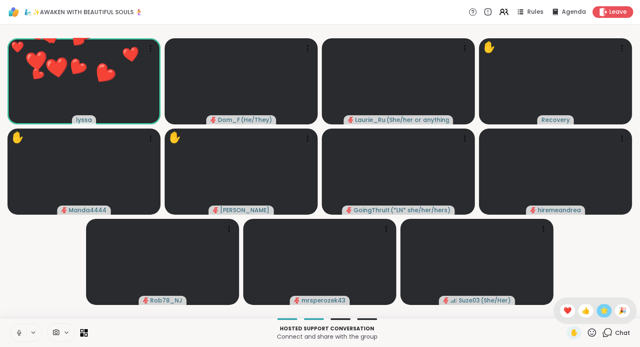
click at [605, 313] on span "🌟" at bounding box center [604, 311] width 8 height 10
click at [590, 335] on icon at bounding box center [591, 332] width 10 height 10
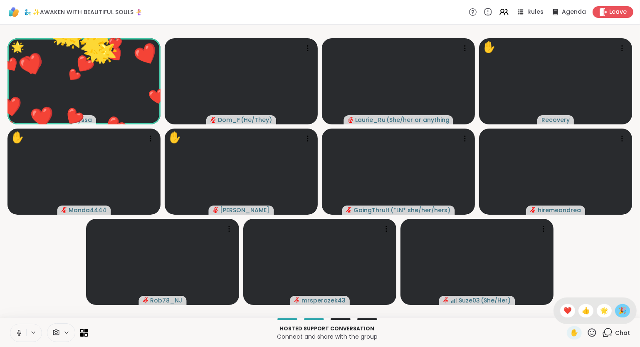
click at [623, 310] on span "🎉" at bounding box center [622, 311] width 8 height 10
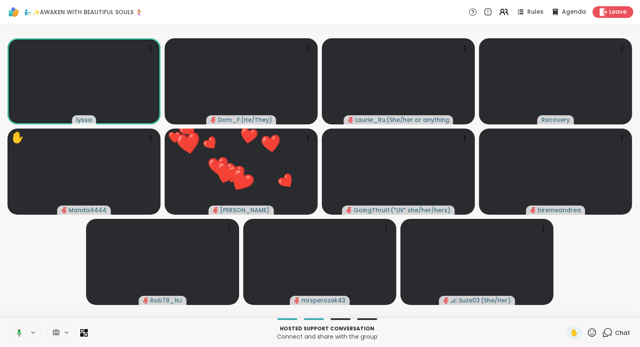
click at [19, 306] on video-player-container "lyssa Dom_F ( He/They ) Laurie_Ru ( She/her or anything else ) Recovery ✋ Manda…" at bounding box center [320, 171] width 630 height 286
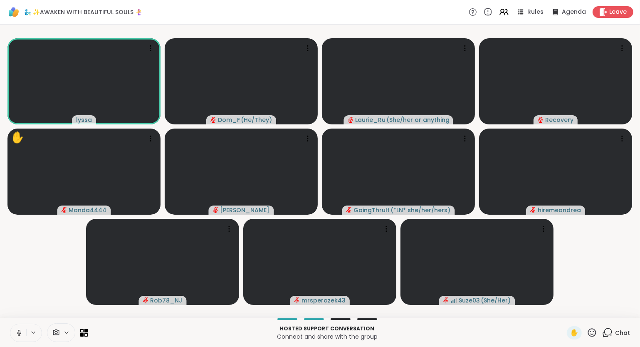
click at [14, 335] on button at bounding box center [18, 332] width 16 height 17
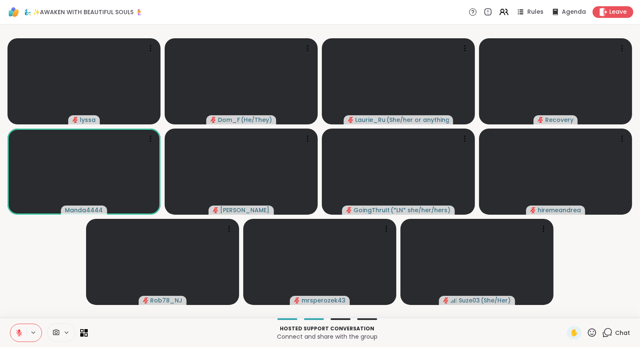
click at [14, 333] on button at bounding box center [18, 332] width 16 height 17
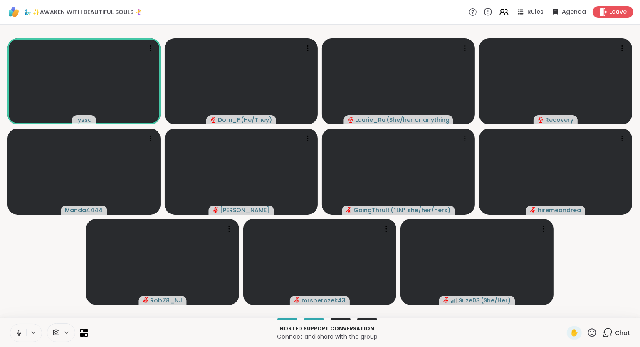
click at [591, 339] on div "✋" at bounding box center [582, 332] width 30 height 13
click at [592, 334] on icon at bounding box center [592, 332] width 8 height 8
click at [563, 310] on span "❤️" at bounding box center [567, 311] width 8 height 10
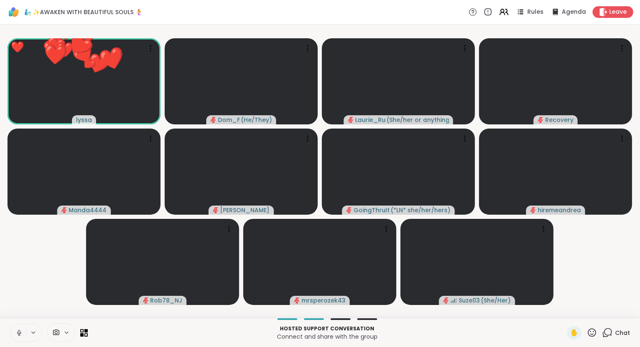
click at [591, 333] on icon at bounding box center [591, 332] width 10 height 10
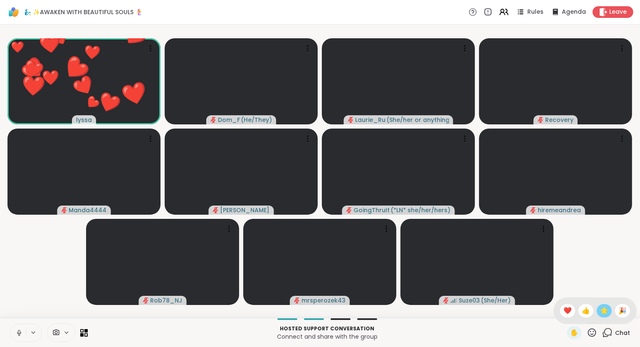
click at [603, 313] on span "🌟" at bounding box center [604, 311] width 8 height 10
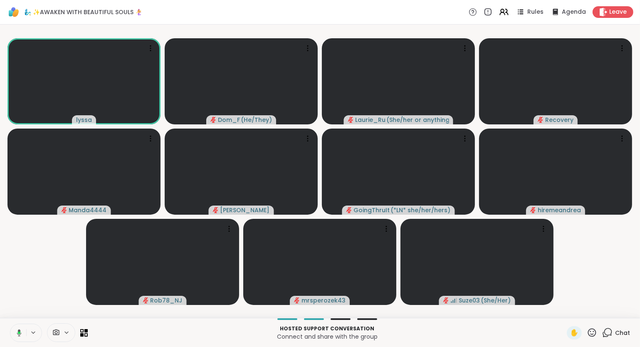
click at [589, 334] on icon at bounding box center [591, 332] width 10 height 10
click at [566, 314] on span "❤️" at bounding box center [567, 311] width 8 height 10
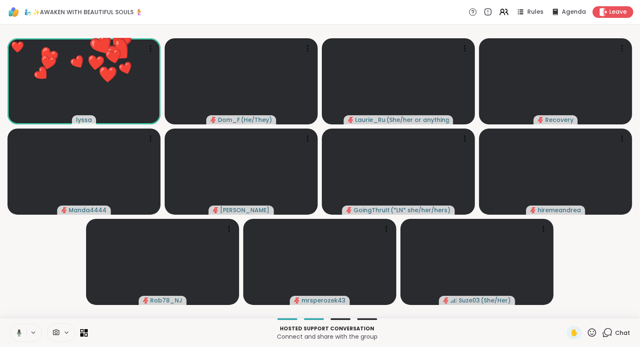
click at [621, 333] on span "Chat" at bounding box center [622, 332] width 15 height 8
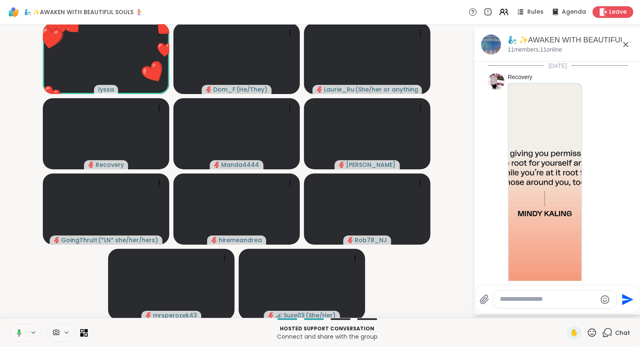
scroll to position [2171, 0]
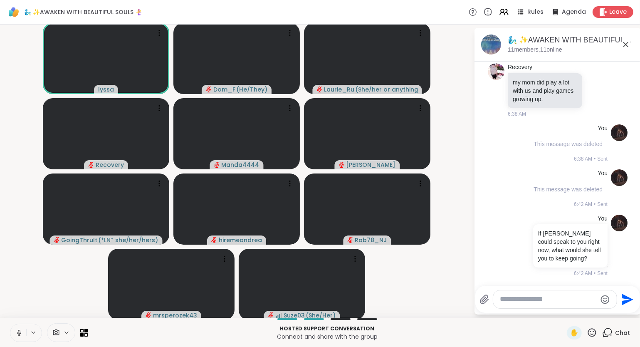
click at [594, 333] on icon at bounding box center [591, 332] width 10 height 10
click at [567, 309] on span "❤️" at bounding box center [567, 311] width 8 height 10
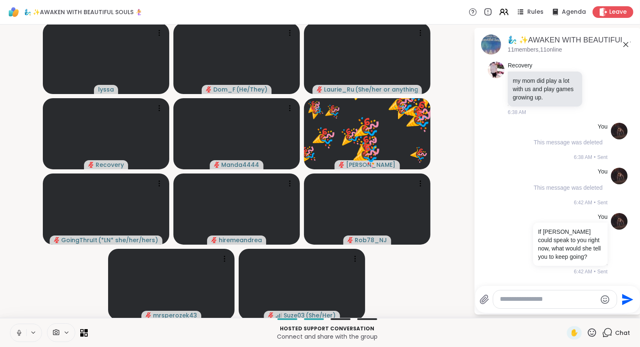
click at [594, 336] on icon at bounding box center [592, 332] width 8 height 8
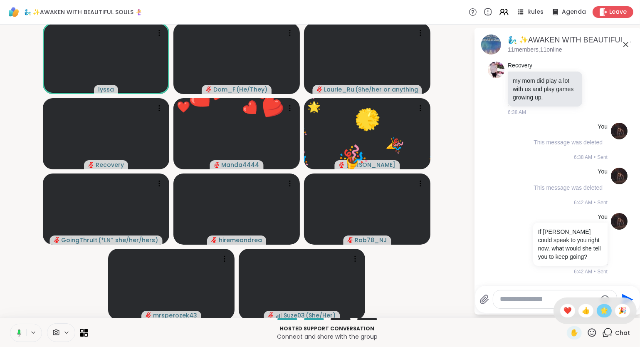
click at [606, 314] on span "🌟" at bounding box center [604, 311] width 8 height 10
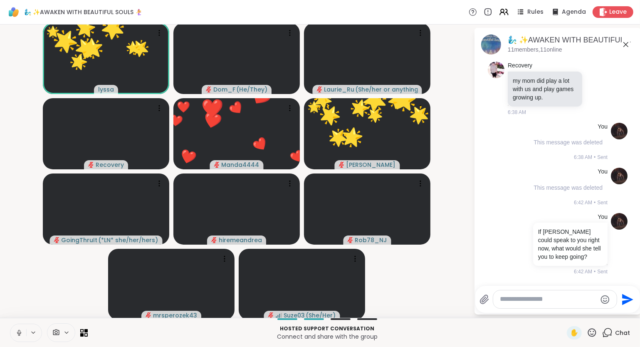
click at [591, 330] on icon at bounding box center [591, 332] width 10 height 10
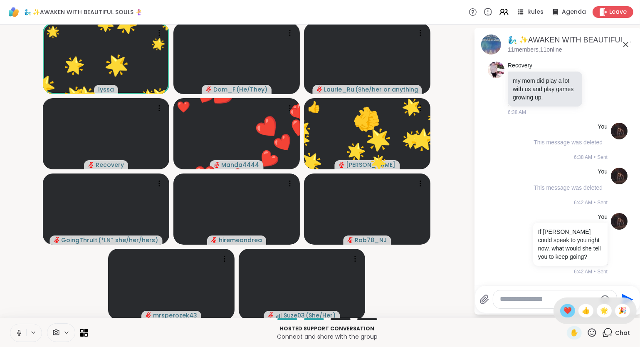
click at [567, 312] on span "❤️" at bounding box center [567, 311] width 8 height 10
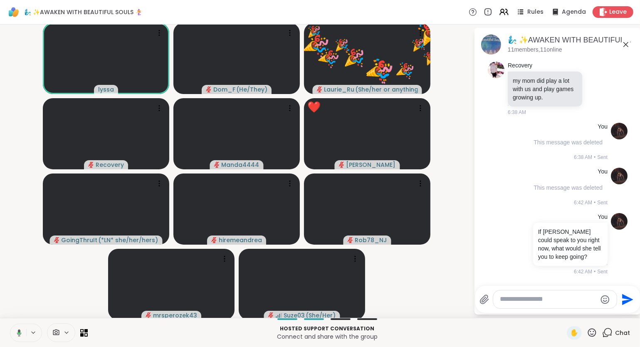
click at [594, 334] on icon at bounding box center [592, 332] width 8 height 8
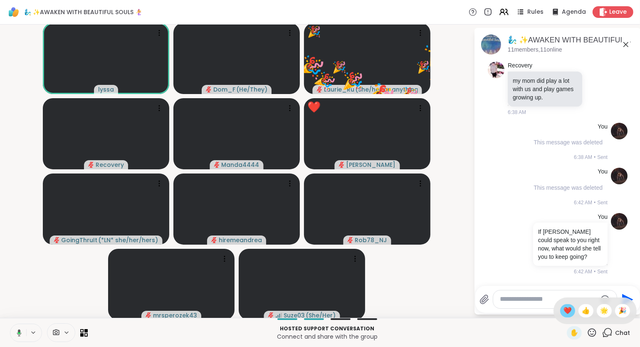
click at [567, 312] on span "❤️" at bounding box center [567, 311] width 8 height 10
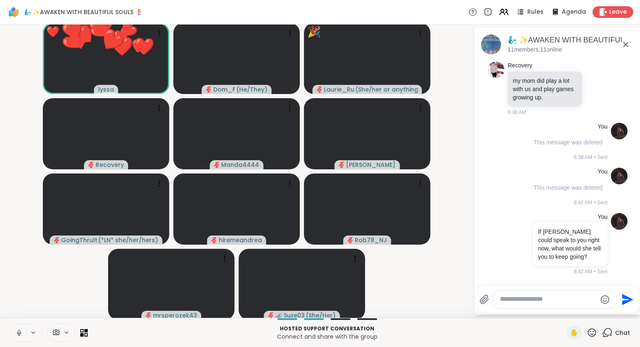
click at [591, 330] on icon at bounding box center [591, 332] width 10 height 10
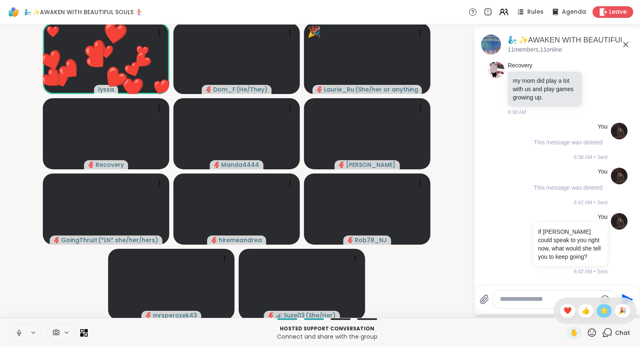
click at [603, 307] on span "🌟" at bounding box center [604, 311] width 8 height 10
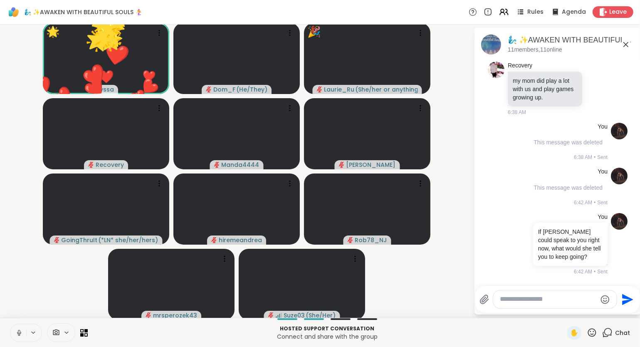
click at [590, 330] on icon at bounding box center [591, 332] width 10 height 10
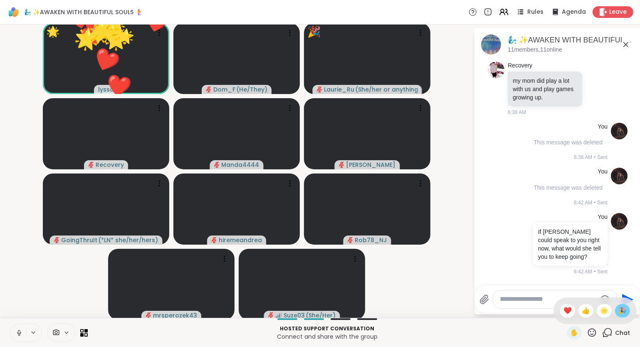
click at [618, 310] on span "🎉" at bounding box center [622, 311] width 8 height 10
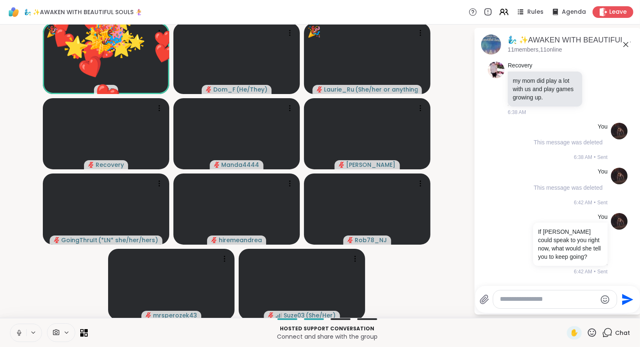
click at [591, 330] on icon at bounding box center [591, 332] width 10 height 10
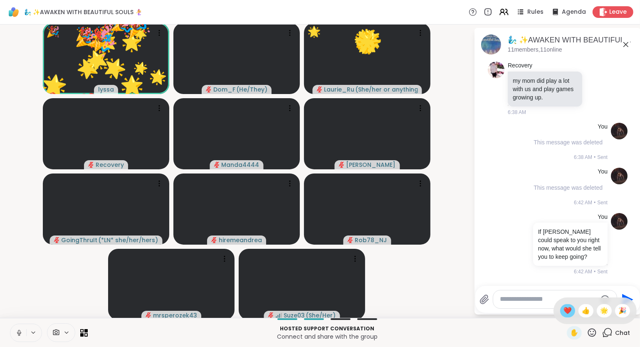
click at [563, 308] on span "❤️" at bounding box center [567, 311] width 8 height 10
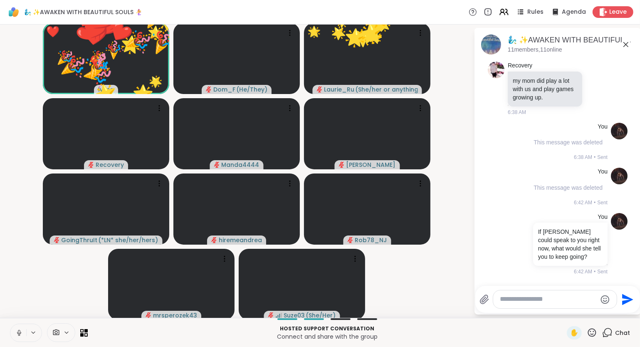
click at [595, 331] on icon at bounding box center [592, 332] width 8 height 8
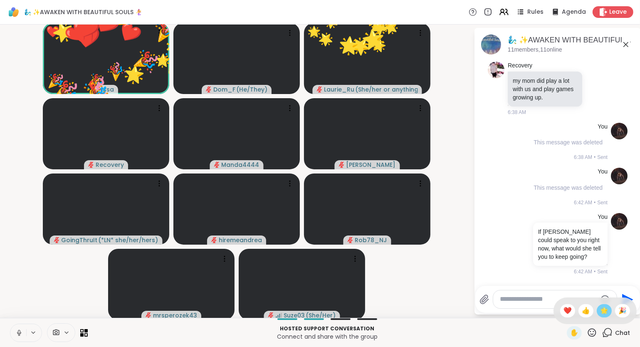
click at [604, 310] on span "🌟" at bounding box center [604, 311] width 8 height 10
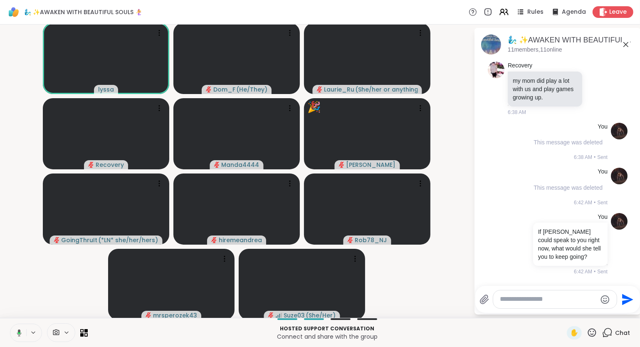
click at [599, 335] on div "✋ Chat" at bounding box center [598, 332] width 63 height 13
click at [595, 332] on icon at bounding box center [591, 332] width 10 height 10
click at [567, 313] on span "❤️" at bounding box center [567, 311] width 8 height 10
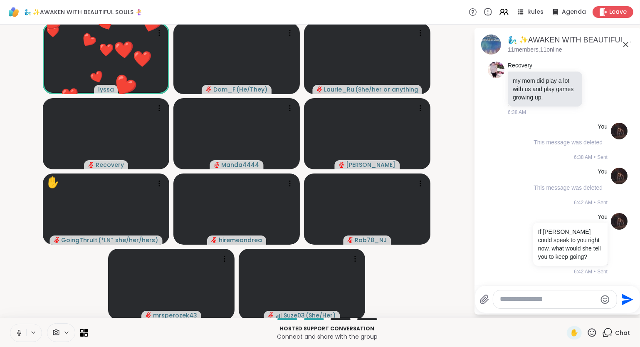
scroll to position [2240, 0]
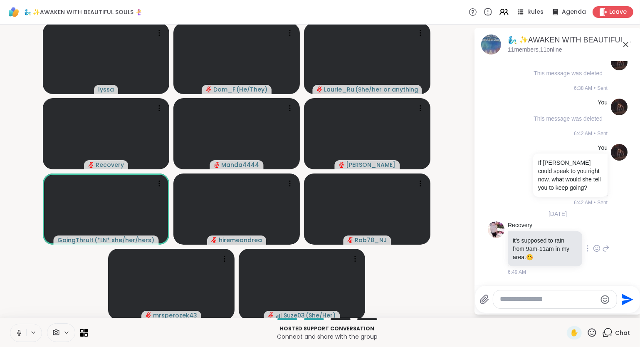
click at [598, 249] on icon at bounding box center [596, 248] width 7 height 8
click at [552, 232] on div "Select Reaction: Sad" at bounding box center [548, 234] width 7 height 7
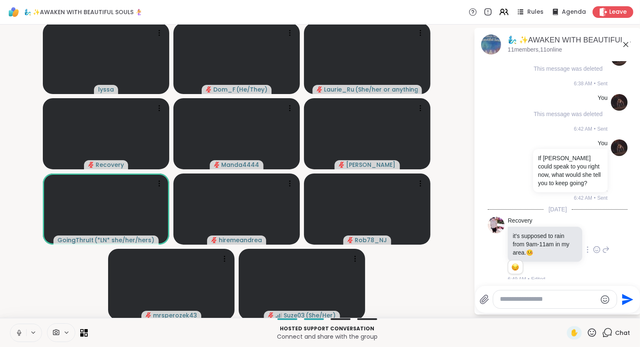
scroll to position [2252, 0]
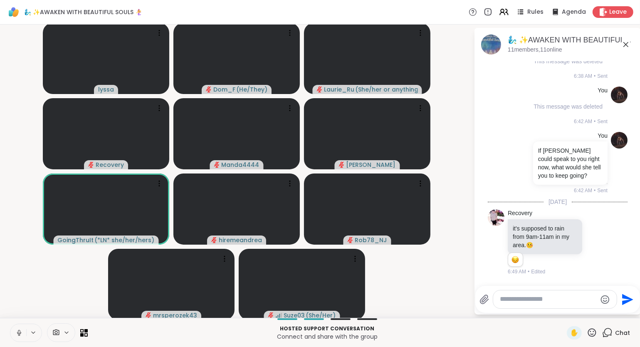
click at [606, 240] on icon at bounding box center [605, 242] width 7 height 10
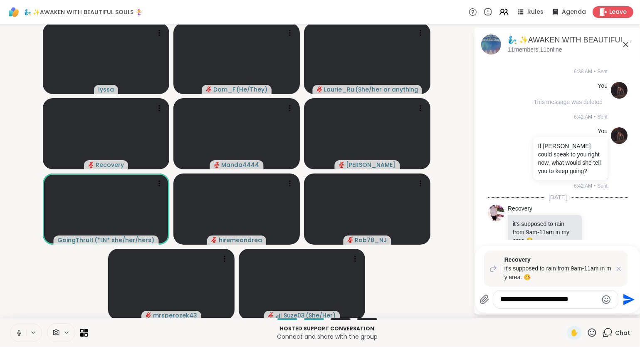
type textarea "**********"
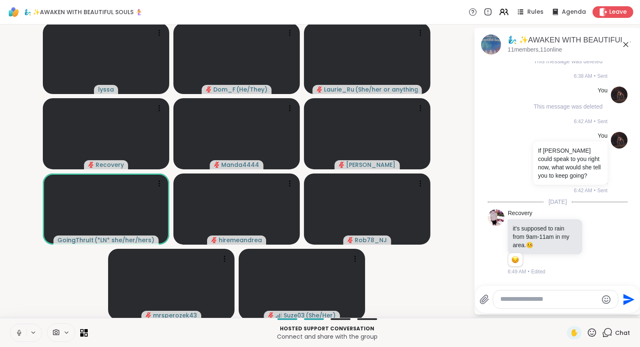
scroll to position [2353, 0]
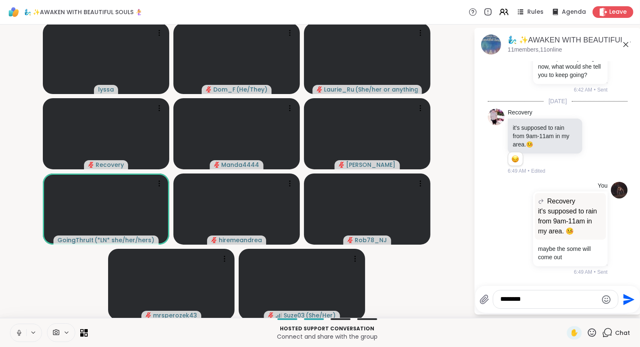
type textarea "********"
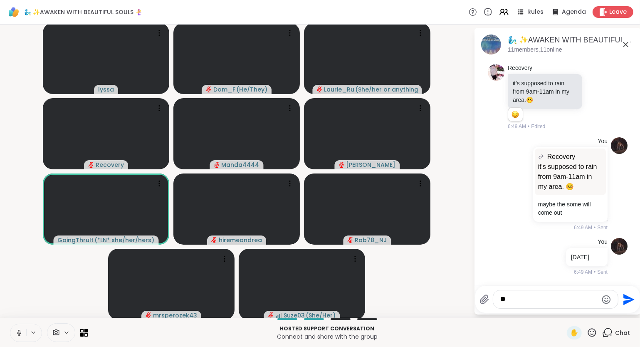
type textarea "***"
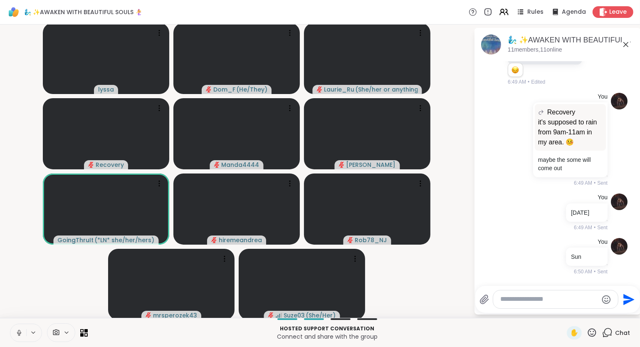
click at [623, 49] on div "🧞‍♂️ ✨AWAKEN WITH BEAUTIFUL SOULS 🧜‍♀️, Oct 08 11 members, 11 online" at bounding box center [571, 44] width 126 height 19
click at [626, 41] on icon at bounding box center [626, 44] width 10 height 10
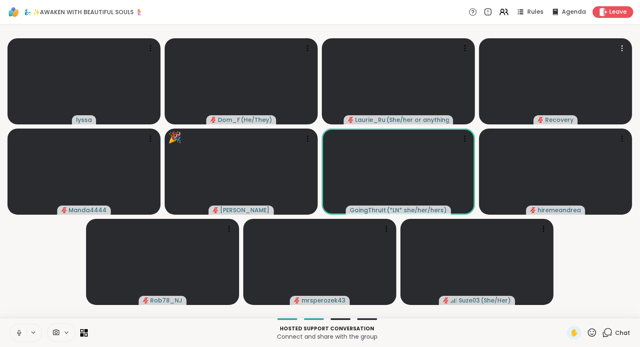
click at [597, 335] on icon at bounding box center [591, 332] width 10 height 10
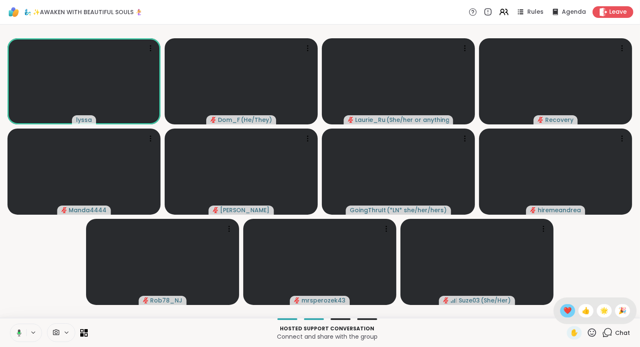
click at [567, 307] on span "❤️" at bounding box center [567, 311] width 8 height 10
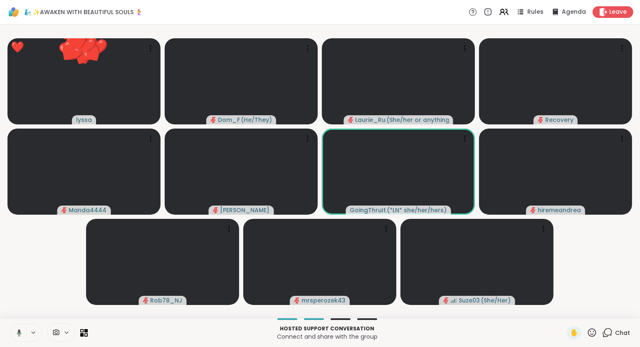
click at [595, 331] on icon at bounding box center [591, 332] width 10 height 10
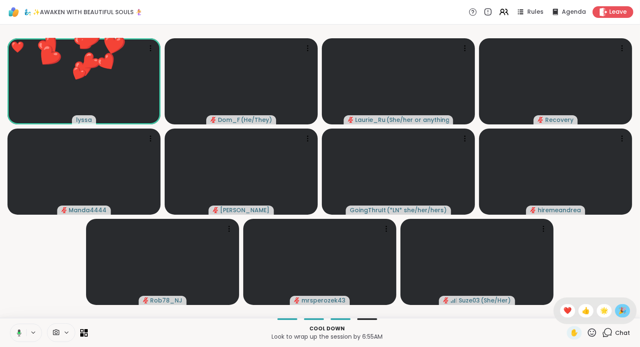
click at [618, 312] on span "🎉" at bounding box center [622, 311] width 8 height 10
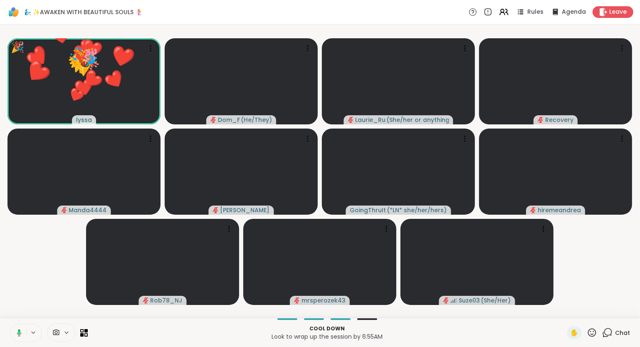
click at [595, 332] on icon at bounding box center [591, 332] width 10 height 10
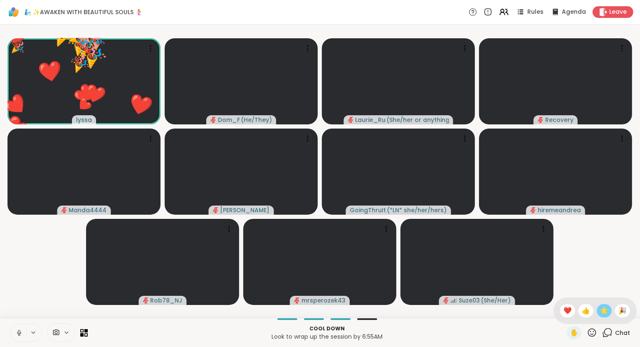
click at [602, 315] on span "🌟" at bounding box center [604, 311] width 8 height 10
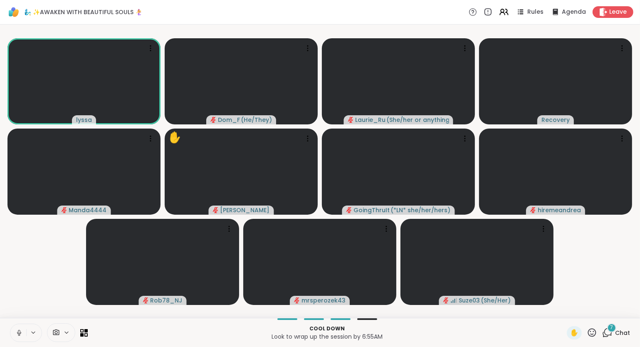
click at [592, 330] on icon at bounding box center [591, 332] width 10 height 10
click at [567, 312] on span "❤️" at bounding box center [567, 311] width 8 height 10
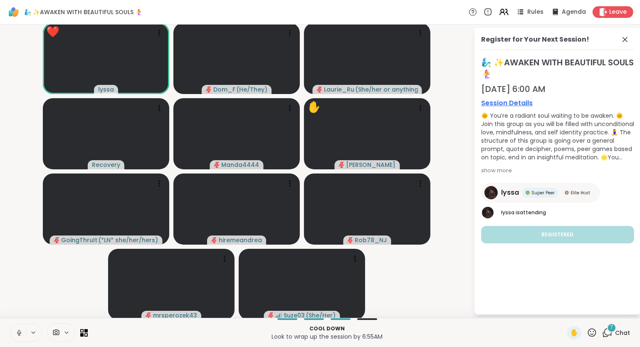
click at [17, 333] on icon at bounding box center [18, 332] width 7 height 7
click at [622, 41] on icon at bounding box center [625, 39] width 10 height 10
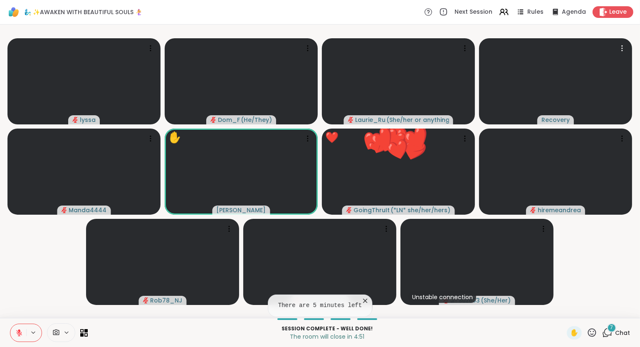
click at [592, 332] on icon at bounding box center [591, 332] width 10 height 10
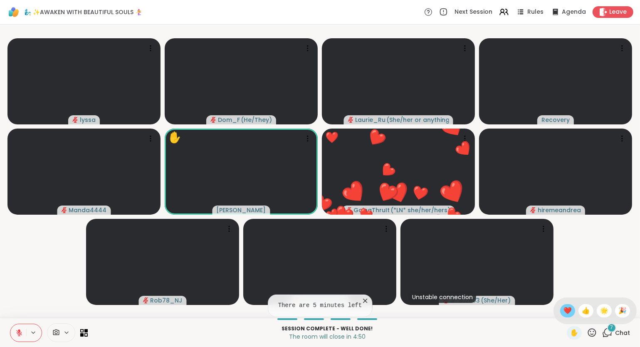
click at [563, 313] on span "❤️" at bounding box center [567, 311] width 8 height 10
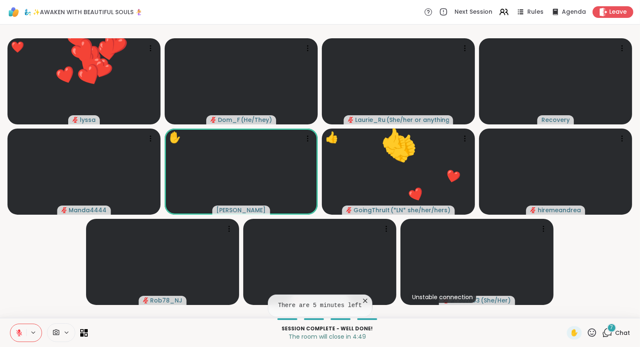
click at [596, 332] on icon at bounding box center [592, 332] width 8 height 8
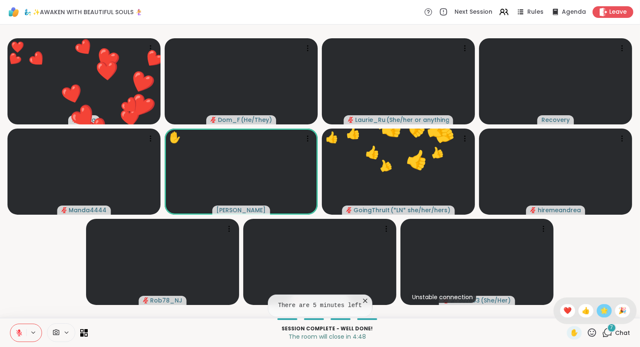
click at [603, 312] on span "🌟" at bounding box center [604, 311] width 8 height 10
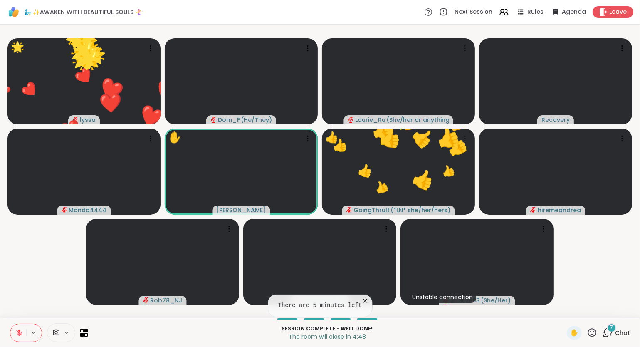
click at [616, 333] on span "Chat" at bounding box center [622, 332] width 15 height 8
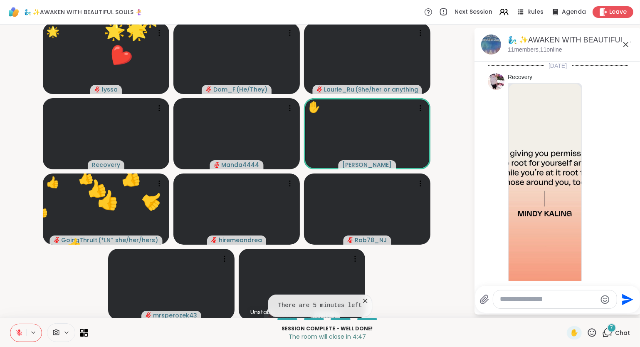
scroll to position [2857, 0]
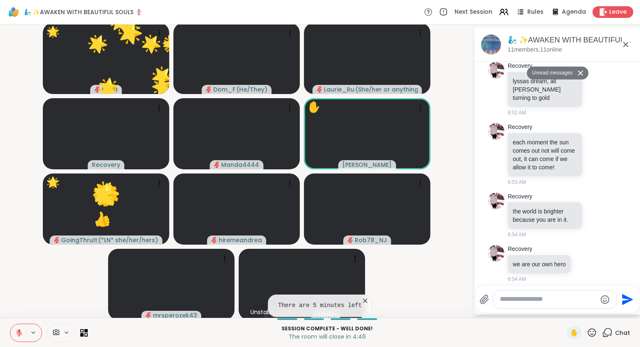
click at [611, 283] on div at bounding box center [559, 284] width 163 height 5
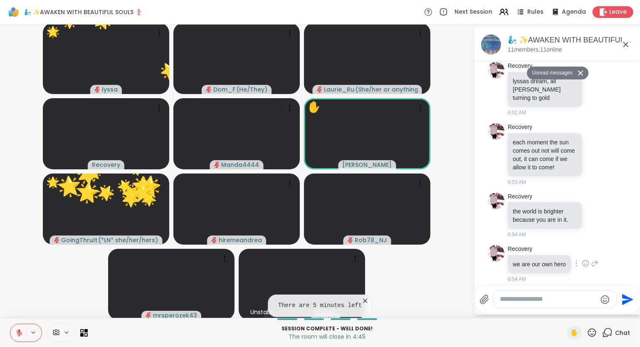
click at [581, 263] on div at bounding box center [585, 263] width 26 height 10
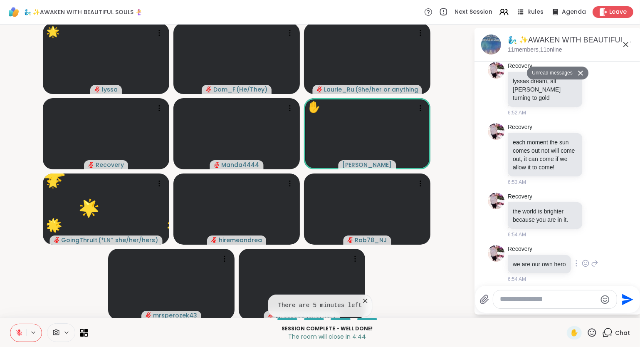
click at [582, 263] on div at bounding box center [585, 263] width 7 height 10
click at [584, 251] on button "Select Reaction: Heart" at bounding box center [585, 249] width 17 height 17
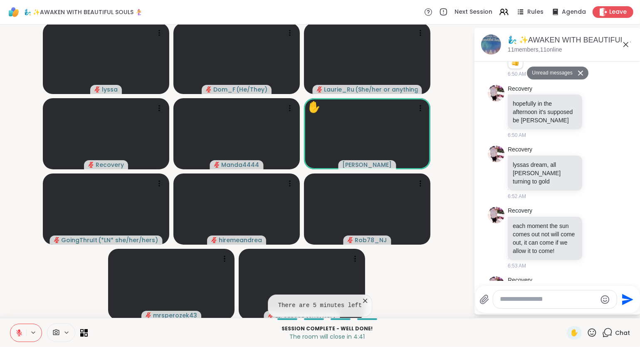
scroll to position [2760, 0]
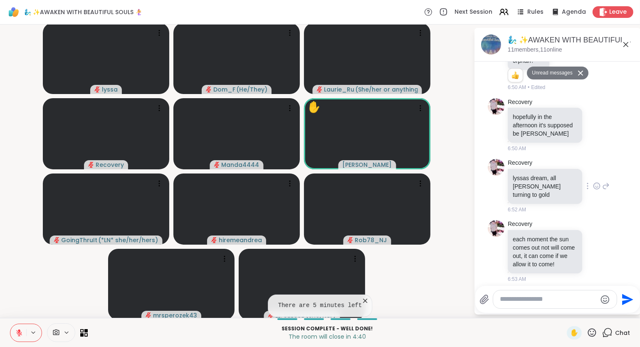
click at [594, 189] on icon at bounding box center [596, 186] width 7 height 8
click at [495, 175] on div "Select Reaction: Joy" at bounding box center [493, 172] width 7 height 7
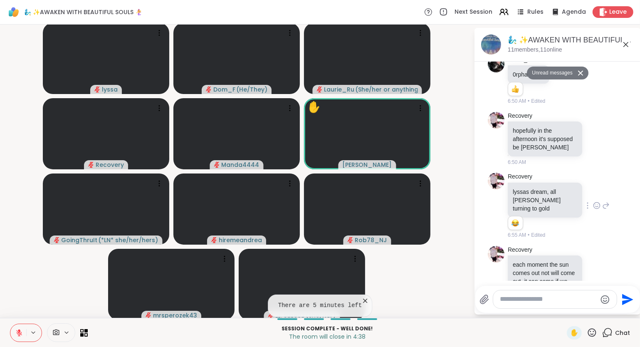
scroll to position [2743, 0]
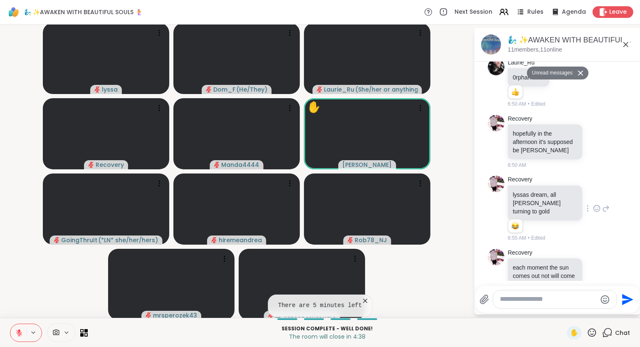
click at [589, 338] on div "✋" at bounding box center [582, 332] width 30 height 13
click at [595, 333] on icon at bounding box center [591, 332] width 10 height 10
click at [565, 313] on span "❤️" at bounding box center [567, 311] width 8 height 10
click at [589, 335] on icon at bounding box center [591, 332] width 10 height 10
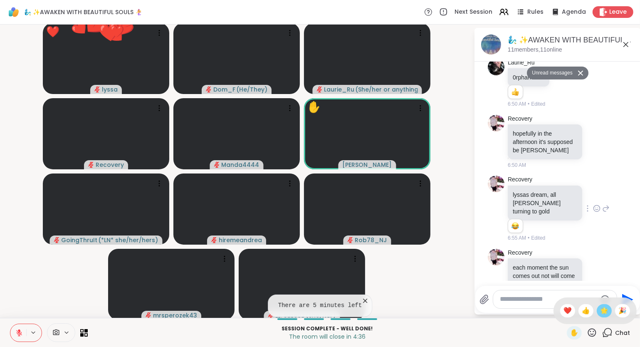
click at [603, 313] on span "🌟" at bounding box center [604, 311] width 8 height 10
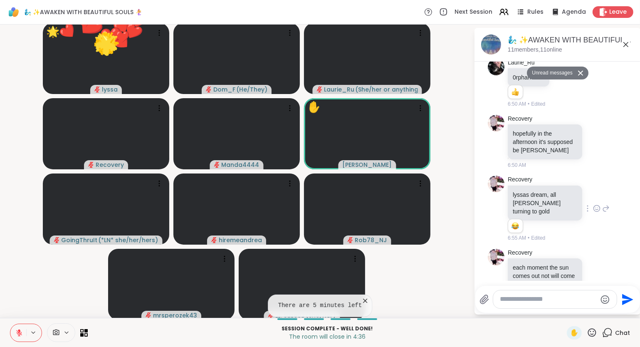
click at [590, 332] on icon at bounding box center [591, 332] width 10 height 10
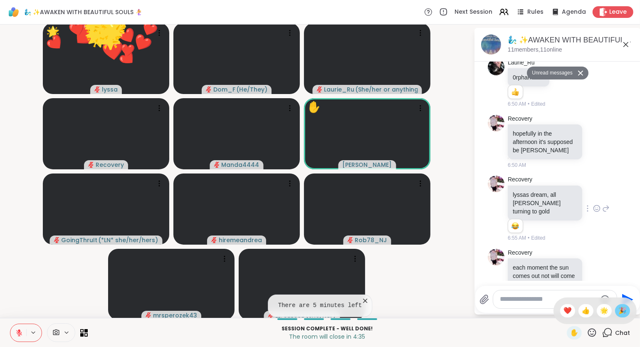
click at [619, 309] on span "🎉" at bounding box center [622, 311] width 8 height 10
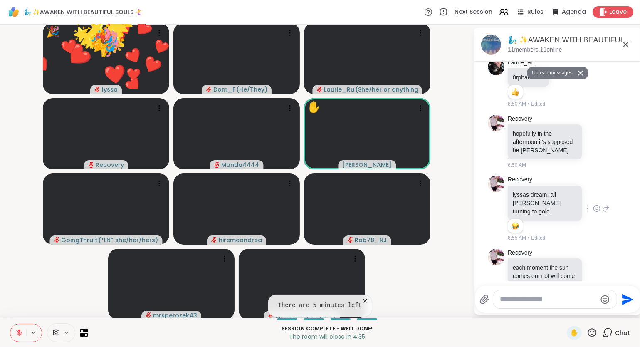
click at [592, 333] on icon at bounding box center [591, 332] width 10 height 10
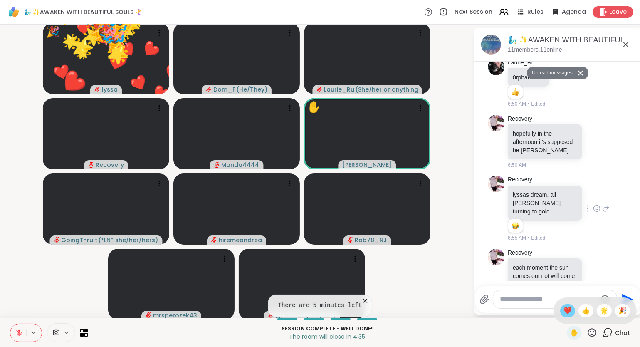
click at [569, 311] on div "❤️" at bounding box center [567, 310] width 15 height 13
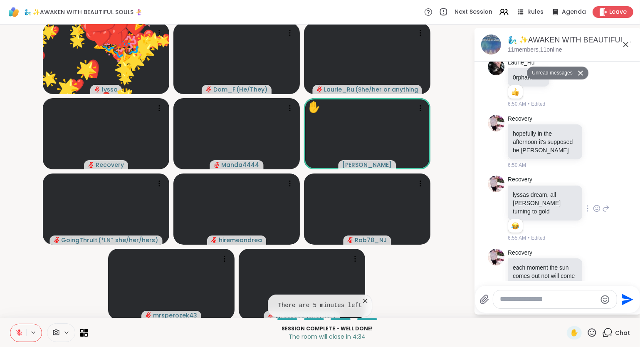
click at [594, 331] on icon at bounding box center [592, 332] width 8 height 8
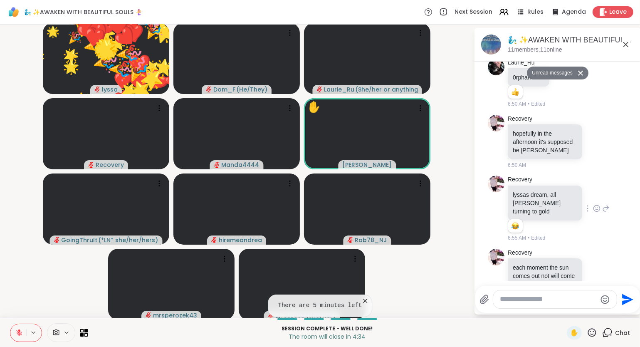
click at [591, 332] on icon at bounding box center [592, 332] width 8 height 8
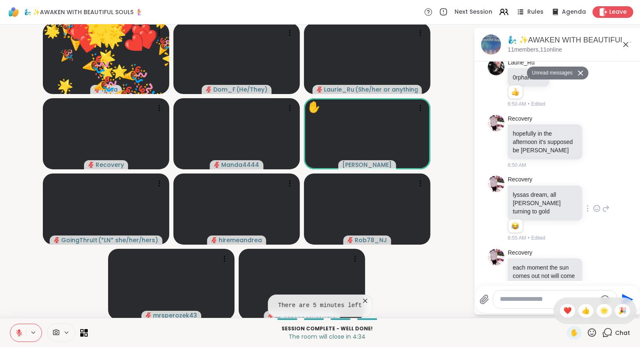
click at [616, 306] on div "✋ ❤️ 👍 🌟 🎉" at bounding box center [594, 310] width 83 height 27
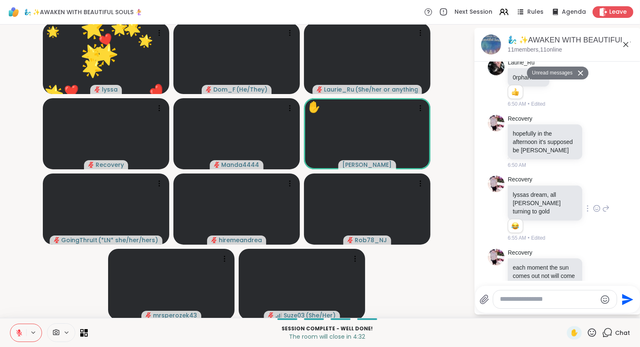
click at [22, 324] on button at bounding box center [18, 332] width 16 height 17
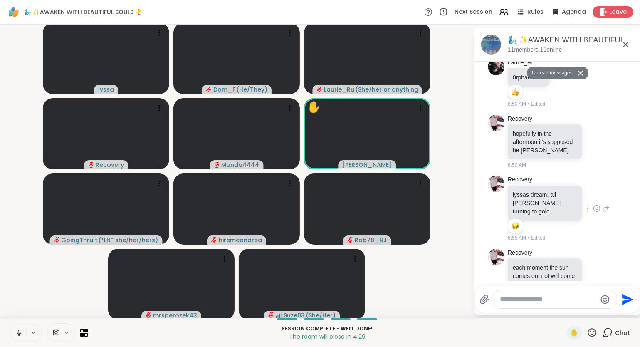
click at [594, 333] on icon at bounding box center [591, 332] width 10 height 10
click at [567, 312] on span "❤️" at bounding box center [567, 311] width 8 height 10
click at [590, 333] on icon at bounding box center [591, 332] width 10 height 10
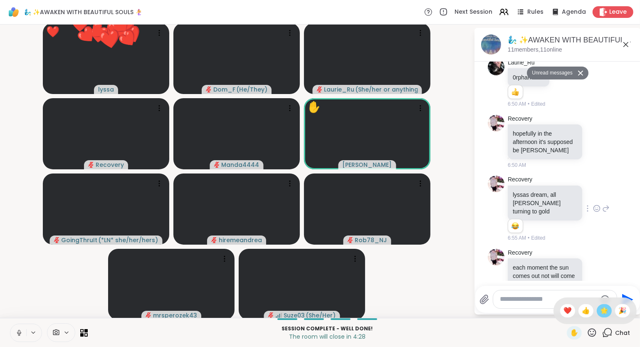
click at [603, 311] on span "🌟" at bounding box center [604, 311] width 8 height 10
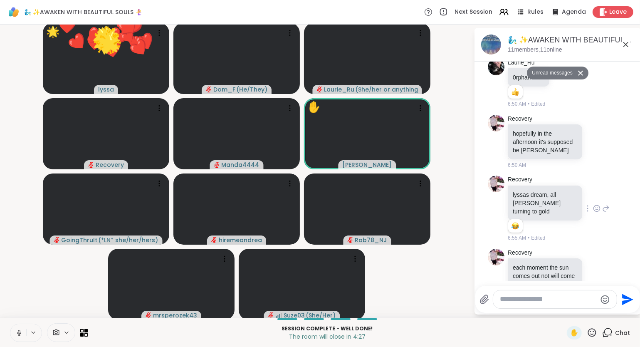
click at [590, 332] on icon at bounding box center [591, 332] width 10 height 10
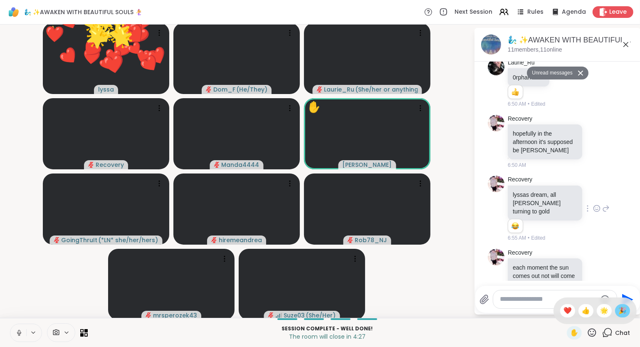
click at [621, 309] on span "🎉" at bounding box center [622, 311] width 8 height 10
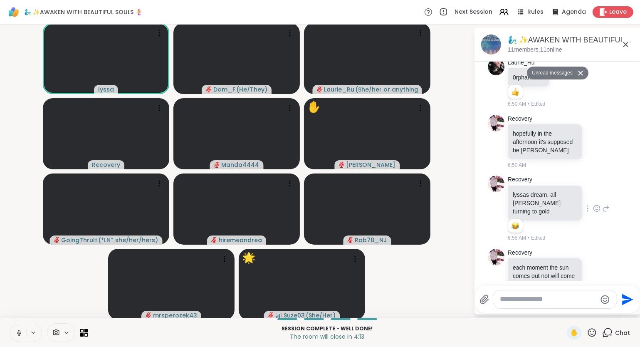
click at [14, 331] on button at bounding box center [18, 332] width 16 height 17
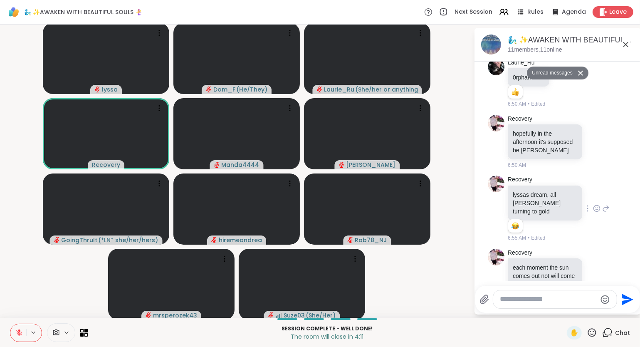
click at [596, 338] on div "✋" at bounding box center [582, 332] width 30 height 13
click at [589, 335] on icon at bounding box center [591, 332] width 10 height 10
click at [563, 313] on span "❤️" at bounding box center [567, 311] width 8 height 10
click at [594, 336] on icon at bounding box center [592, 332] width 8 height 8
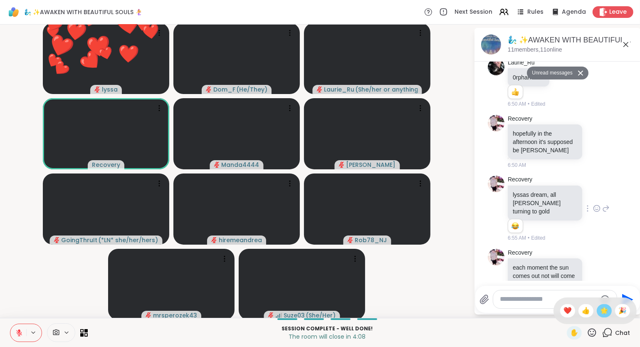
click at [604, 313] on span "🌟" at bounding box center [604, 311] width 8 height 10
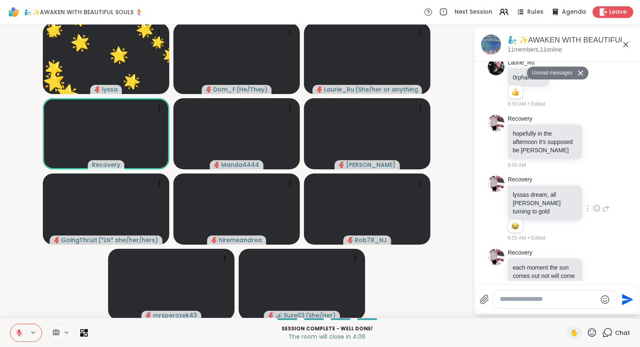
click at [594, 334] on icon at bounding box center [591, 332] width 10 height 10
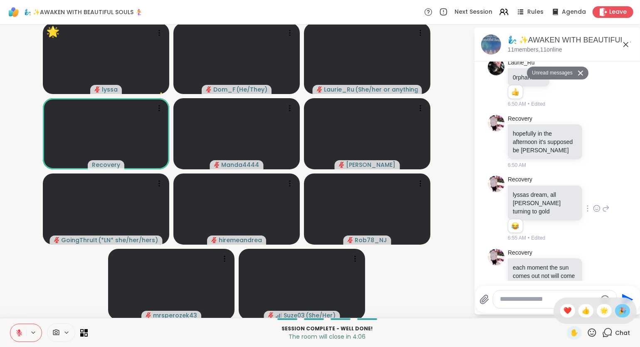
click at [618, 315] on span "🎉" at bounding box center [622, 311] width 8 height 10
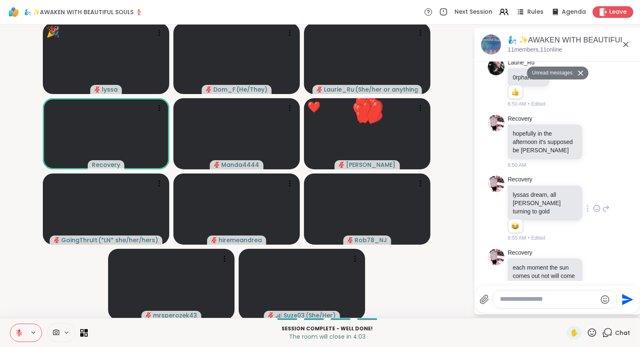
click at [592, 336] on icon at bounding box center [592, 332] width 8 height 8
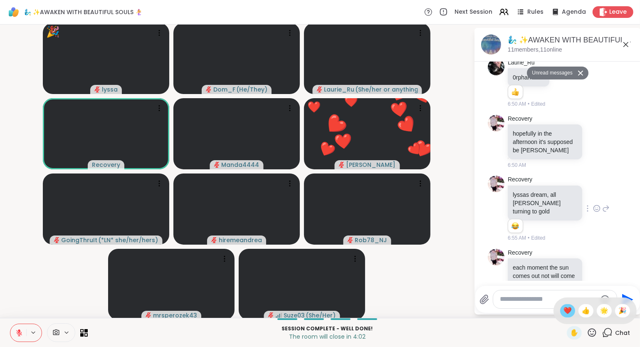
click at [564, 312] on span "❤️" at bounding box center [567, 311] width 8 height 10
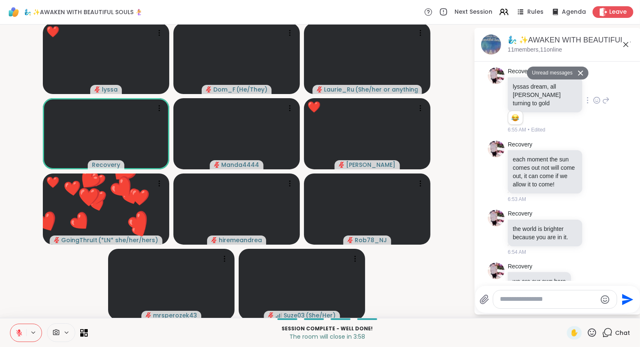
scroll to position [2881, 0]
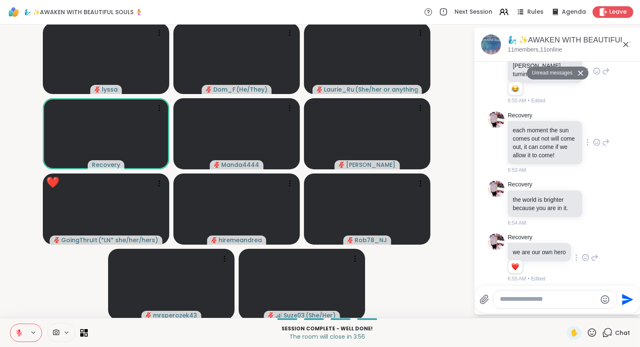
click at [598, 143] on icon at bounding box center [596, 143] width 2 height 1
click at [533, 126] on div "Select Reaction: Heart" at bounding box center [530, 128] width 7 height 7
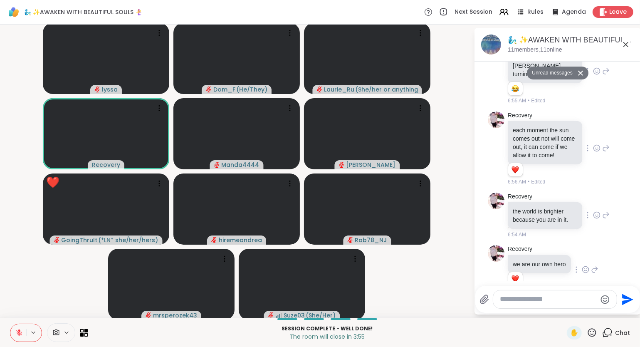
click at [611, 217] on div "Recovery the world is brighter because you are in it. 6:54 AM" at bounding box center [558, 215] width 140 height 53
click at [594, 211] on icon at bounding box center [596, 215] width 7 height 8
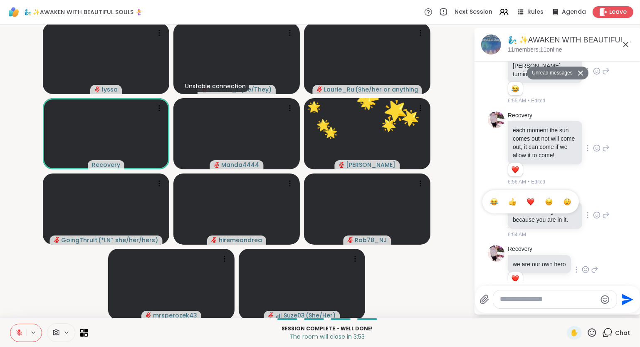
click at [531, 198] on div "Select Reaction: Heart" at bounding box center [530, 201] width 7 height 7
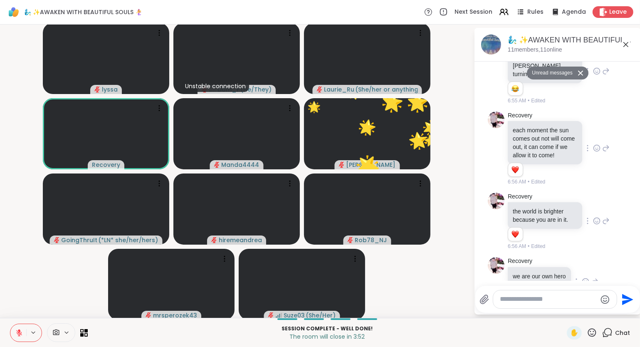
scroll to position [2905, 0]
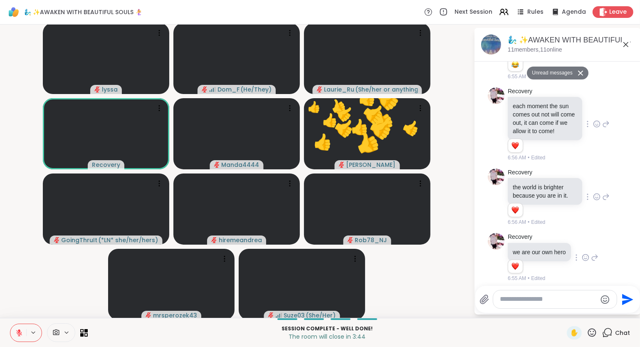
click at [595, 335] on icon at bounding box center [591, 332] width 10 height 10
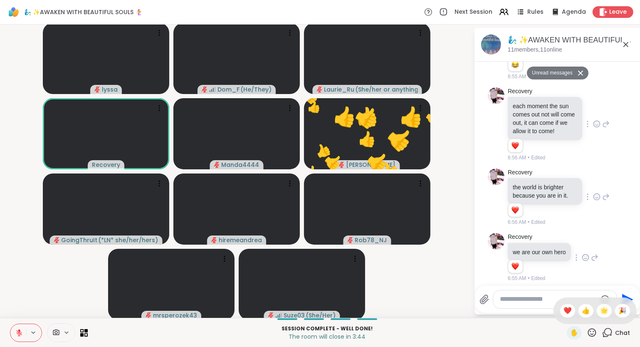
click at [565, 313] on span "❤️" at bounding box center [567, 311] width 8 height 10
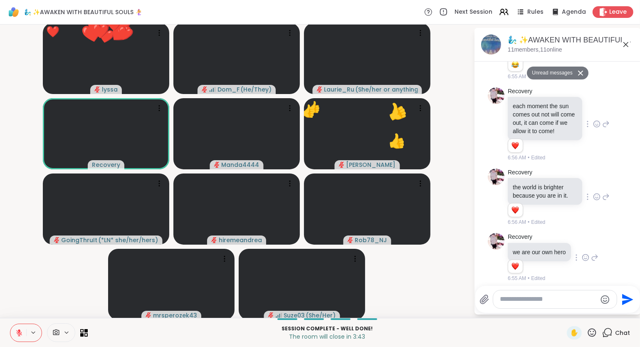
click at [595, 337] on icon at bounding box center [591, 332] width 10 height 10
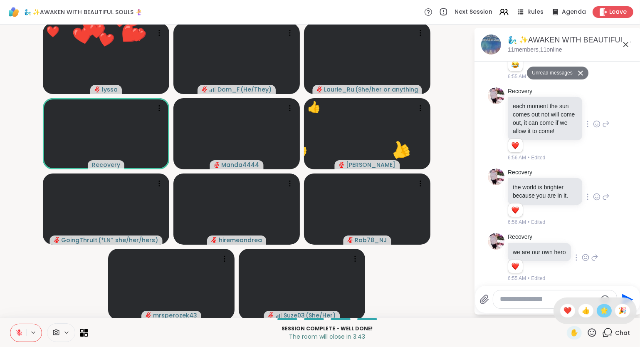
click at [606, 313] on span "🌟" at bounding box center [604, 311] width 8 height 10
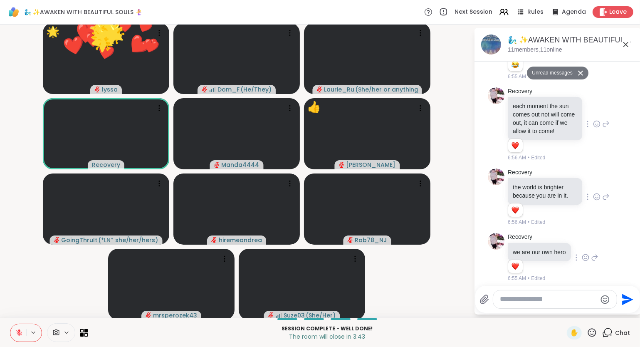
click at [593, 335] on icon at bounding box center [591, 332] width 10 height 10
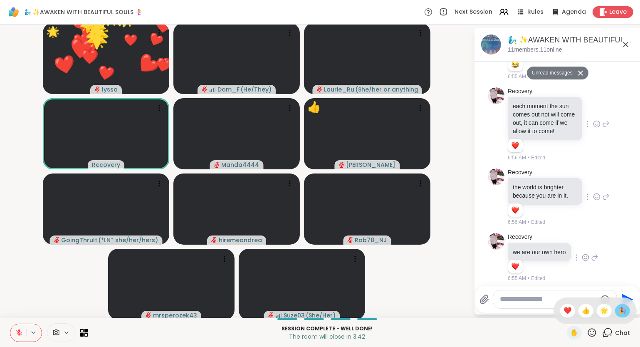
click at [620, 312] on span "🎉" at bounding box center [622, 311] width 8 height 10
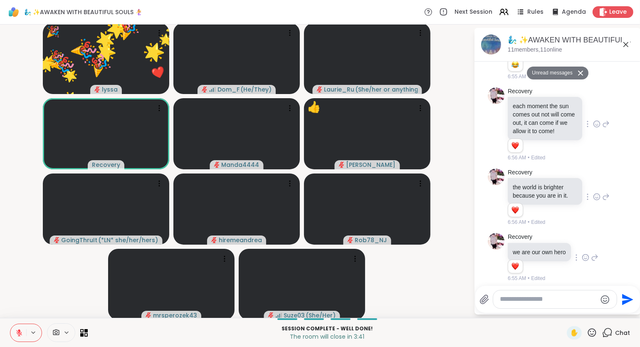
click at [18, 338] on button at bounding box center [18, 332] width 16 height 17
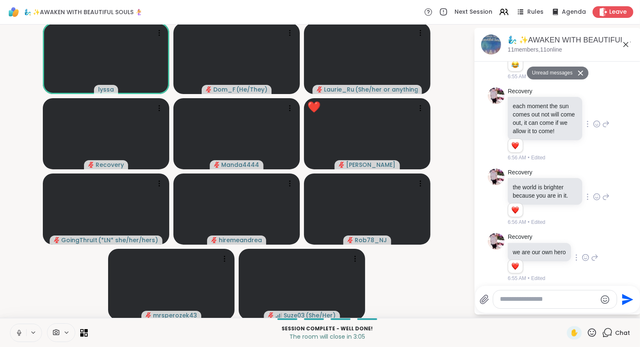
scroll to position [3220, 0]
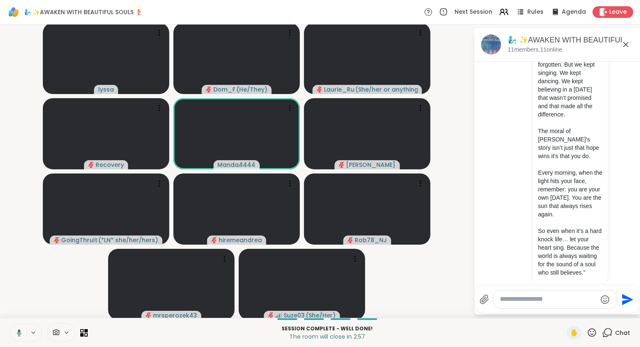
click at [594, 335] on icon at bounding box center [591, 332] width 10 height 10
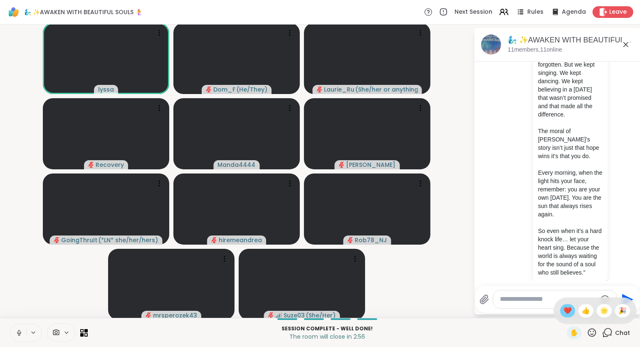
click at [567, 313] on span "❤️" at bounding box center [567, 311] width 8 height 10
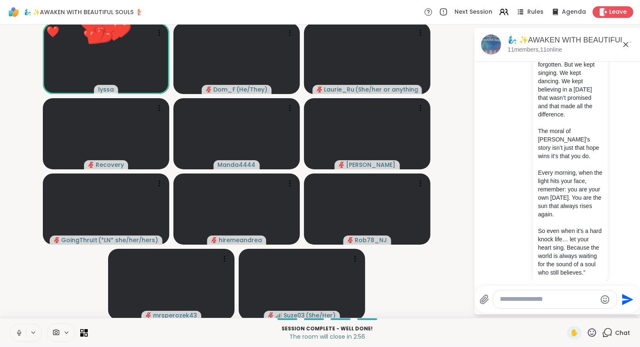
click at [594, 334] on icon at bounding box center [592, 332] width 8 height 8
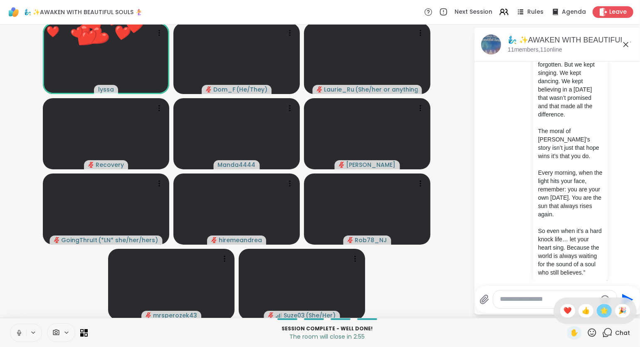
click at [601, 314] on span "🌟" at bounding box center [604, 311] width 8 height 10
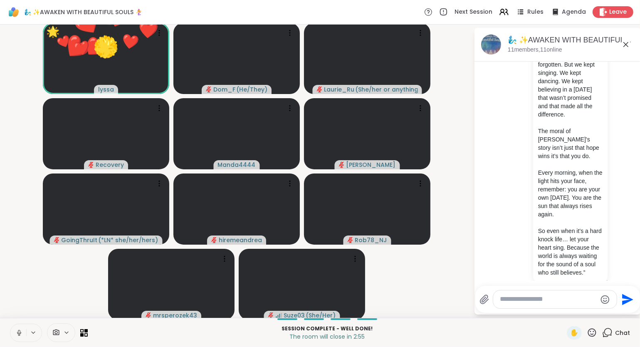
click at [594, 334] on icon at bounding box center [592, 332] width 8 height 8
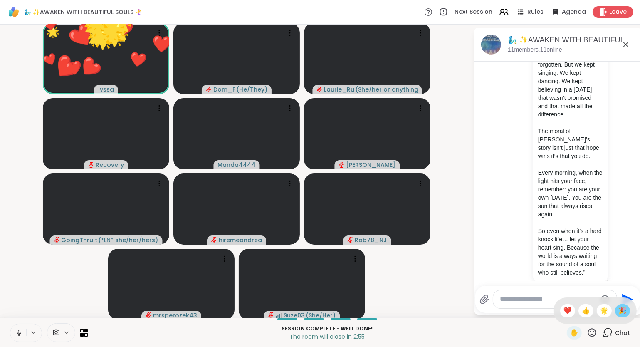
click at [622, 309] on span "🎉" at bounding box center [622, 311] width 8 height 10
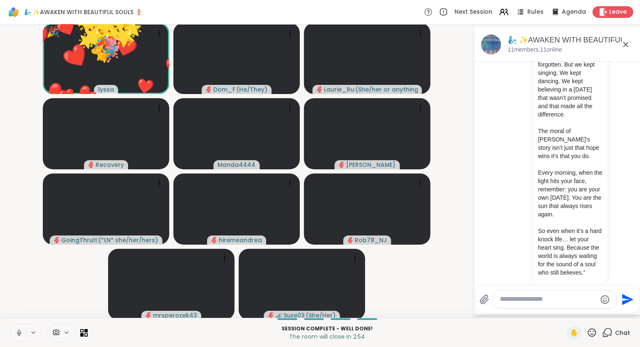
click at [591, 337] on icon at bounding box center [591, 332] width 10 height 10
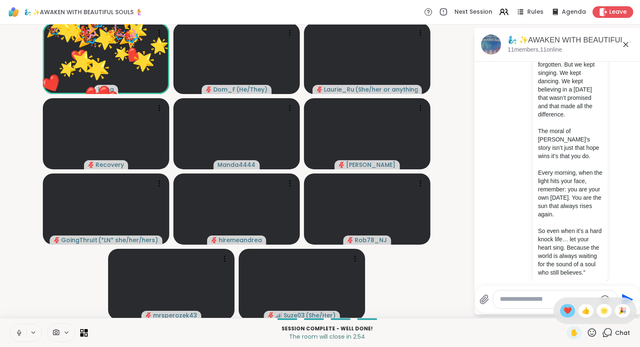
click at [566, 316] on div "❤️" at bounding box center [567, 310] width 15 height 13
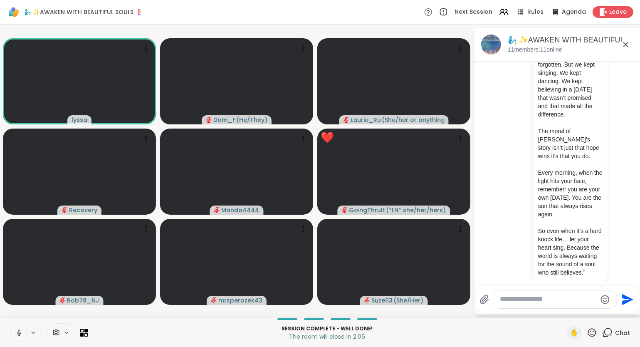
click at [623, 50] on div "🧞‍♂️ ✨AWAKEN WITH BEAUTIFUL SOULS 🧜‍♀️, Oct 08 11 members, 11 online" at bounding box center [571, 44] width 126 height 19
click at [626, 40] on icon at bounding box center [626, 44] width 10 height 10
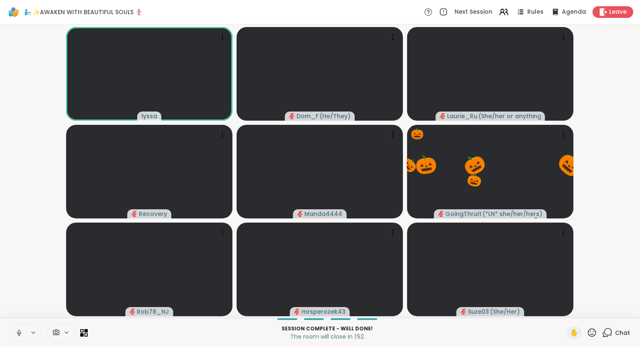
click at [592, 337] on icon at bounding box center [591, 332] width 10 height 10
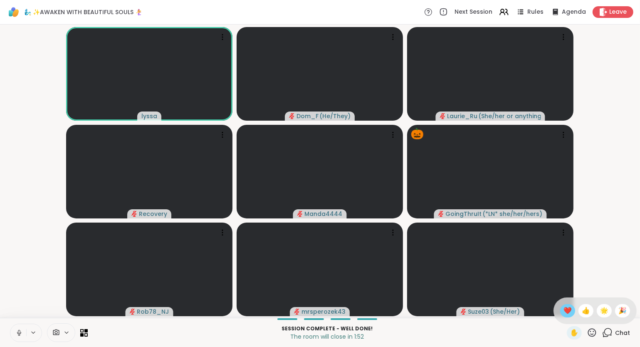
click at [567, 307] on span "❤️" at bounding box center [567, 311] width 8 height 10
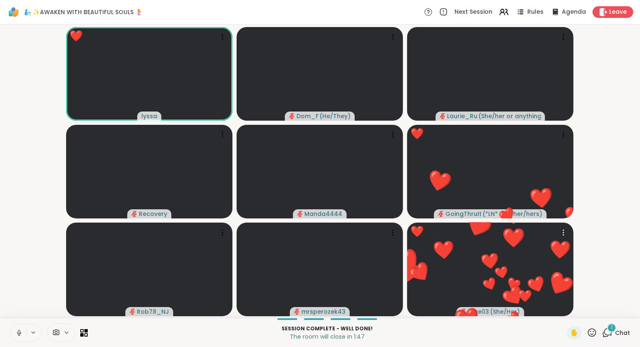
click at [618, 324] on div "Session Complete - well done! The room will close in 1:47 ✋ 1 Chat" at bounding box center [320, 332] width 640 height 29
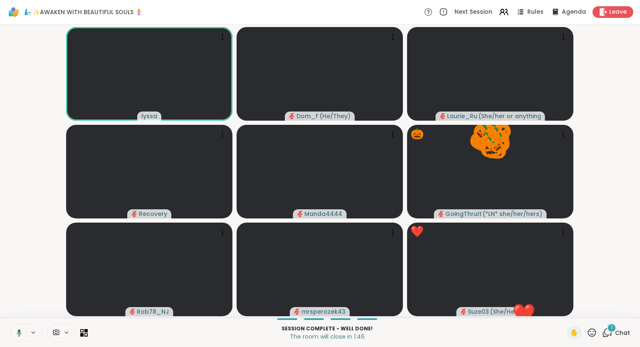
click at [614, 333] on div "1 Chat" at bounding box center [616, 332] width 28 height 13
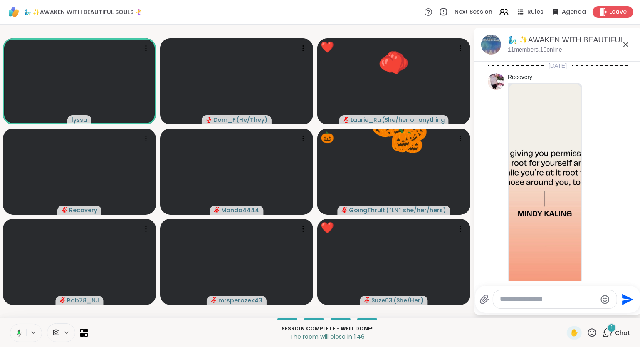
scroll to position [3292, 0]
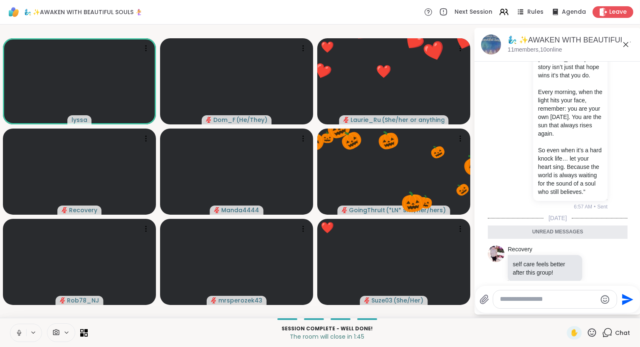
click at [627, 45] on icon at bounding box center [625, 44] width 5 height 5
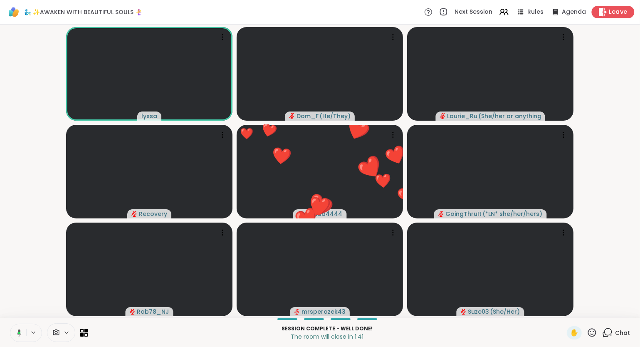
click at [615, 11] on span "Leave" at bounding box center [618, 12] width 18 height 9
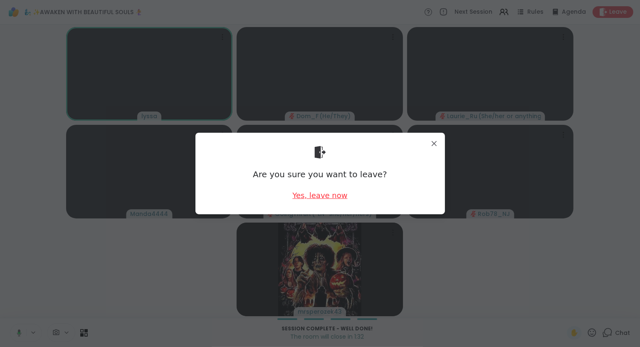
click at [320, 196] on div "Yes, leave now" at bounding box center [319, 195] width 55 height 10
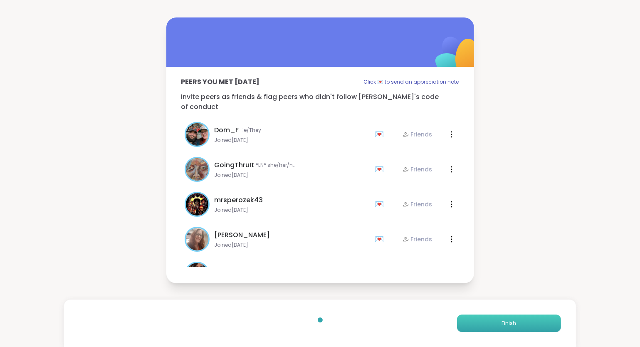
click at [501, 325] on button "Finish" at bounding box center [509, 322] width 104 height 17
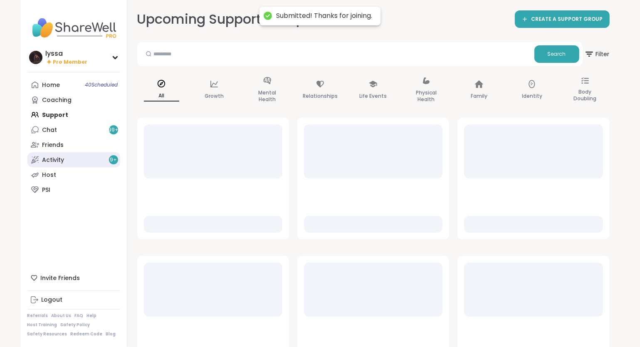
click at [87, 155] on link "Activity 9 +" at bounding box center [73, 159] width 93 height 15
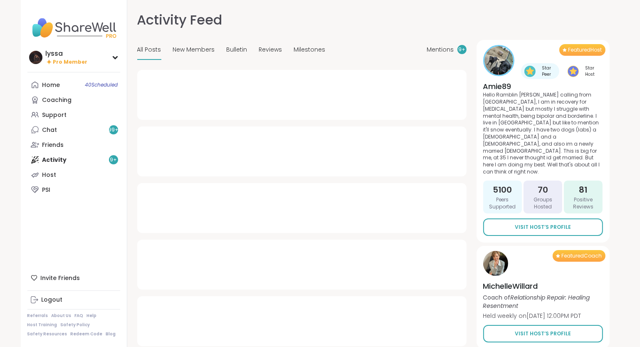
type textarea "*"
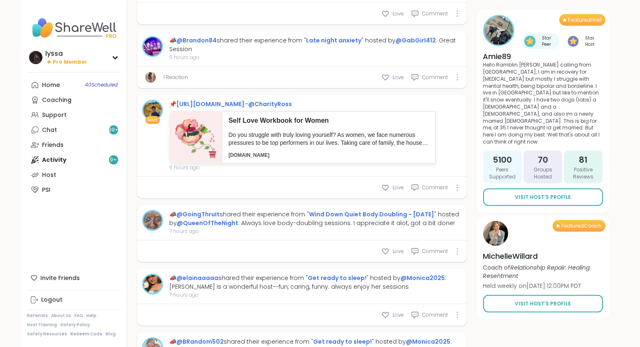
scroll to position [649, 0]
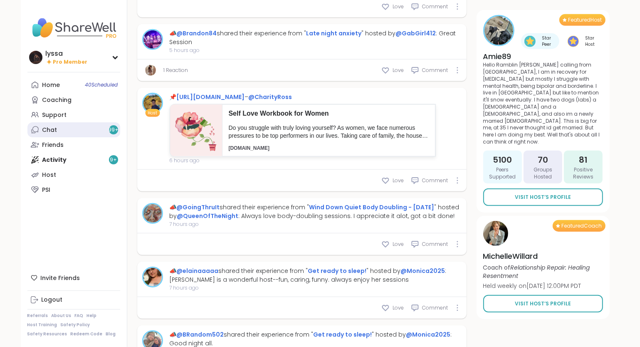
click at [62, 128] on link "Chat 99 +" at bounding box center [73, 129] width 93 height 15
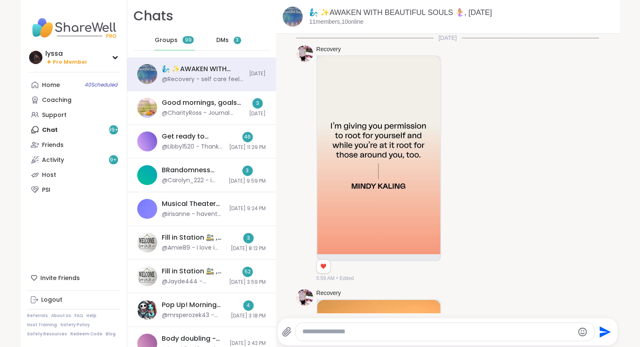
scroll to position [2146, 0]
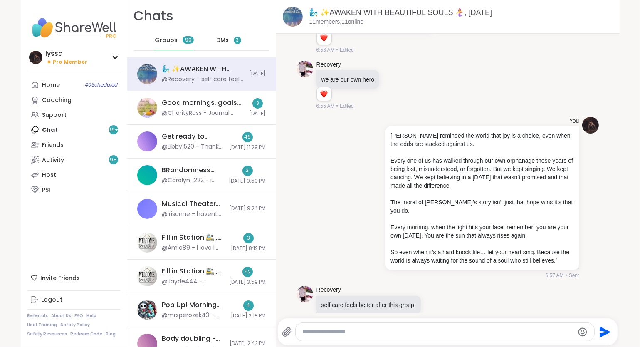
click at [235, 37] on span "3" at bounding box center [237, 40] width 7 height 7
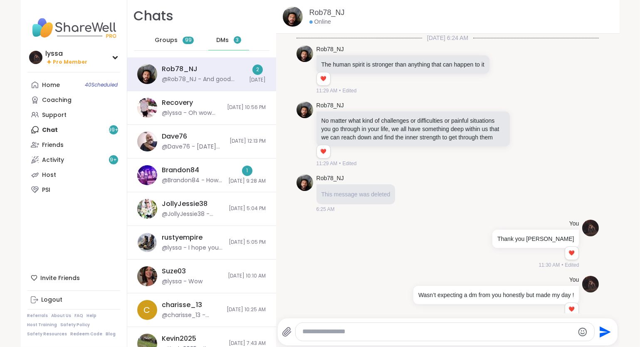
scroll to position [6912, 0]
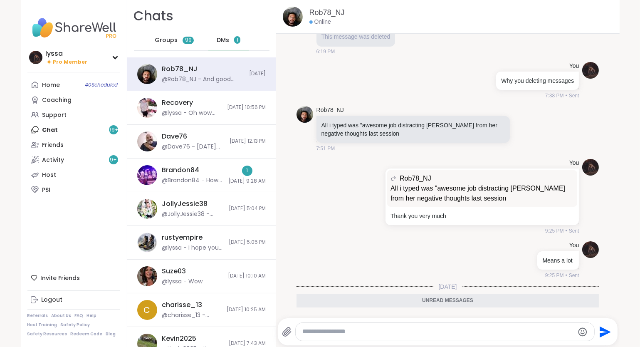
click at [350, 333] on textarea "Type your message" at bounding box center [437, 331] width 271 height 9
type textarea "**********"
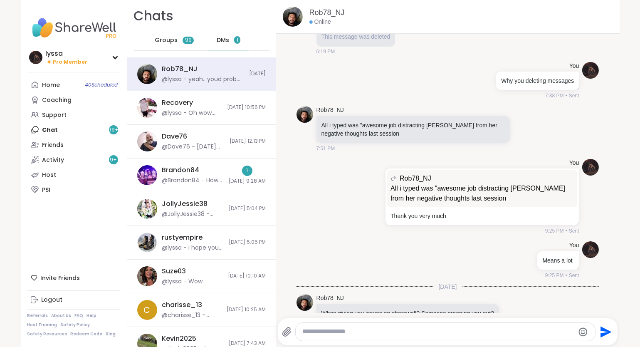
scroll to position [6937, 0]
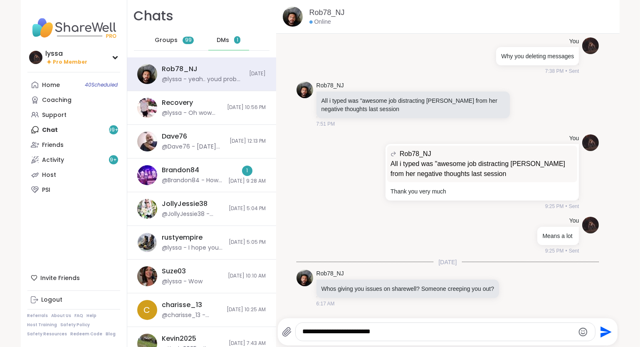
type textarea "**********"
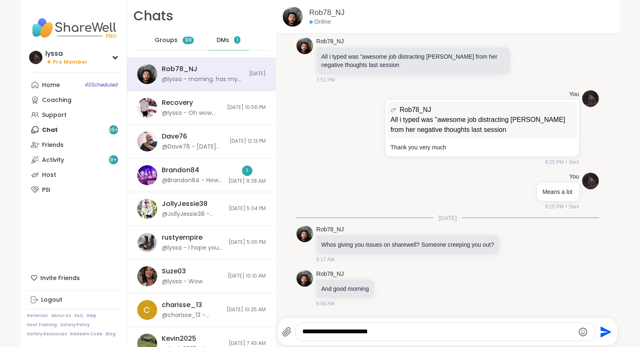
type textarea "**********"
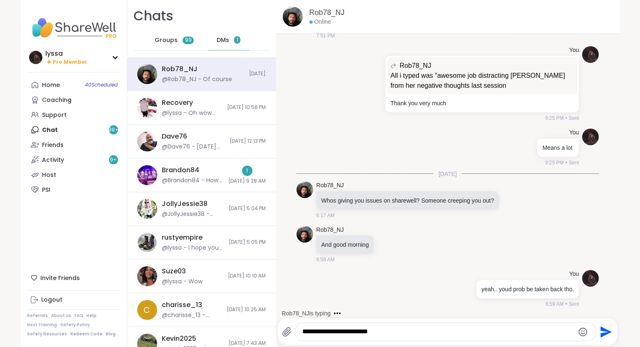
scroll to position [7069, 0]
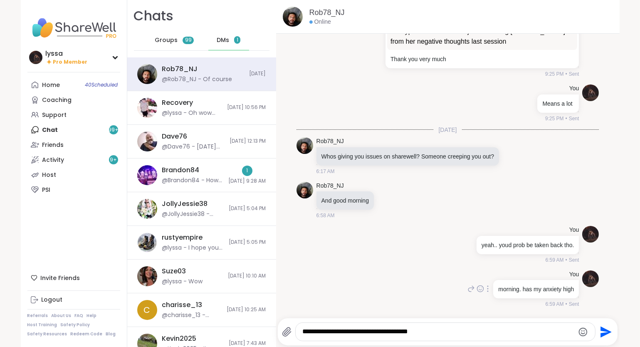
type textarea "**********"
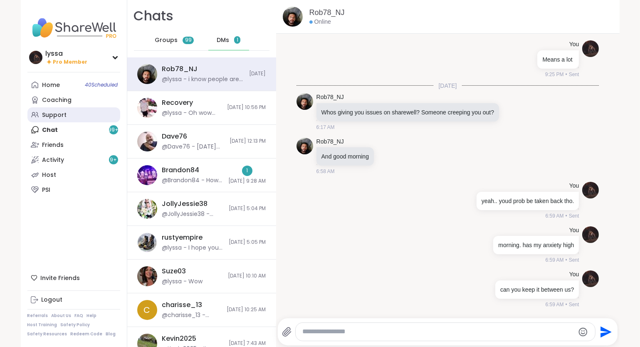
click at [102, 112] on link "Support" at bounding box center [73, 114] width 93 height 15
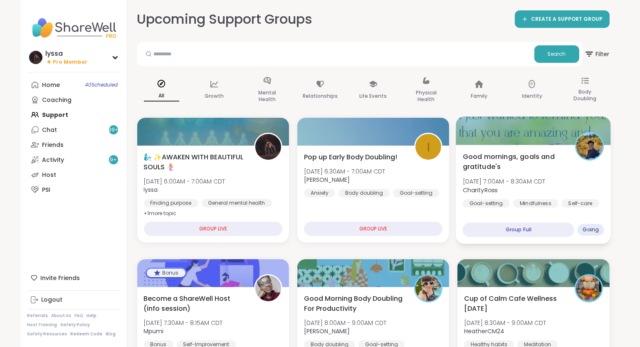
click at [499, 160] on span "Good mornings, goals and gratitude's" at bounding box center [514, 161] width 103 height 20
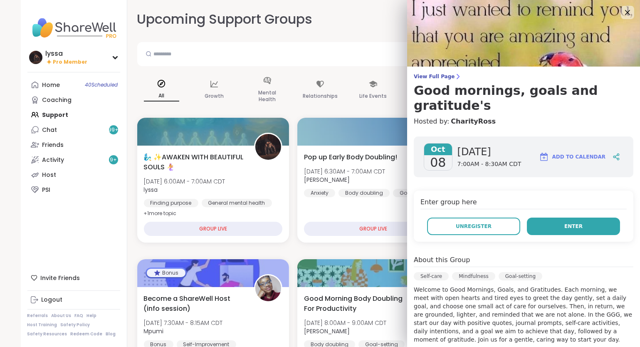
click at [551, 217] on button "Enter" at bounding box center [573, 225] width 93 height 17
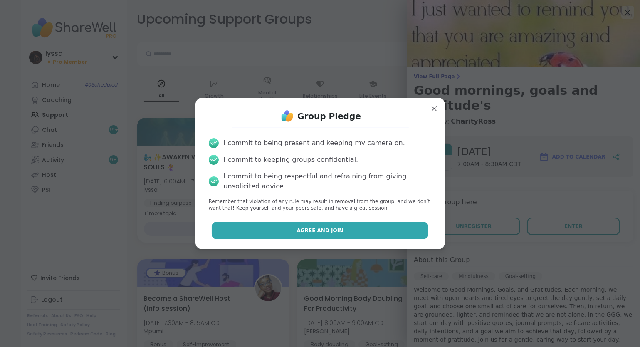
click at [399, 232] on button "Agree and Join" at bounding box center [320, 230] width 217 height 17
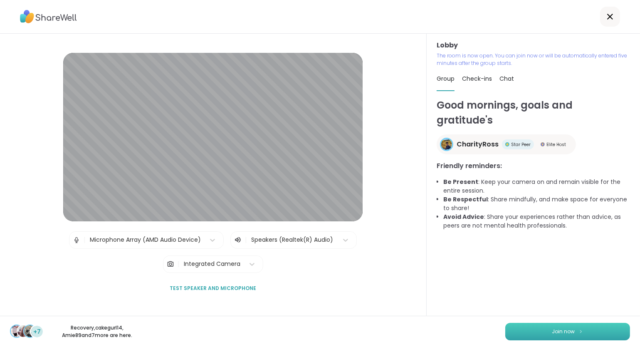
click at [598, 327] on button "Join now" at bounding box center [567, 331] width 125 height 17
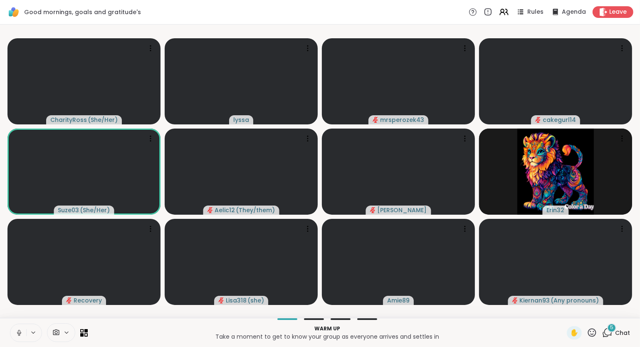
click at [17, 333] on icon at bounding box center [19, 332] width 4 height 2
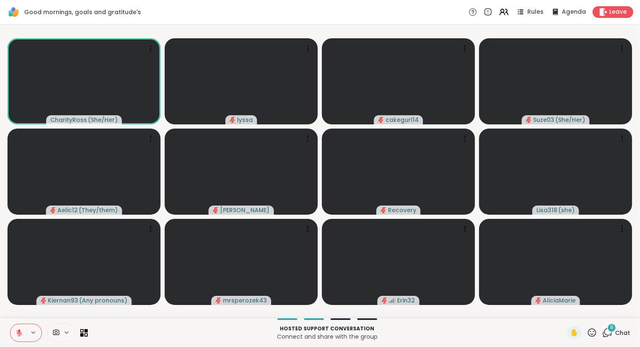
click at [590, 333] on icon at bounding box center [591, 332] width 10 height 10
click at [566, 312] on span "❤️" at bounding box center [567, 311] width 8 height 10
click at [590, 334] on icon at bounding box center [591, 332] width 10 height 10
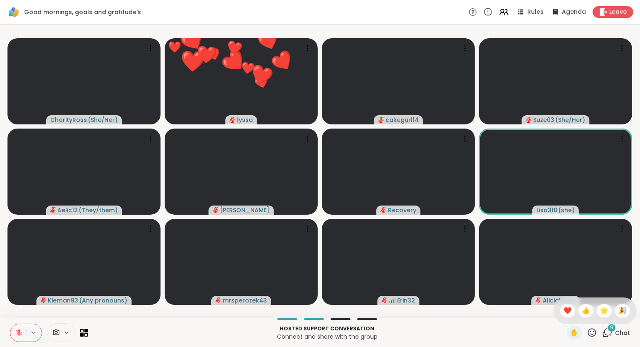
click at [620, 310] on span "🎉" at bounding box center [622, 311] width 8 height 10
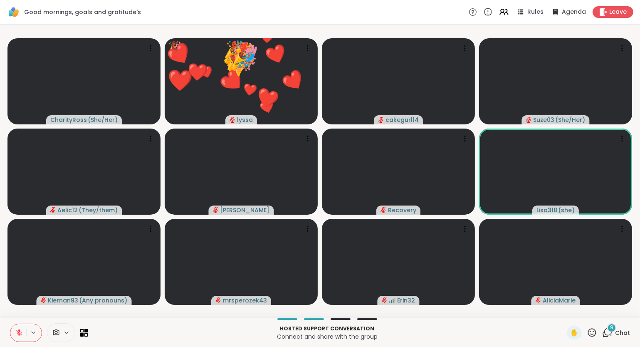
click at [588, 334] on icon at bounding box center [591, 332] width 10 height 10
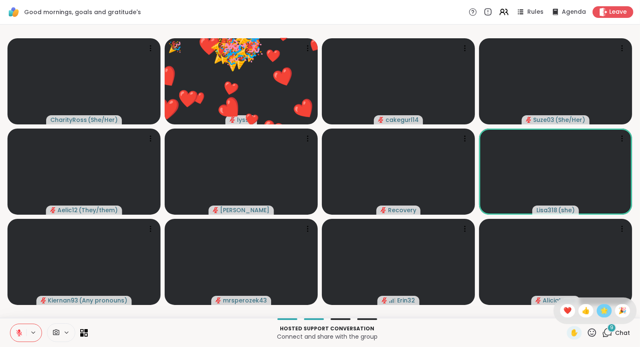
click at [601, 314] on span "🌟" at bounding box center [604, 311] width 8 height 10
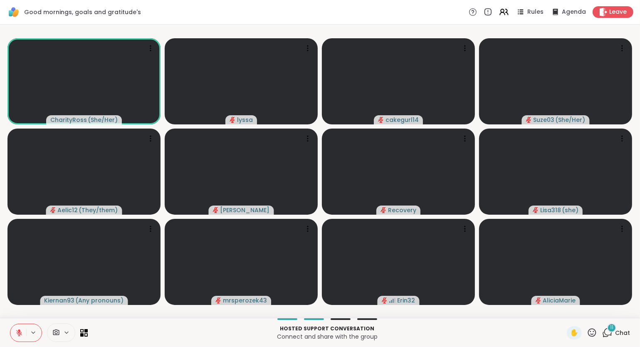
click at [591, 336] on icon at bounding box center [592, 332] width 8 height 8
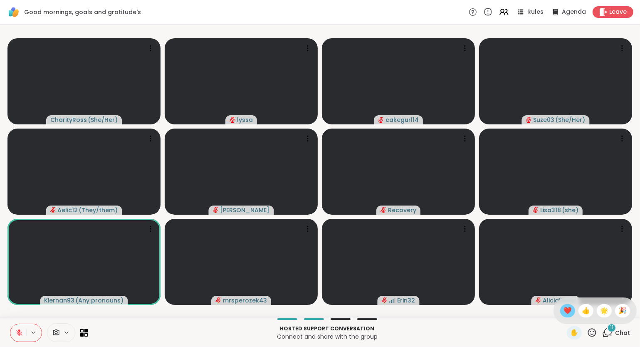
click at [565, 316] on div "❤️" at bounding box center [567, 310] width 15 height 13
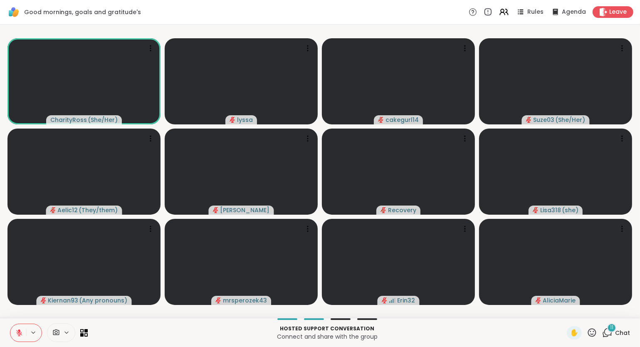
click at [21, 328] on button at bounding box center [18, 332] width 16 height 17
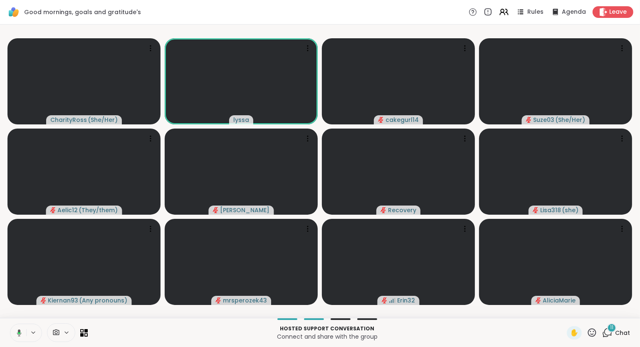
click at [21, 328] on button at bounding box center [17, 332] width 17 height 17
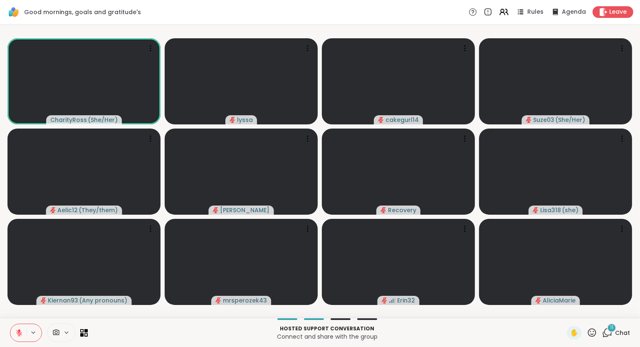
click at [23, 329] on button at bounding box center [18, 332] width 16 height 17
click at [21, 328] on button at bounding box center [18, 332] width 16 height 17
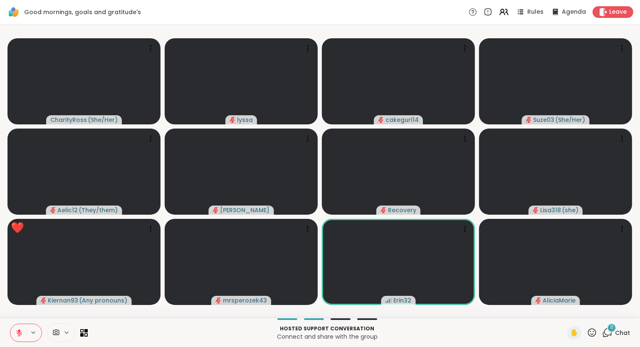
click at [590, 336] on icon at bounding box center [592, 332] width 8 height 8
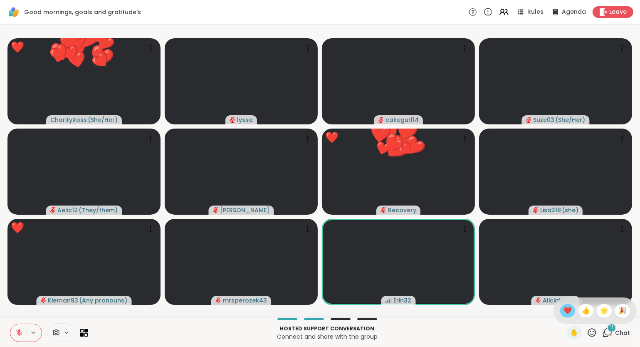
click at [566, 311] on span "❤️" at bounding box center [567, 311] width 8 height 10
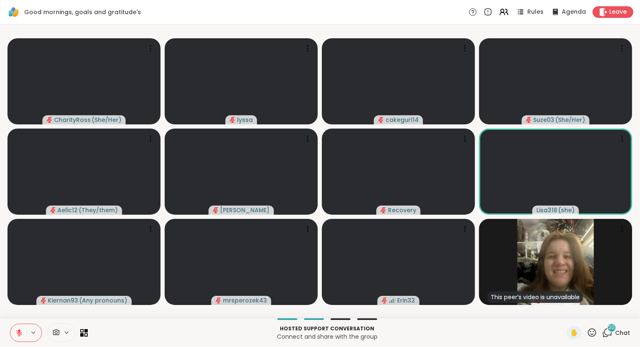
click at [23, 333] on button at bounding box center [18, 332] width 16 height 17
click at [594, 333] on icon at bounding box center [591, 332] width 10 height 10
click at [622, 315] on span "🎉" at bounding box center [622, 311] width 8 height 10
click at [594, 333] on icon at bounding box center [591, 332] width 10 height 10
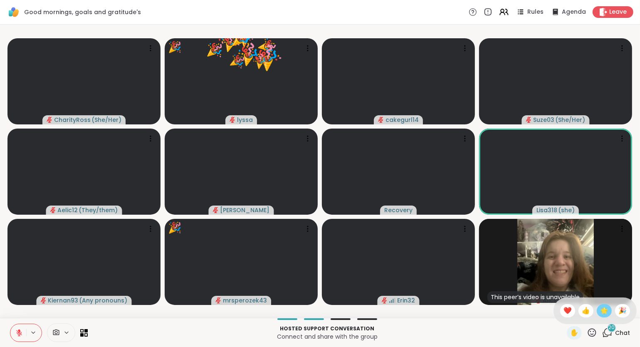
click at [606, 312] on span "🌟" at bounding box center [604, 311] width 8 height 10
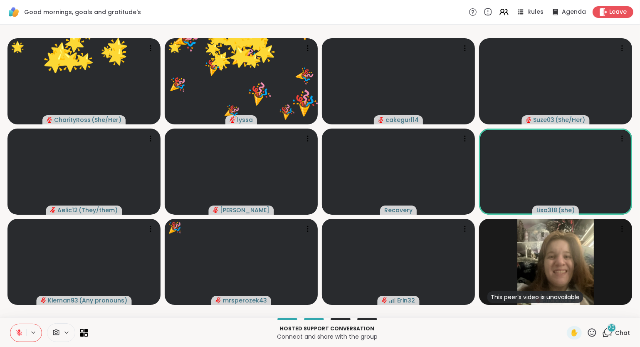
click at [17, 328] on button at bounding box center [18, 332] width 16 height 17
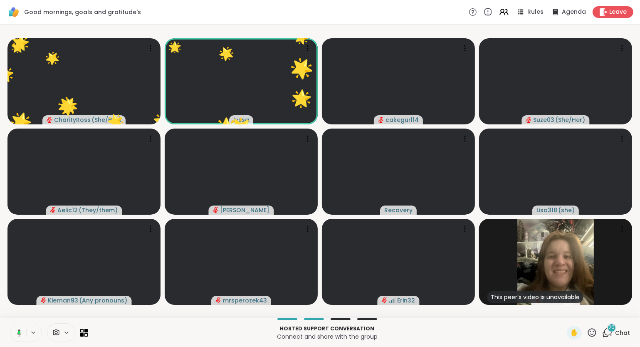
click at [19, 332] on icon at bounding box center [19, 331] width 2 height 3
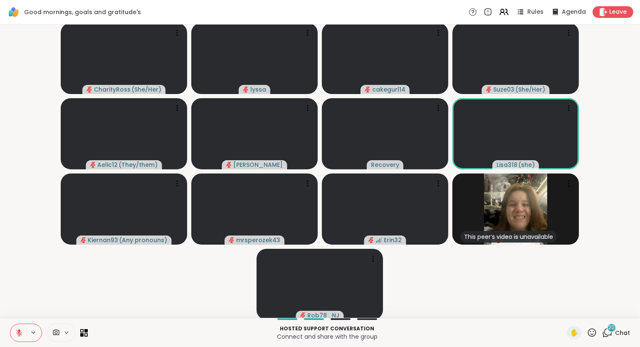
click at [592, 333] on icon at bounding box center [591, 332] width 10 height 10
click at [564, 312] on span "❤️" at bounding box center [567, 311] width 8 height 10
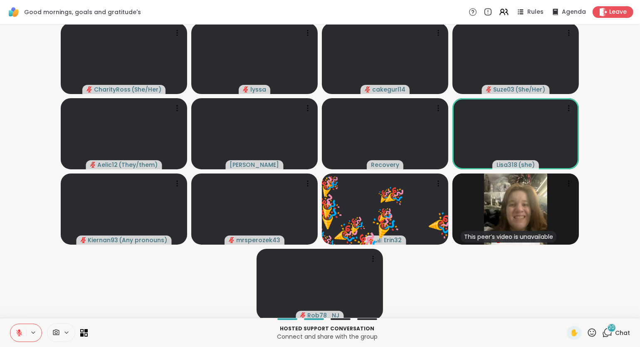
click at [19, 330] on icon at bounding box center [19, 330] width 2 height 3
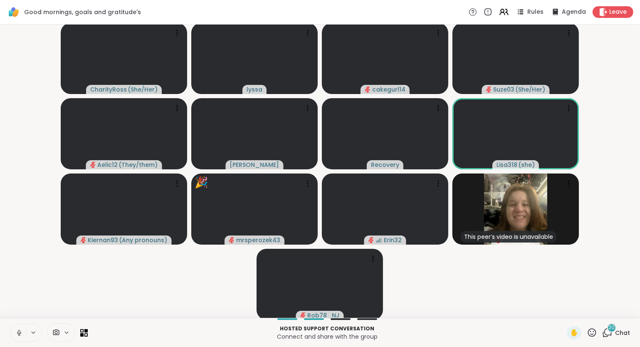
click at [588, 337] on icon at bounding box center [591, 332] width 10 height 10
click at [567, 315] on span "❤️" at bounding box center [567, 311] width 8 height 10
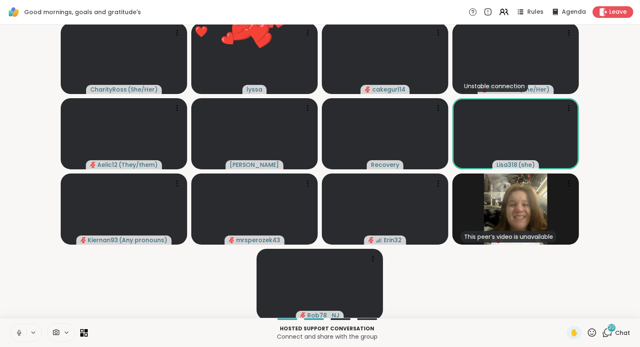
click at [20, 340] on button at bounding box center [18, 332] width 16 height 17
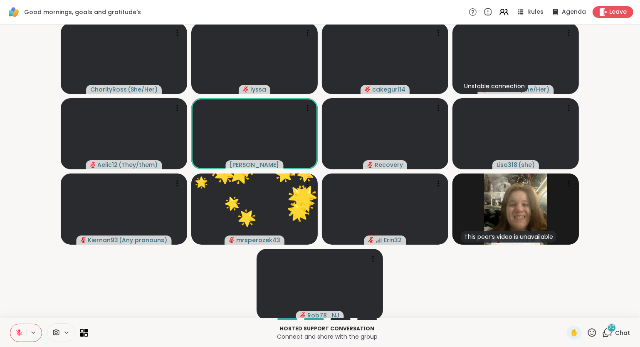
click at [591, 332] on icon at bounding box center [592, 332] width 8 height 8
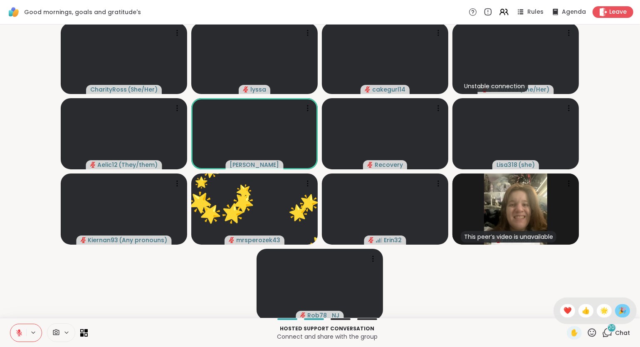
click at [617, 311] on div "🎉" at bounding box center [622, 310] width 15 height 13
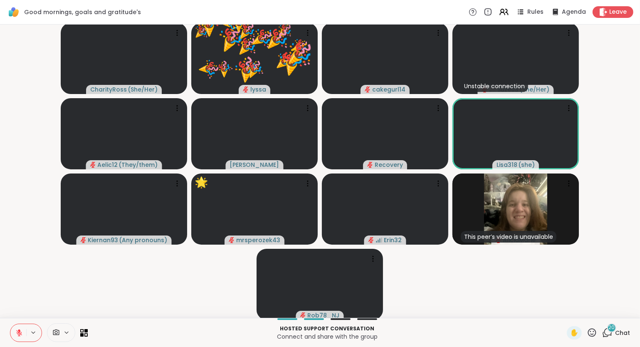
click at [593, 335] on icon at bounding box center [591, 332] width 10 height 10
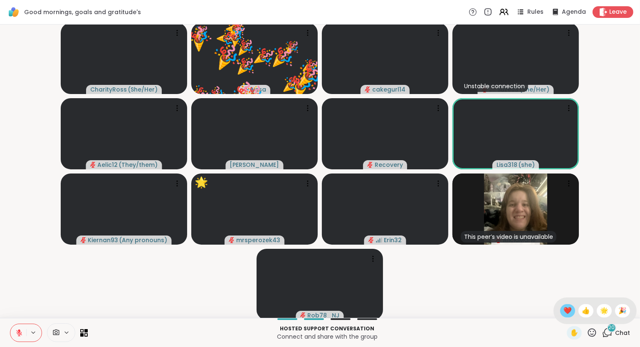
click at [563, 313] on span "❤️" at bounding box center [567, 311] width 8 height 10
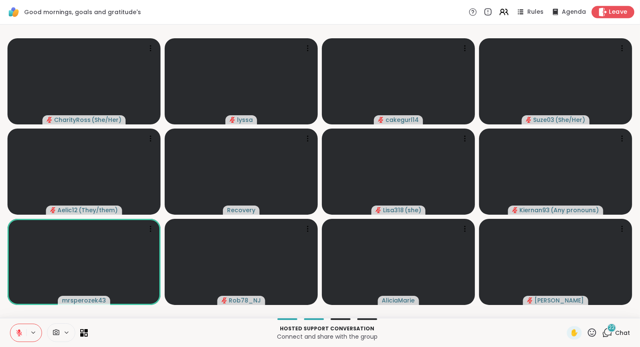
click at [615, 14] on span "Leave" at bounding box center [618, 12] width 18 height 9
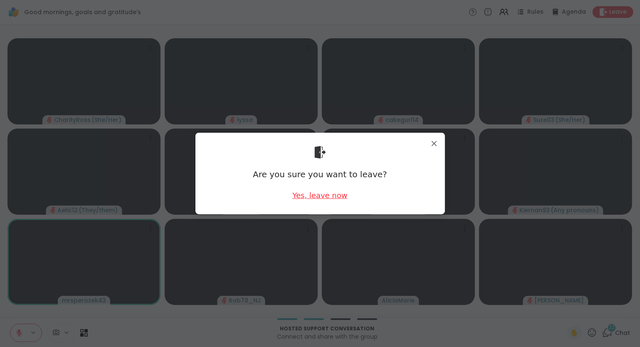
click at [336, 196] on div "Yes, leave now" at bounding box center [319, 195] width 55 height 10
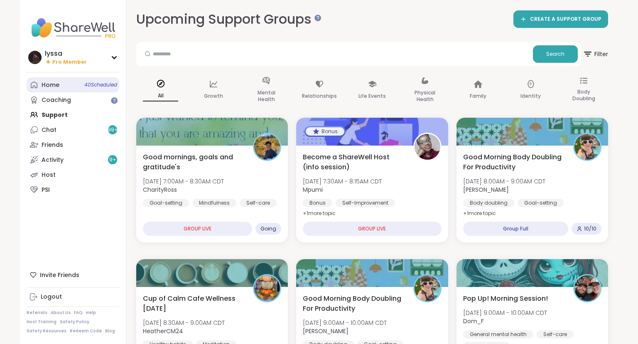
click at [58, 85] on div "Home 40 Scheduled" at bounding box center [51, 85] width 18 height 8
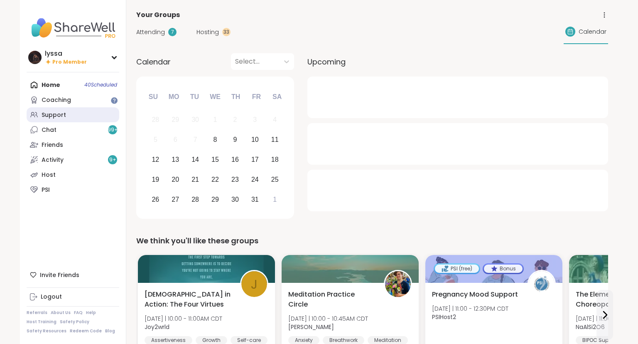
click at [60, 113] on div "Support" at bounding box center [54, 115] width 25 height 8
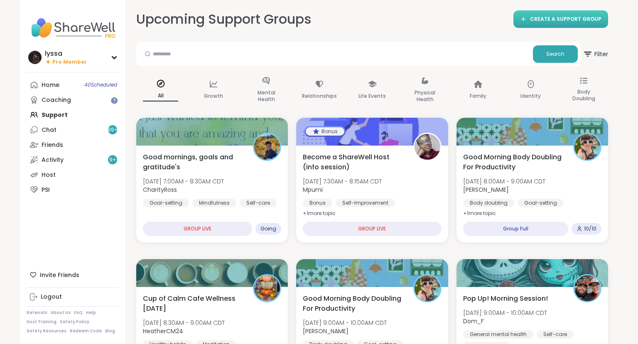
click at [557, 18] on span "CREATE A SUPPORT GROUP" at bounding box center [565, 19] width 71 height 7
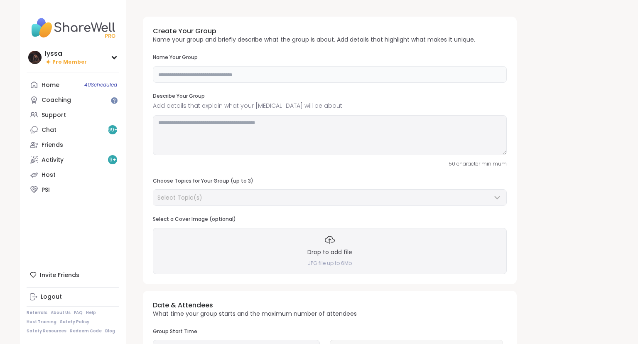
click at [353, 79] on input "text" at bounding box center [330, 74] width 354 height 17
type input "**********"
click at [325, 132] on textarea at bounding box center [330, 135] width 354 height 40
type textarea "**********"
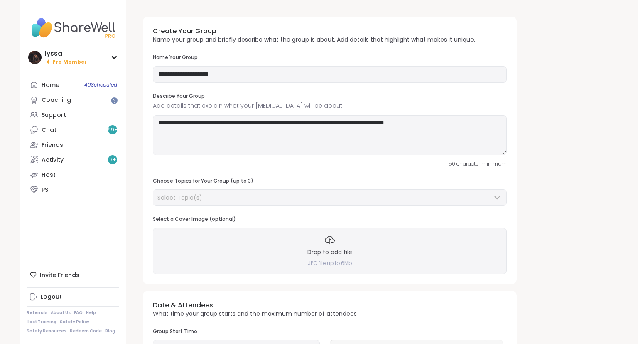
click at [239, 239] on div "Drop to add file JPG file up to 6Mb" at bounding box center [330, 251] width 354 height 46
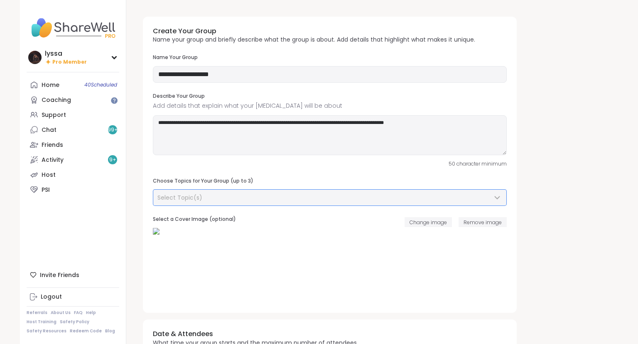
click at [274, 197] on div "Select Topic(s)" at bounding box center [325, 197] width 335 height 8
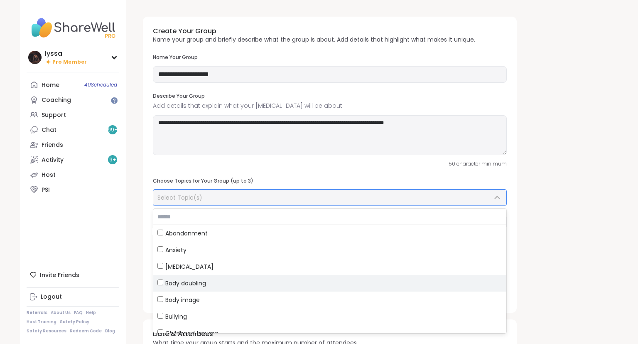
click at [194, 283] on span "Body doubling" at bounding box center [185, 283] width 41 height 8
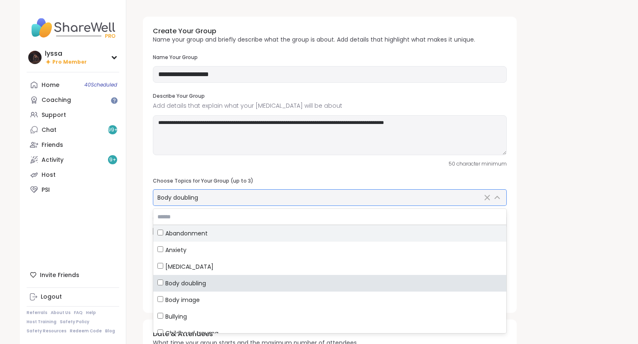
click at [201, 234] on span "Abandonment" at bounding box center [186, 233] width 42 height 8
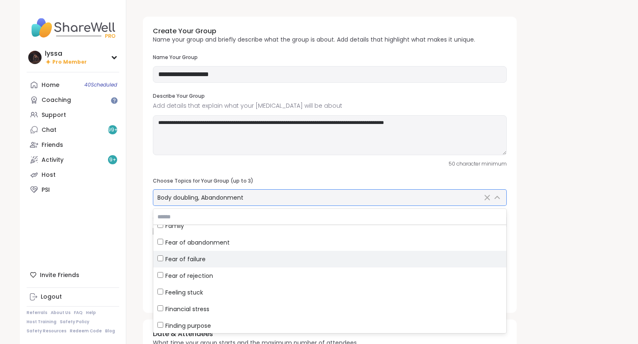
scroll to position [207, 0]
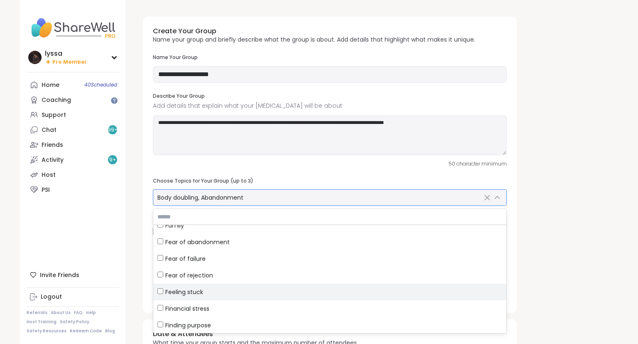
click at [194, 291] on span "Feeling stuck" at bounding box center [184, 292] width 38 height 8
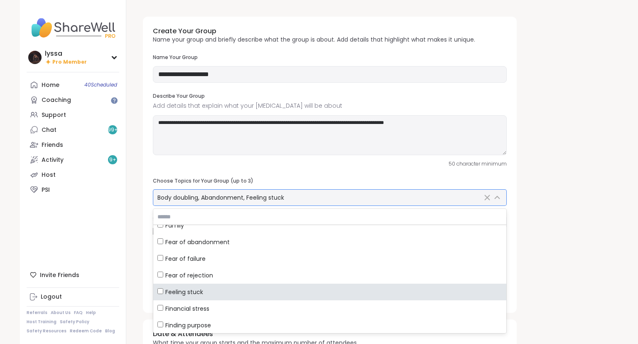
click at [500, 195] on icon at bounding box center [498, 197] width 10 height 10
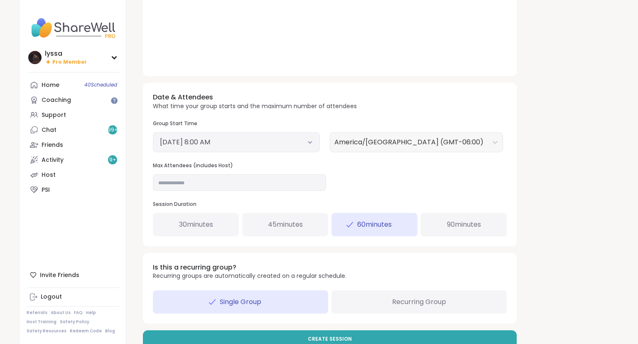
scroll to position [254, 0]
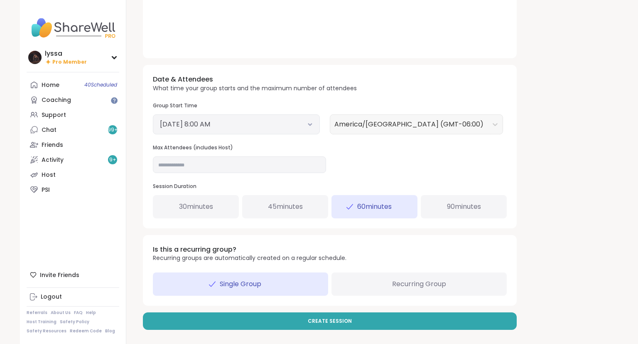
click at [281, 122] on button "[DATE] 8:00 AM" at bounding box center [236, 124] width 153 height 10
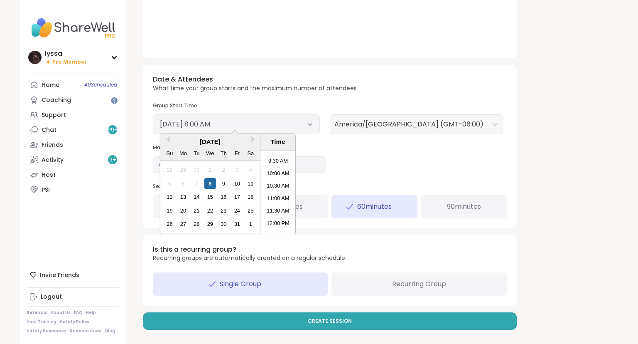
scroll to position [241, 0]
click at [280, 162] on li "10:00 AM" at bounding box center [278, 165] width 35 height 12
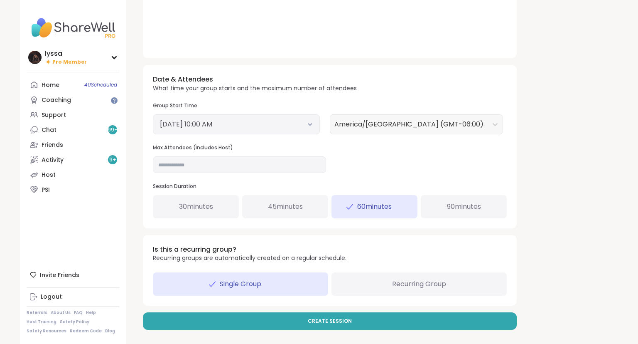
click at [453, 205] on span "90 minutes" at bounding box center [464, 207] width 34 height 10
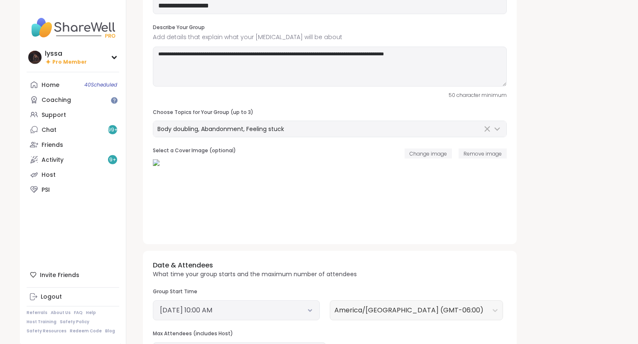
scroll to position [0, 0]
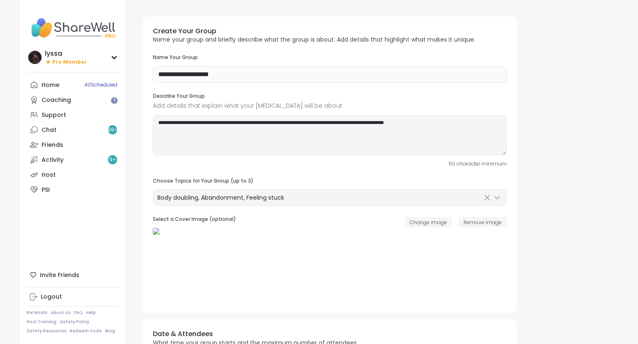
click at [243, 74] on input "**********" at bounding box center [330, 74] width 354 height 17
type input "*"
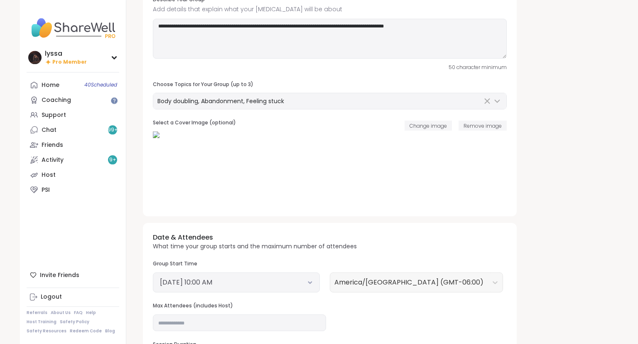
scroll to position [96, 0]
type input "**********"
click at [488, 31] on textarea "**********" at bounding box center [330, 39] width 354 height 40
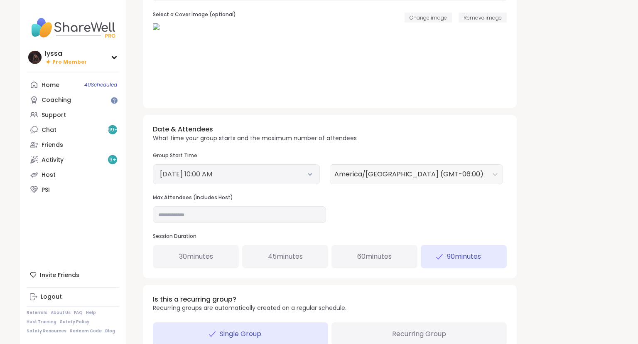
scroll to position [254, 0]
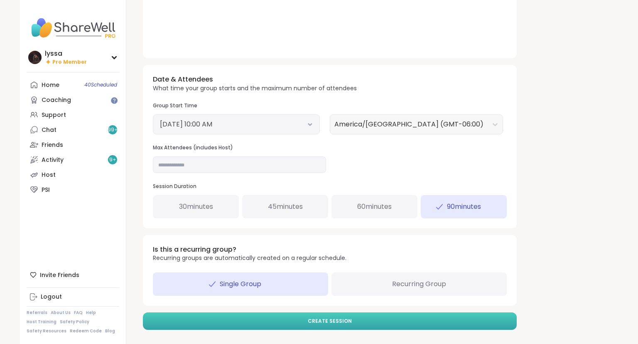
type textarea "**********"
click at [478, 324] on button "Create Session" at bounding box center [330, 320] width 374 height 17
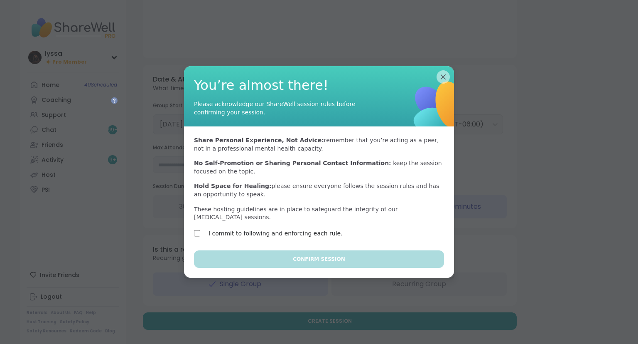
click at [251, 223] on div "Share Personal Experience, Not Advice: remember that you’re acting as a peer, n…" at bounding box center [319, 188] width 270 height 124
click at [222, 230] on label "I commit to following and enforcing each rule." at bounding box center [276, 233] width 134 height 10
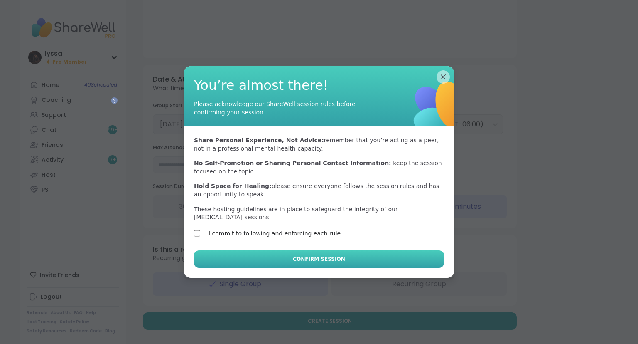
click at [229, 253] on button "Confirm Session" at bounding box center [319, 258] width 250 height 17
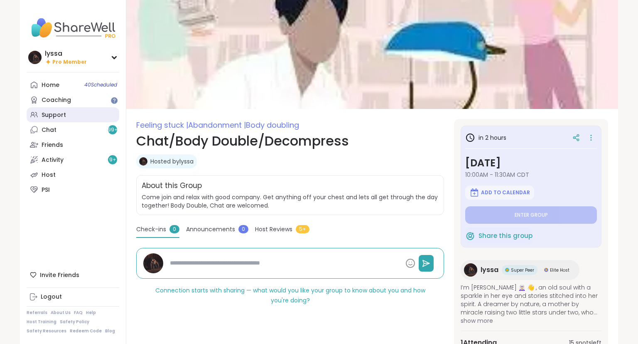
click at [65, 116] on div "Support" at bounding box center [54, 115] width 25 height 8
type textarea "*"
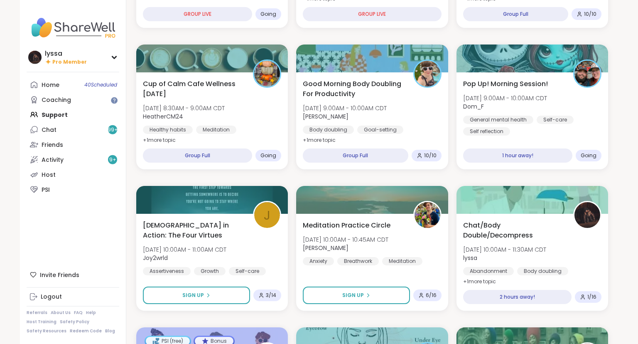
scroll to position [215, 0]
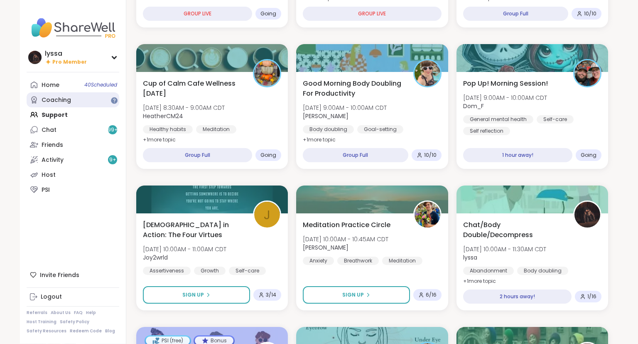
click at [75, 101] on link "Coaching" at bounding box center [73, 99] width 93 height 15
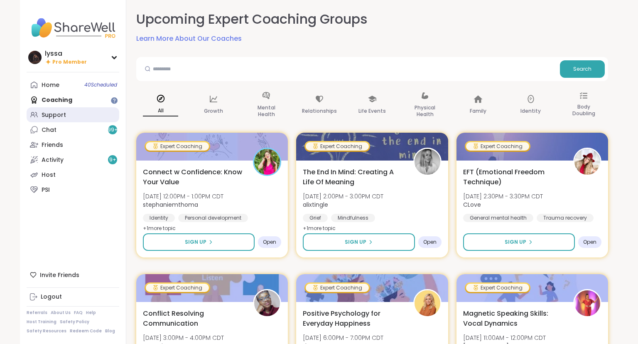
click at [39, 116] on link "Support" at bounding box center [73, 114] width 93 height 15
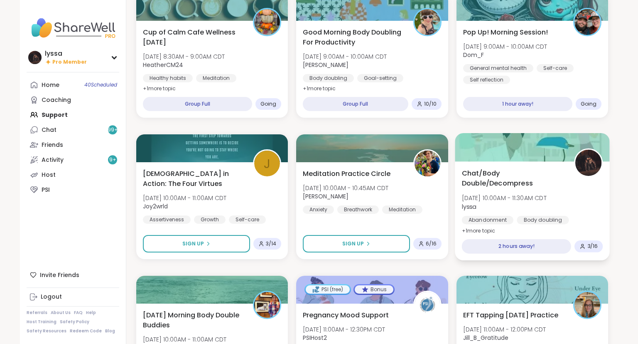
scroll to position [269, 0]
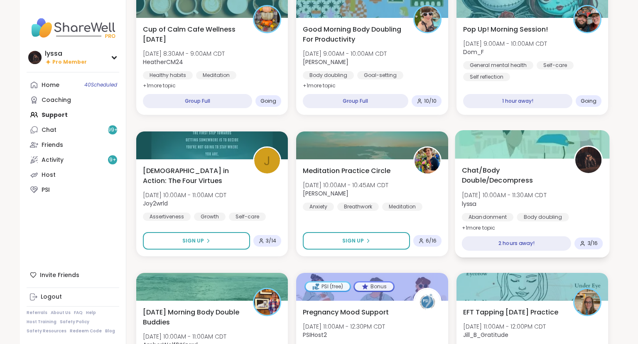
click at [586, 203] on div "Chat/Body Double/Decompress [DATE] 10:00AM - 11:30AM CDT lyssa Abandonment Body…" at bounding box center [532, 199] width 141 height 68
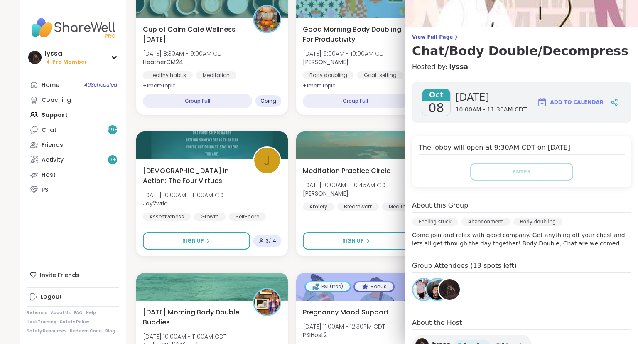
scroll to position [0, 0]
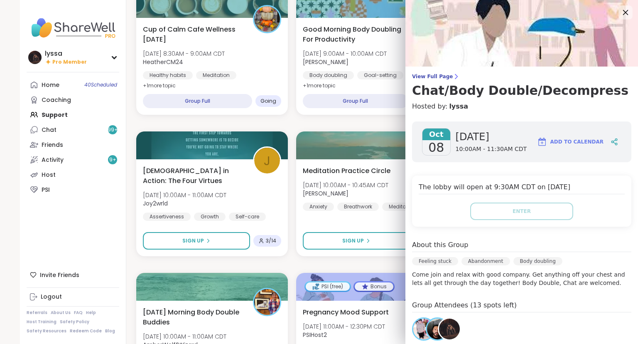
click at [623, 14] on icon at bounding box center [626, 12] width 10 height 10
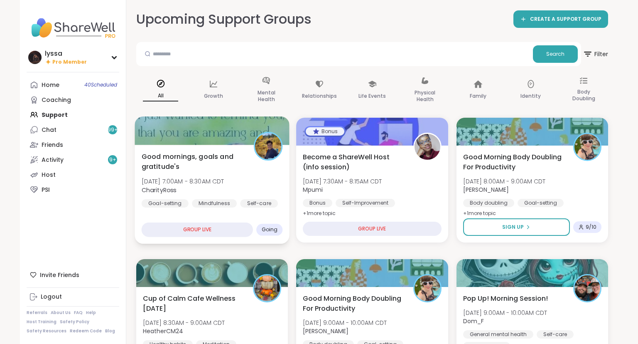
click at [199, 172] on span "Good mornings, goals and gratitude's" at bounding box center [193, 161] width 103 height 20
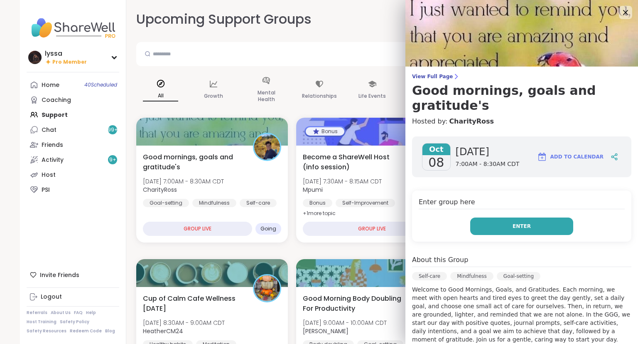
click at [485, 217] on button "Enter" at bounding box center [522, 225] width 103 height 17
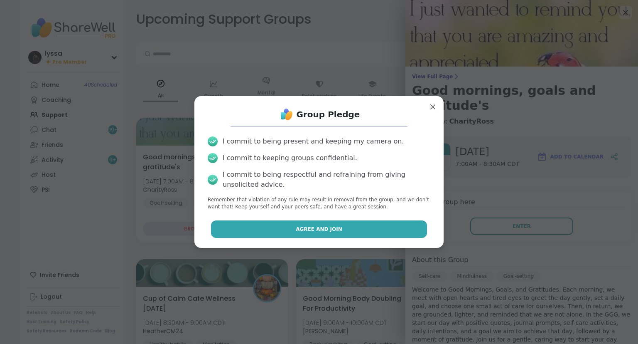
click at [367, 229] on button "Agree and Join" at bounding box center [319, 228] width 217 height 17
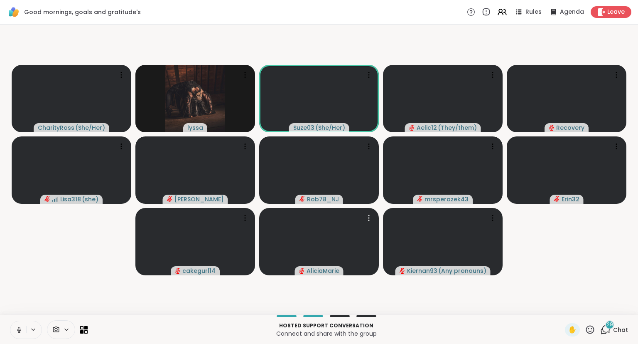
click at [16, 328] on icon at bounding box center [18, 329] width 7 height 7
click at [20, 329] on icon at bounding box center [19, 329] width 2 height 4
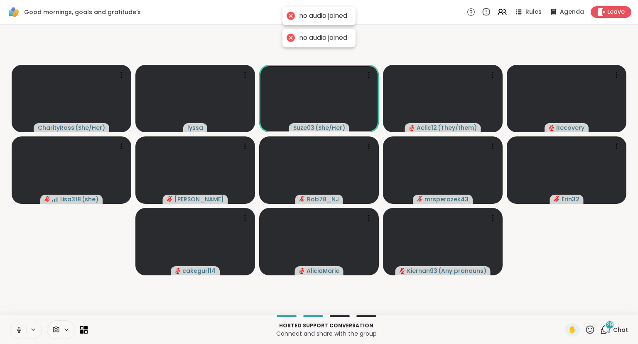
click at [22, 331] on icon at bounding box center [18, 329] width 7 height 7
click at [590, 330] on icon at bounding box center [590, 329] width 10 height 10
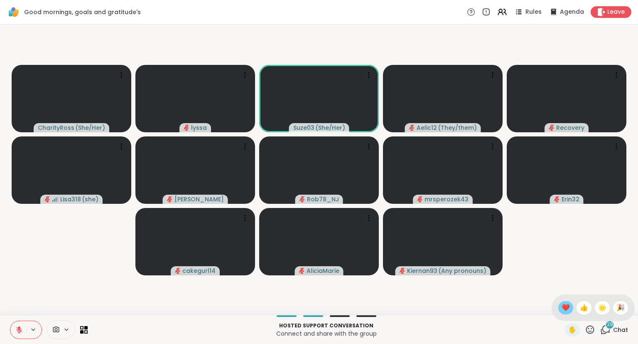
click at [559, 312] on div "❤️" at bounding box center [566, 307] width 15 height 13
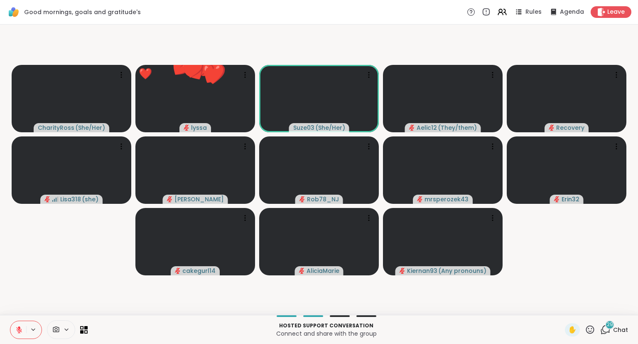
click at [591, 333] on icon at bounding box center [590, 329] width 10 height 10
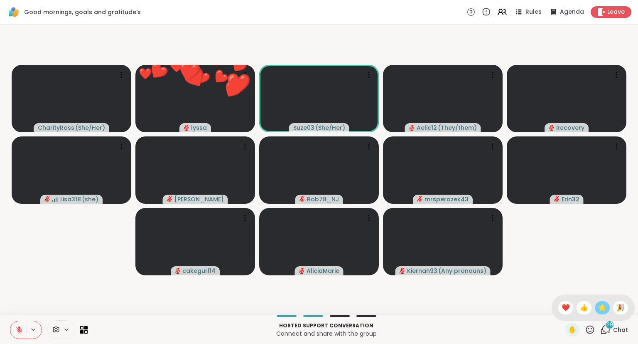
click at [599, 313] on span "🌟" at bounding box center [603, 308] width 8 height 10
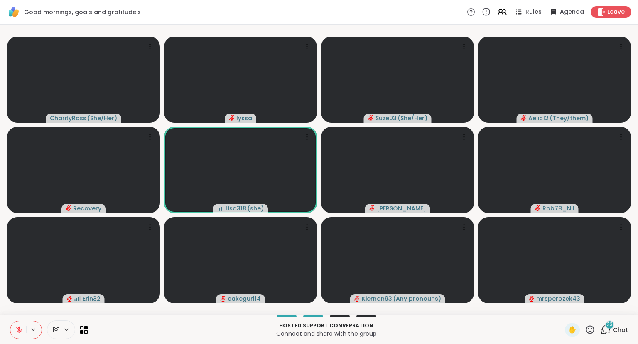
click at [593, 334] on icon at bounding box center [590, 329] width 10 height 10
click at [568, 309] on span "❤️" at bounding box center [566, 308] width 8 height 10
click at [589, 331] on icon at bounding box center [590, 329] width 10 height 10
click at [564, 308] on span "❤️" at bounding box center [566, 308] width 8 height 10
click at [612, 330] on div "33 Chat" at bounding box center [615, 329] width 28 height 13
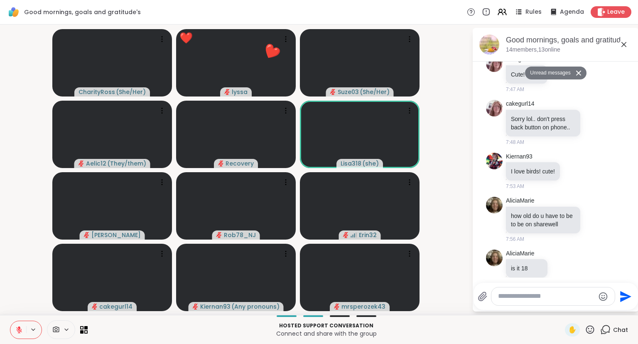
scroll to position [1873, 0]
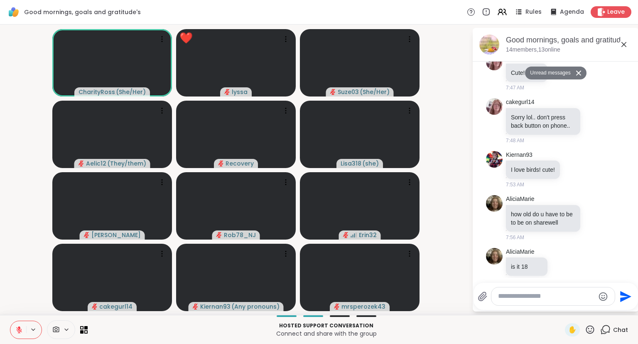
click at [624, 47] on icon at bounding box center [624, 44] width 10 height 10
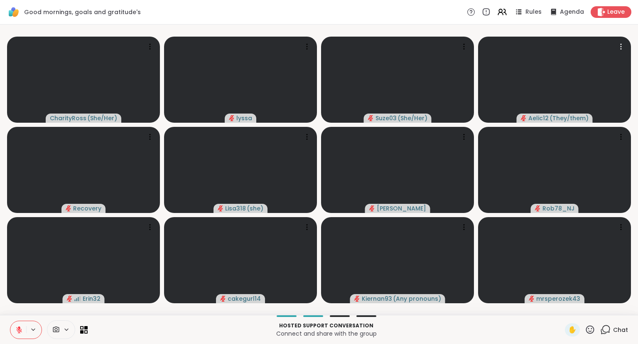
click at [591, 330] on icon at bounding box center [590, 329] width 10 height 10
click at [564, 309] on span "❤️" at bounding box center [566, 308] width 8 height 10
click at [617, 333] on span "Chat" at bounding box center [621, 329] width 15 height 8
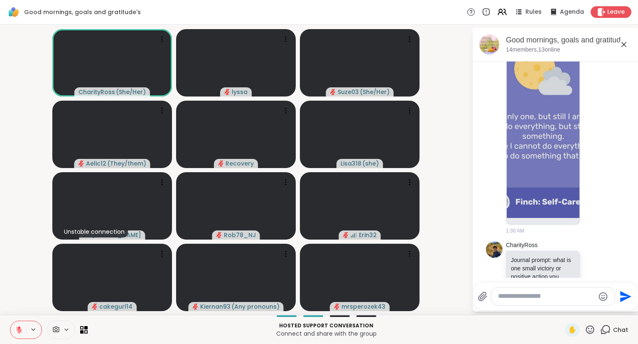
scroll to position [101, 0]
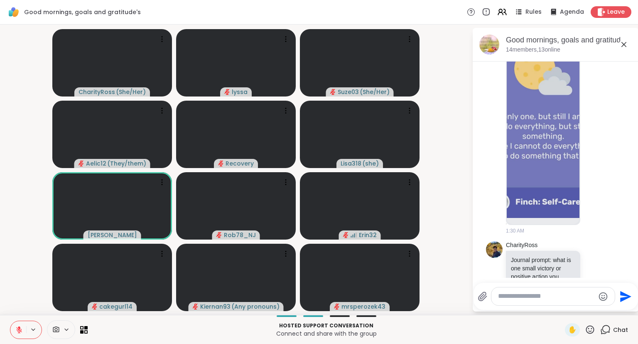
click at [594, 331] on icon at bounding box center [590, 329] width 8 height 8
click at [563, 312] on span "❤️" at bounding box center [566, 308] width 8 height 10
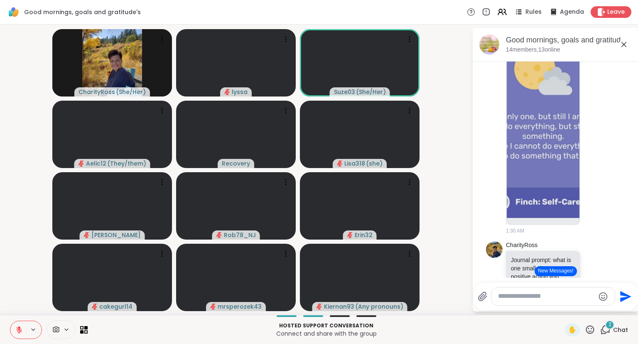
click at [22, 328] on icon at bounding box center [18, 329] width 7 height 7
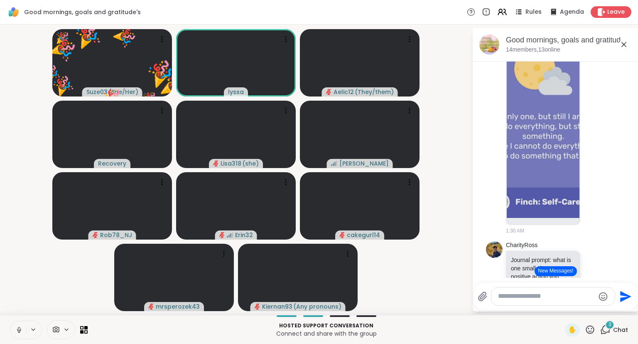
click at [10, 326] on button at bounding box center [18, 329] width 16 height 17
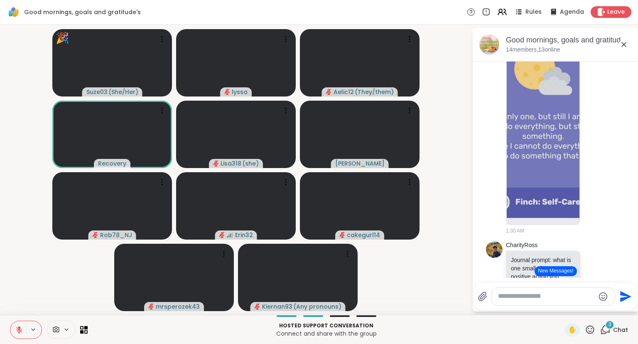
click at [17, 325] on button at bounding box center [18, 329] width 16 height 17
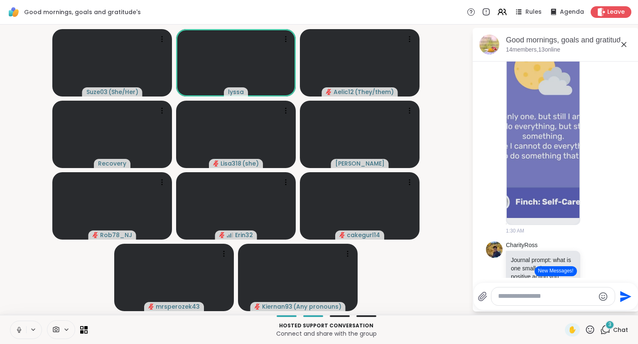
click at [20, 330] on icon at bounding box center [18, 329] width 7 height 7
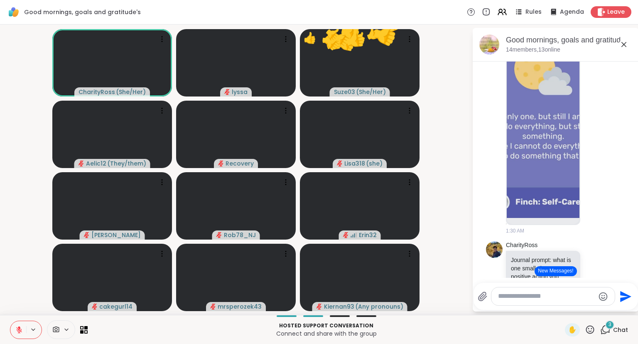
click at [20, 330] on icon at bounding box center [19, 330] width 6 height 6
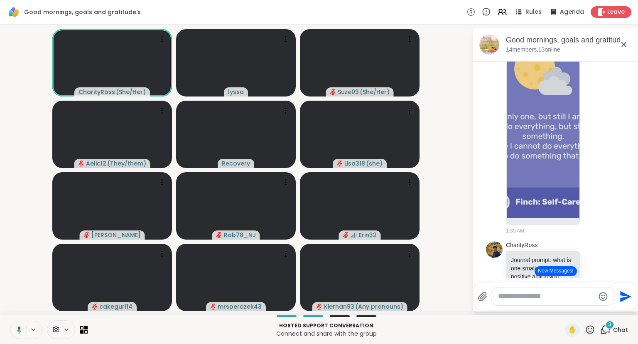
click at [19, 325] on button at bounding box center [17, 329] width 17 height 17
click at [638, 320] on div "Hosted support conversation Connect and share with the group ✋ 3 Chat" at bounding box center [319, 329] width 638 height 29
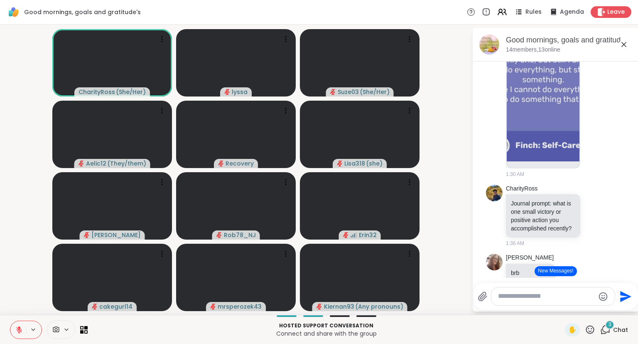
scroll to position [158, 0]
click at [568, 272] on button "New Messages!" at bounding box center [556, 271] width 42 height 10
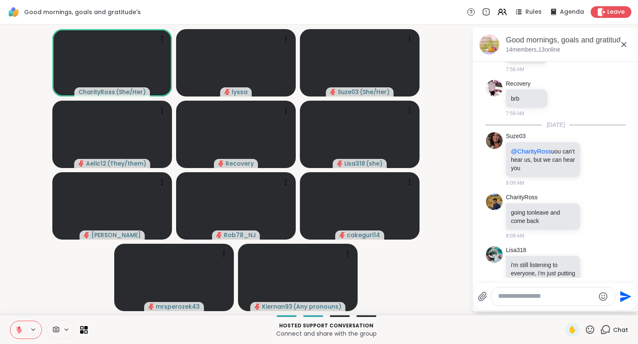
scroll to position [2120, 0]
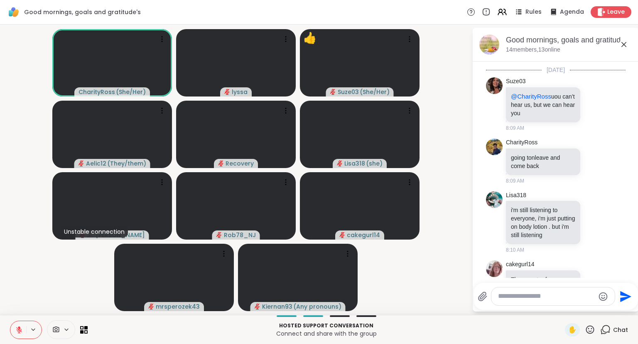
click at [22, 331] on icon at bounding box center [18, 329] width 7 height 7
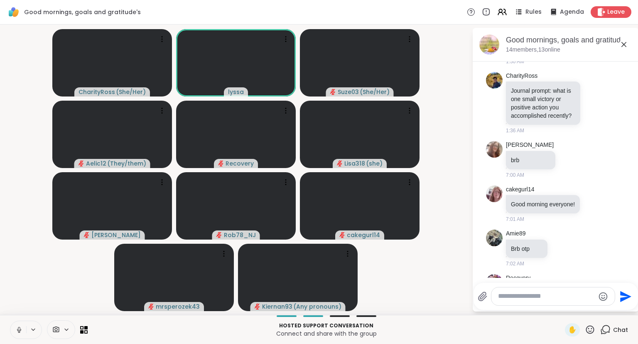
scroll to position [275, 0]
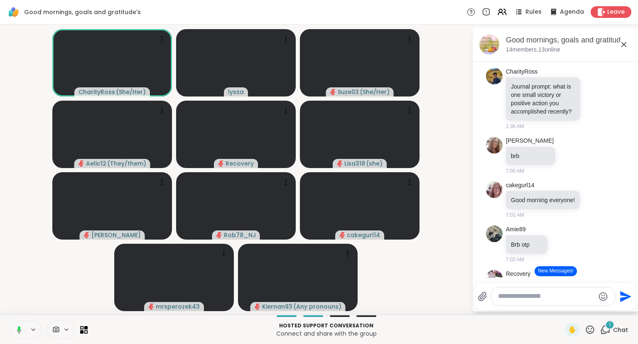
click at [14, 330] on button at bounding box center [17, 329] width 17 height 17
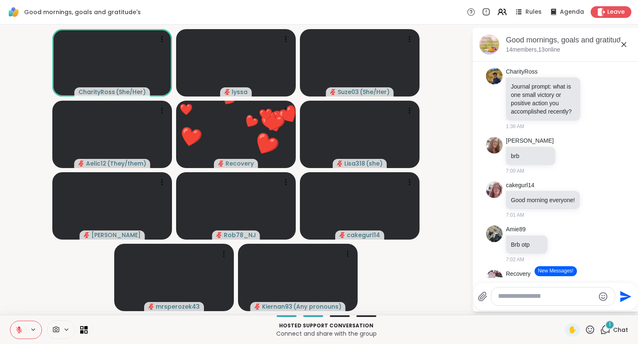
click at [622, 46] on icon at bounding box center [624, 44] width 10 height 10
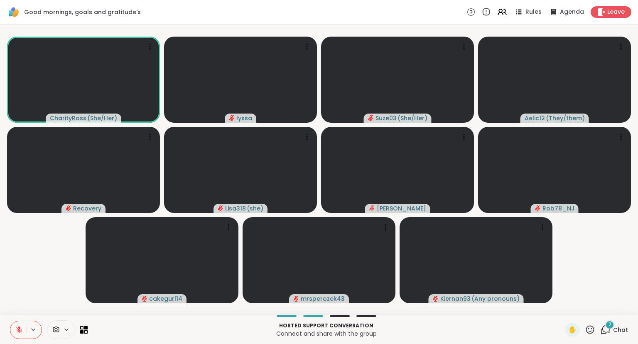
click at [626, 327] on span "Chat" at bounding box center [621, 329] width 15 height 8
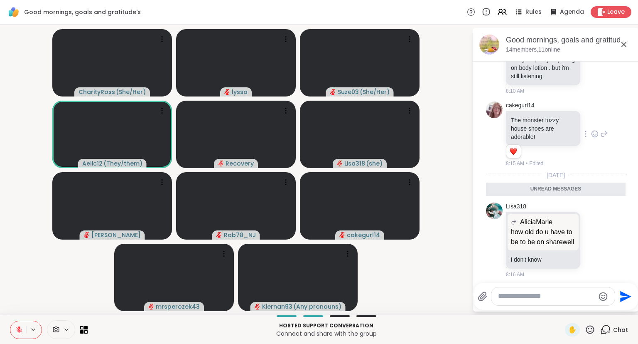
scroll to position [2229, 0]
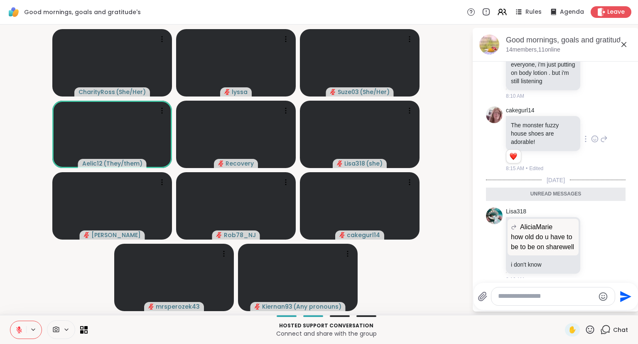
click at [603, 136] on icon at bounding box center [605, 139] width 6 height 6
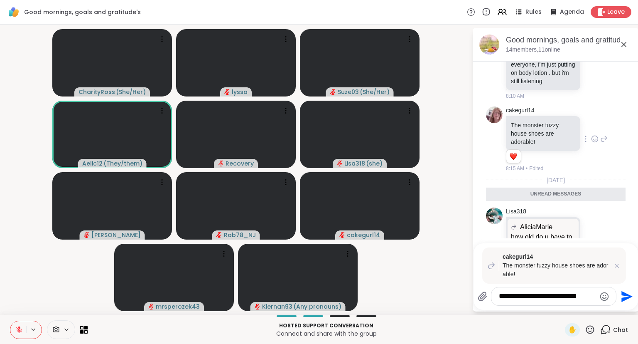
type textarea "**********"
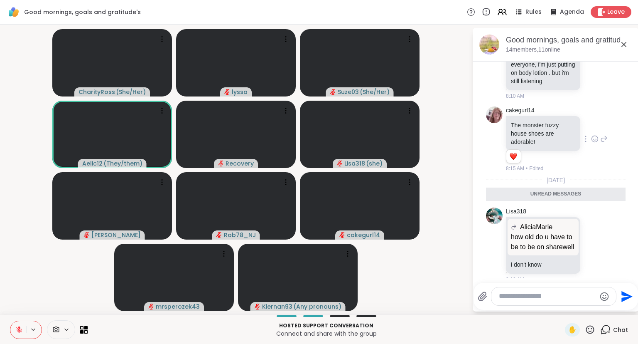
scroll to position [2351, 0]
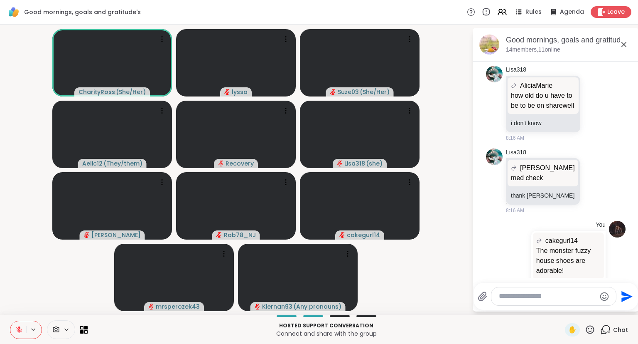
click at [626, 43] on icon at bounding box center [624, 44] width 5 height 5
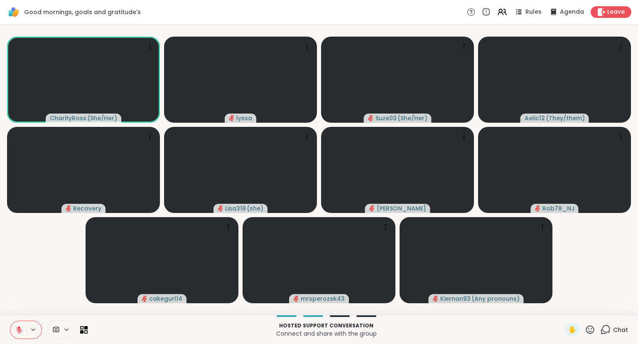
click at [17, 322] on button at bounding box center [18, 329] width 16 height 17
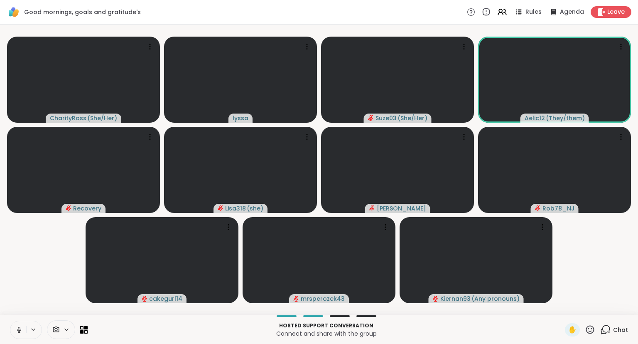
click at [16, 325] on button at bounding box center [18, 329] width 16 height 17
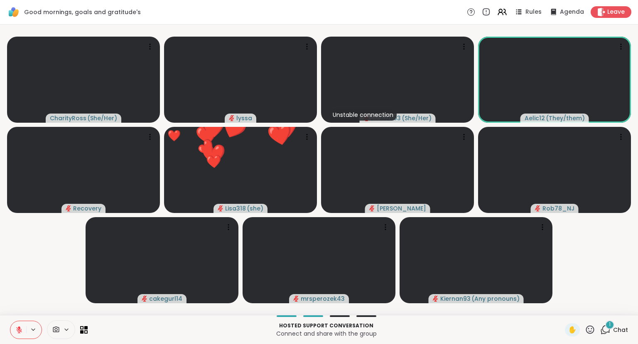
click at [594, 329] on icon at bounding box center [590, 329] width 10 height 10
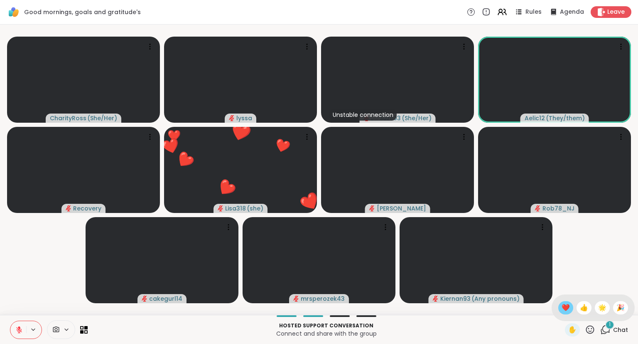
click at [562, 306] on span "❤️" at bounding box center [566, 308] width 8 height 10
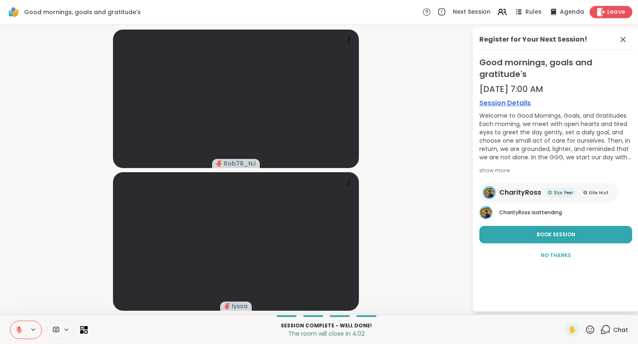
click at [621, 9] on span "Leave" at bounding box center [617, 12] width 18 height 9
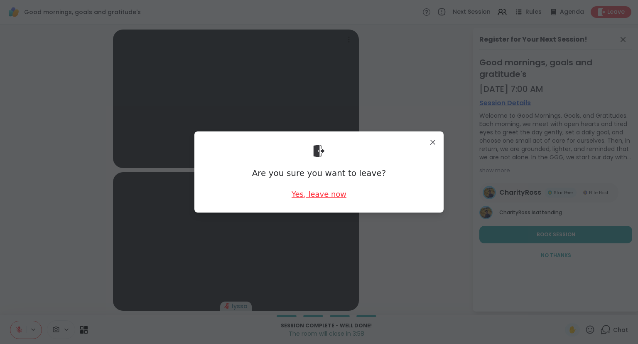
click at [330, 194] on div "Yes, leave now" at bounding box center [319, 194] width 55 height 10
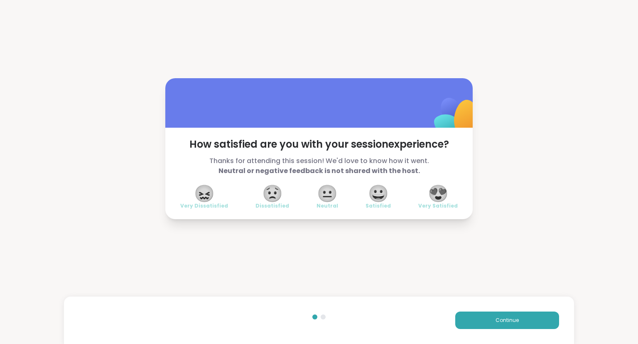
click at [456, 184] on div "How satisfied are you with your session experience? Thanks for attending this s…" at bounding box center [319, 173] width 308 height 91
click at [428, 200] on div "😍 Very Satisfied" at bounding box center [438, 197] width 39 height 23
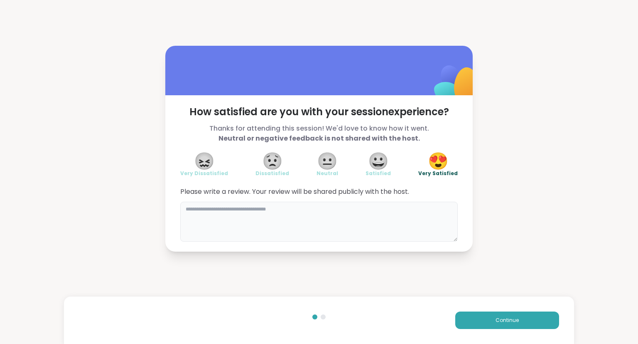
click at [370, 220] on textarea at bounding box center [319, 222] width 278 height 40
type textarea "********"
click at [469, 322] on button "Continue" at bounding box center [508, 319] width 104 height 17
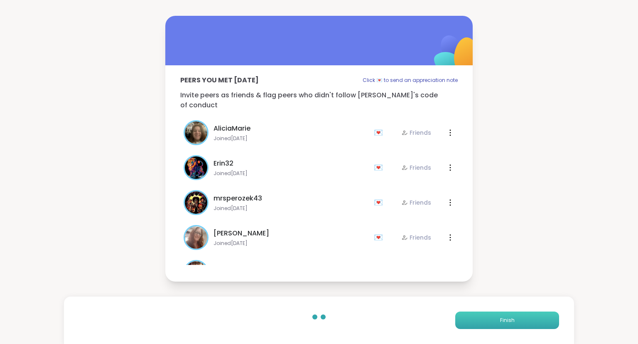
click at [468, 324] on button "Finish" at bounding box center [508, 319] width 104 height 17
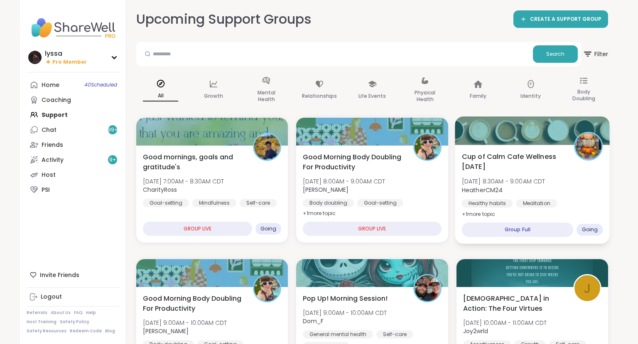
click at [514, 186] on span "HeatherCM24" at bounding box center [504, 189] width 84 height 8
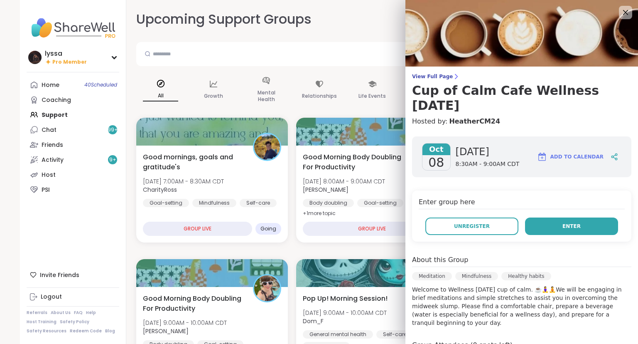
click at [532, 224] on button "Enter" at bounding box center [571, 225] width 93 height 17
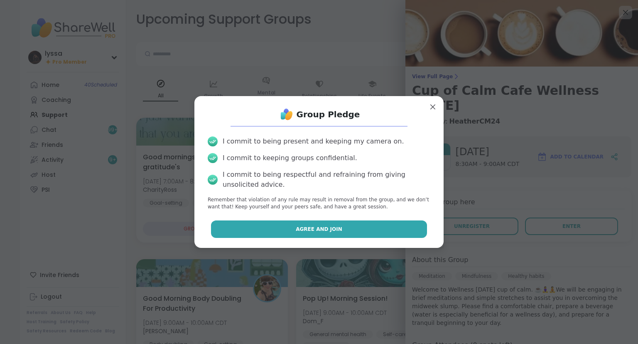
click at [416, 227] on button "Agree and Join" at bounding box center [319, 228] width 217 height 17
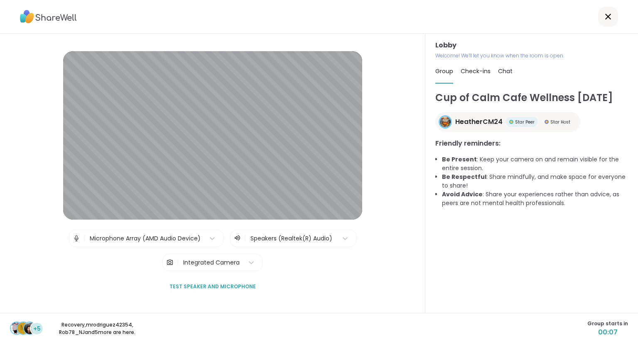
click at [638, 246] on div "Lobby Welcome! We’ll let you know when the room is open. Group Check-ins Chat C…" at bounding box center [532, 173] width 213 height 279
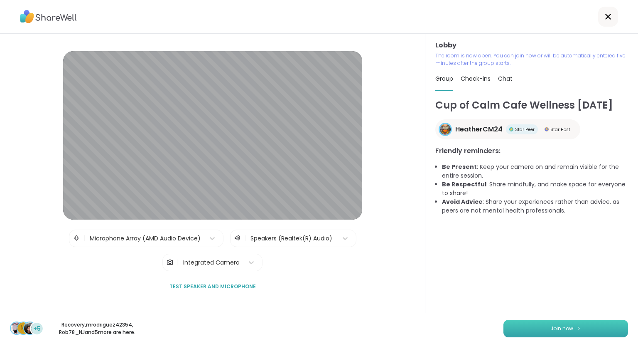
click at [586, 327] on button "Join now" at bounding box center [566, 328] width 125 height 17
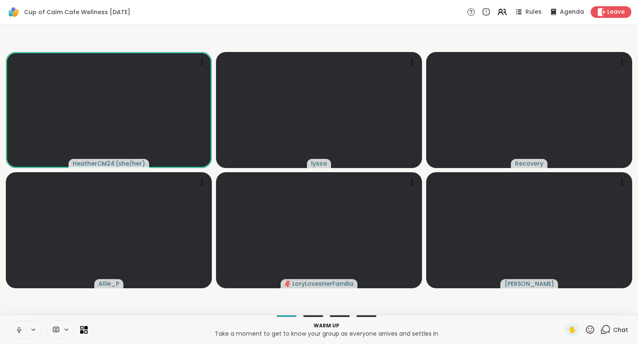
click at [22, 330] on icon at bounding box center [18, 329] width 7 height 7
click at [638, 333] on div "Warm up Take a moment to get to know your group as everyone arrives and settles…" at bounding box center [319, 329] width 638 height 29
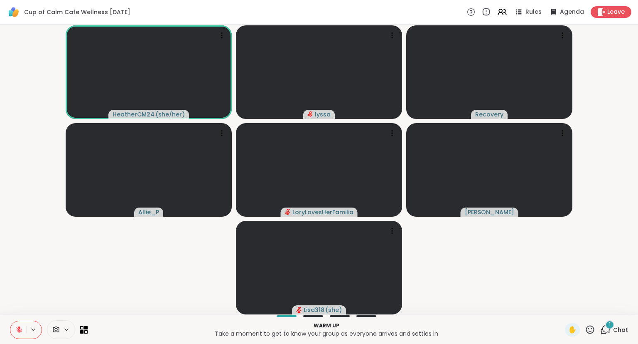
click at [638, 297] on div "HeatherCM24 ( she/her ) lyssa Recovery Allie_P LoryLovesHerFamilia [PERSON_NAME…" at bounding box center [319, 170] width 638 height 290
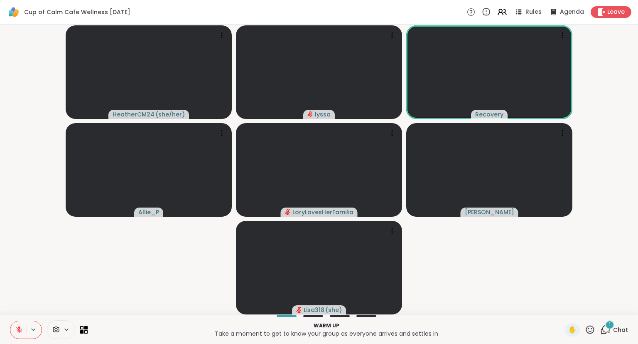
click at [638, 214] on div "HeatherCM24 ( she/her ) lyssa Recovery Allie_P LoryLovesHerFamilia [PERSON_NAME…" at bounding box center [319, 170] width 638 height 290
click at [592, 330] on icon at bounding box center [590, 329] width 10 height 10
click at [564, 307] on span "❤️" at bounding box center [566, 308] width 8 height 10
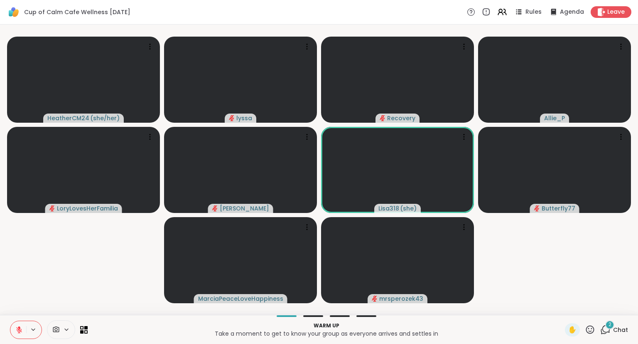
click at [609, 329] on icon at bounding box center [606, 329] width 10 height 10
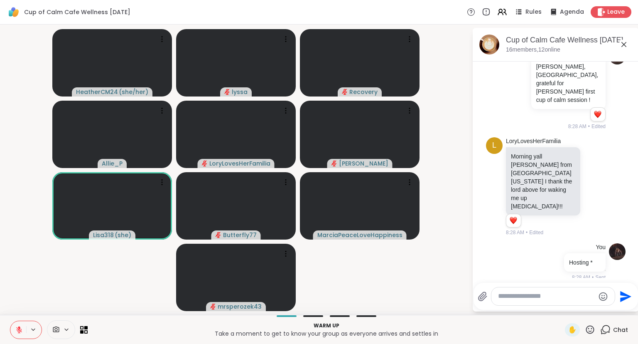
scroll to position [864, 0]
click at [624, 42] on icon at bounding box center [624, 44] width 10 height 10
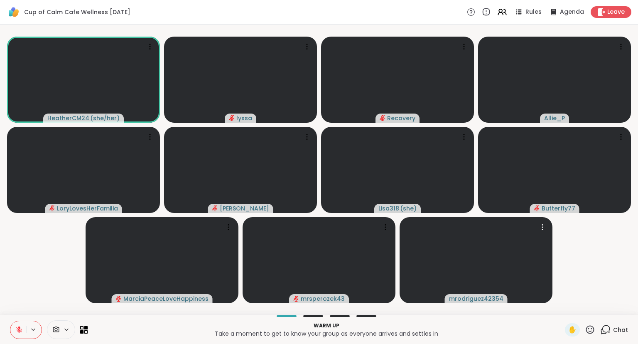
click at [590, 326] on icon at bounding box center [590, 329] width 8 height 8
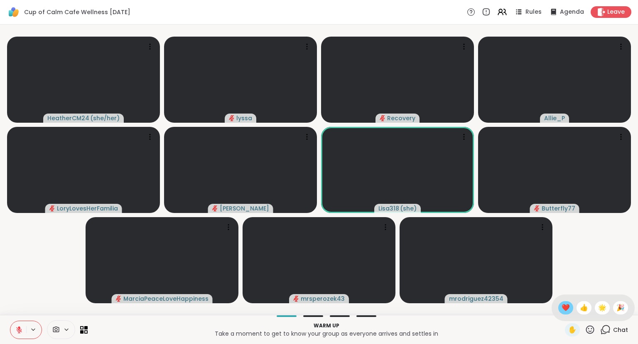
click at [564, 312] on span "❤️" at bounding box center [566, 308] width 8 height 10
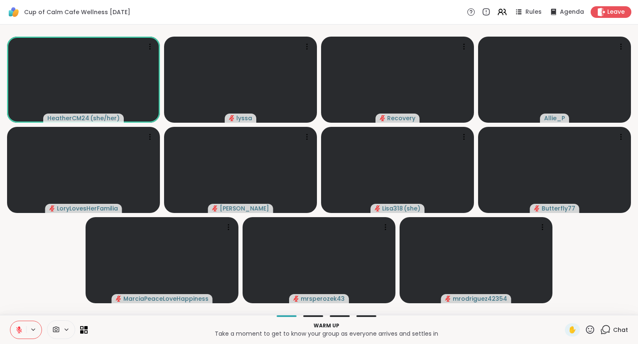
click at [611, 326] on icon at bounding box center [606, 329] width 10 height 10
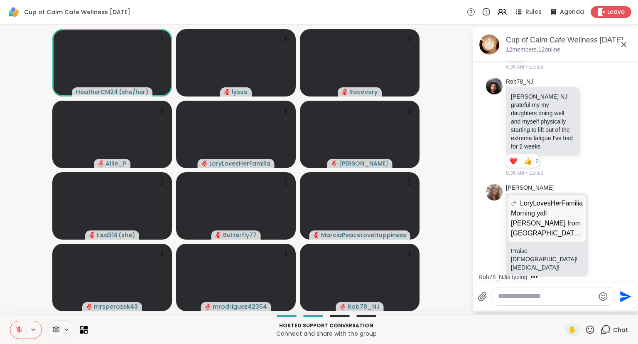
scroll to position [2060, 0]
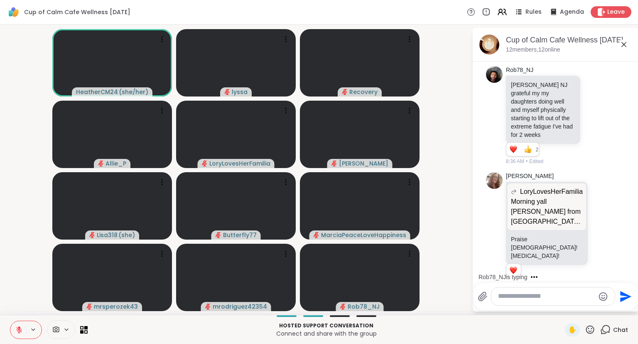
click at [637, 322] on div "Hosted support conversation Connect and share with the group ✋ Chat" at bounding box center [319, 329] width 638 height 29
click at [595, 333] on icon at bounding box center [590, 329] width 10 height 10
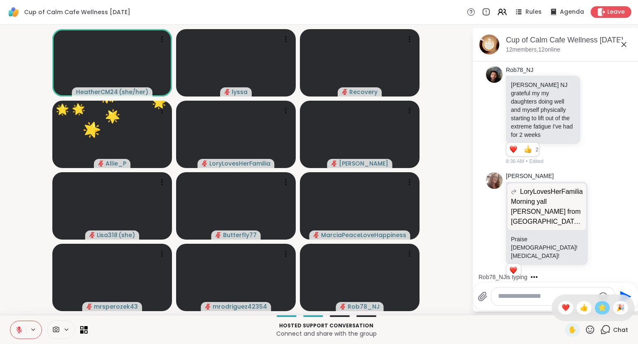
click at [599, 309] on span "🌟" at bounding box center [603, 308] width 8 height 10
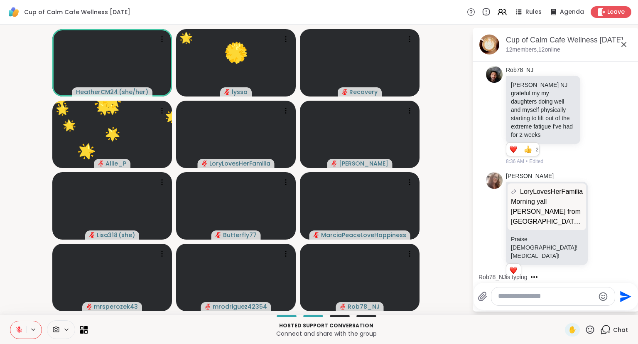
click at [591, 332] on icon at bounding box center [590, 329] width 8 height 8
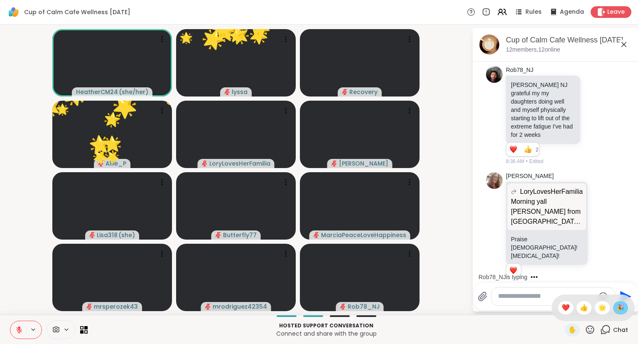
click at [620, 307] on span "🎉" at bounding box center [621, 308] width 8 height 10
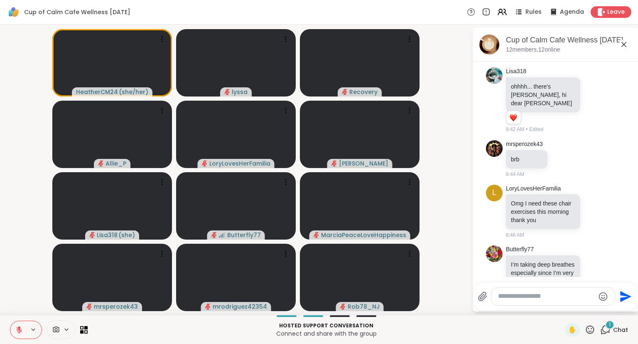
scroll to position [2512, 0]
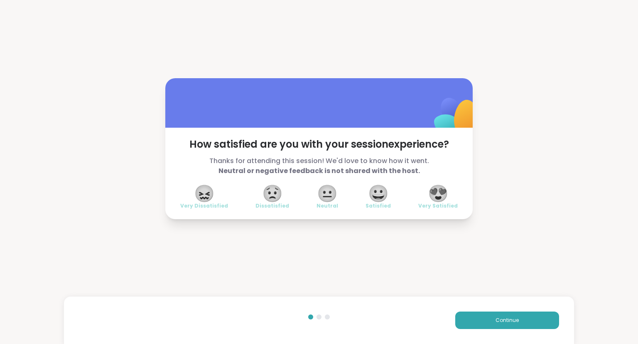
click at [454, 200] on div "😍 Very Satisfied" at bounding box center [438, 197] width 39 height 23
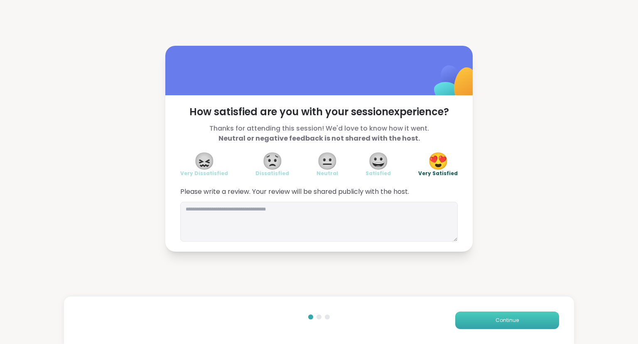
click at [539, 325] on button "Continue" at bounding box center [508, 319] width 104 height 17
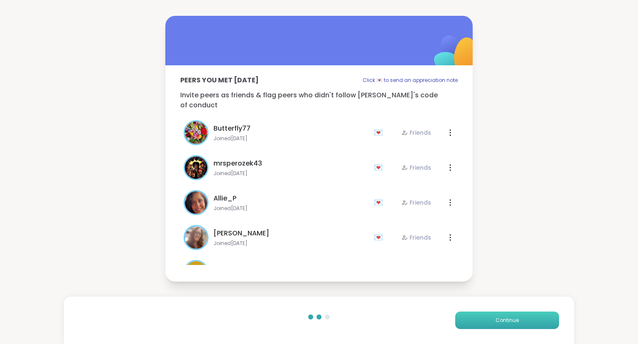
click at [539, 324] on button "Continue" at bounding box center [508, 319] width 104 height 17
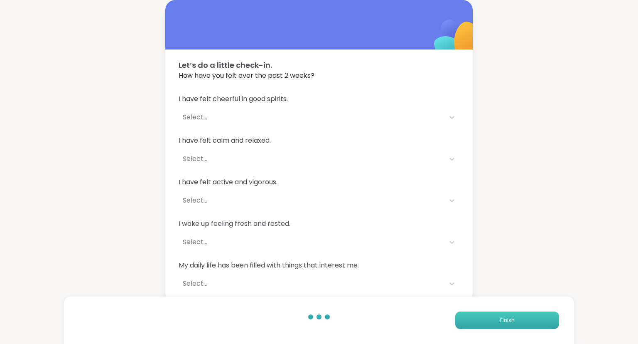
click at [477, 323] on button "Finish" at bounding box center [508, 319] width 104 height 17
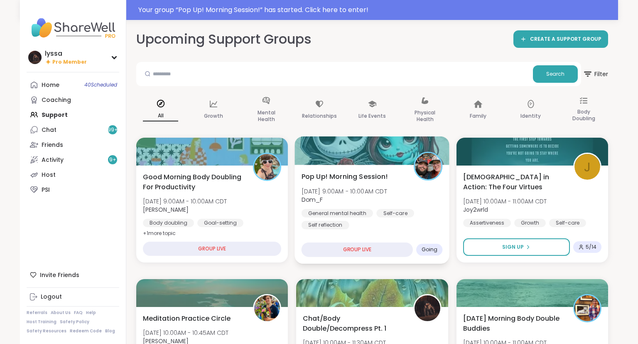
click at [378, 209] on div "Self-care" at bounding box center [396, 213] width 38 height 8
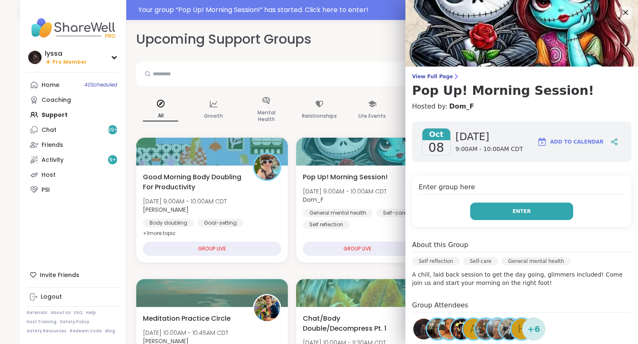
click at [505, 217] on button "Enter" at bounding box center [522, 210] width 103 height 17
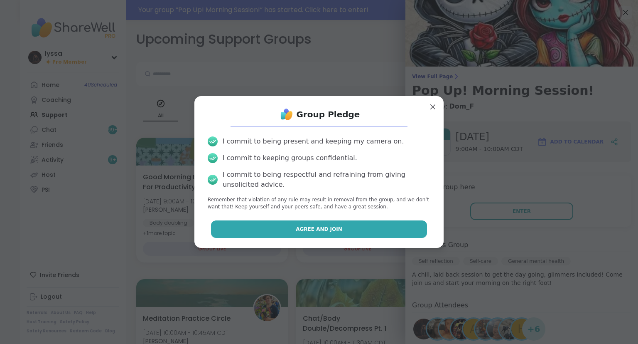
click at [403, 235] on button "Agree and Join" at bounding box center [319, 228] width 217 height 17
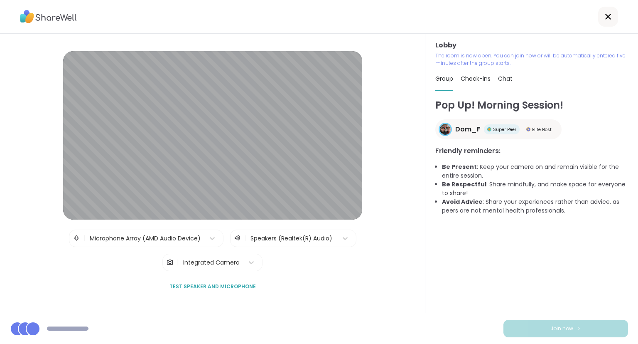
click at [626, 301] on div "Pop Up! Morning Session! Dom_F Super Peer Elite Host Friendly reminders: Be Pre…" at bounding box center [532, 205] width 193 height 215
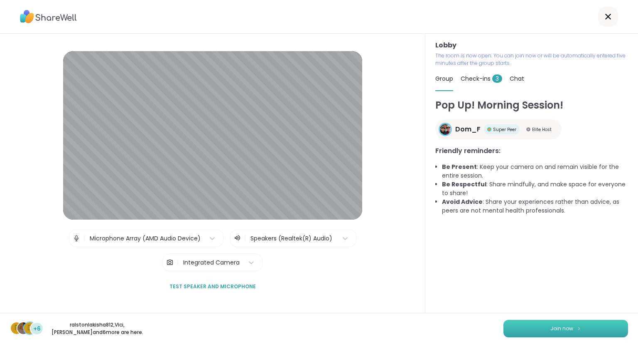
click at [605, 327] on button "Join now" at bounding box center [566, 328] width 125 height 17
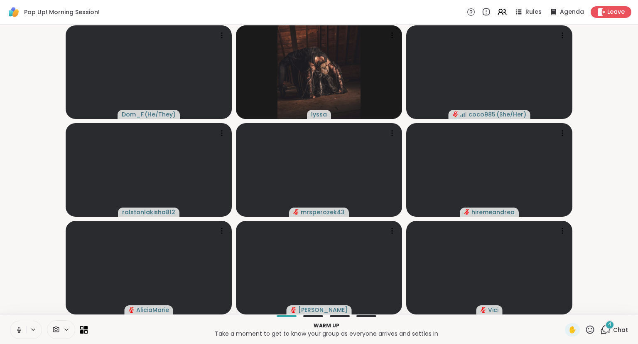
click at [638, 317] on div "Warm up Take a moment to get to know your group as everyone arrives and settles…" at bounding box center [319, 329] width 638 height 29
click at [638, 318] on div "Warm up Take a moment to get to know your group as everyone arrives and settles…" at bounding box center [319, 329] width 638 height 29
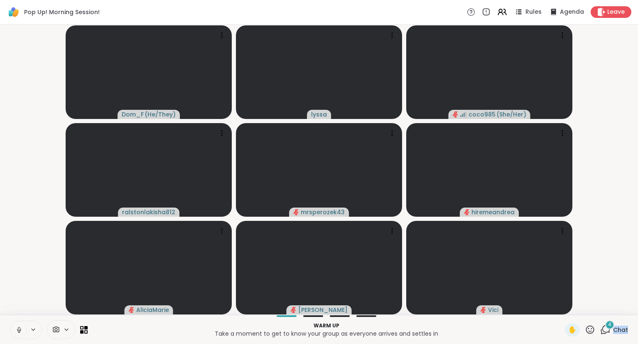
click at [20, 327] on icon at bounding box center [18, 329] width 7 height 7
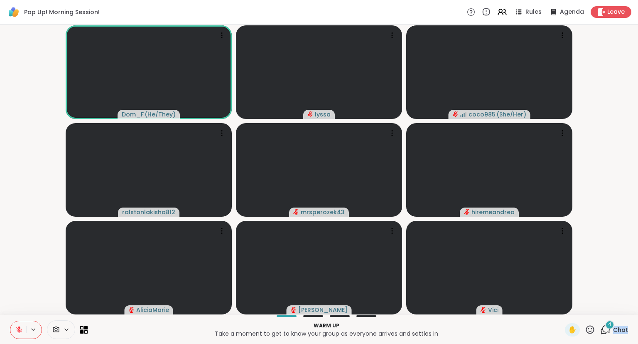
click at [590, 330] on icon at bounding box center [590, 329] width 10 height 10
click at [569, 308] on div "❤️" at bounding box center [566, 307] width 15 height 13
click at [19, 330] on icon at bounding box center [19, 330] width 6 height 6
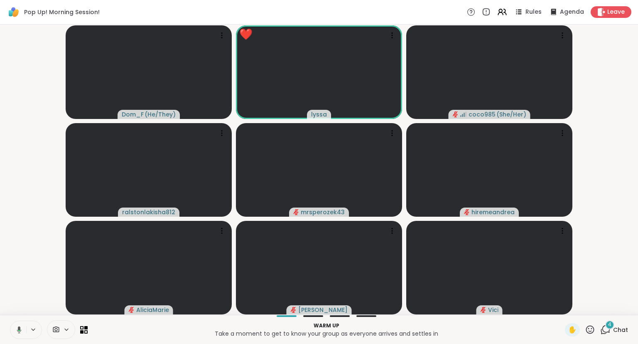
click at [17, 328] on icon at bounding box center [17, 329] width 7 height 7
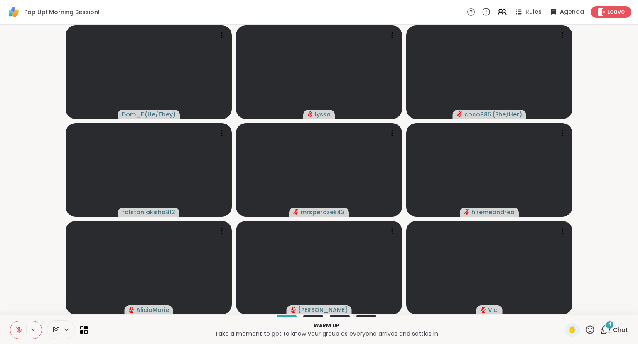
click at [0, 257] on div "Dom_F ( He/They ) lyssa coco985 ( She/Her ) ralstonlakisha812 mrsperozek43 hire…" at bounding box center [319, 170] width 638 height 290
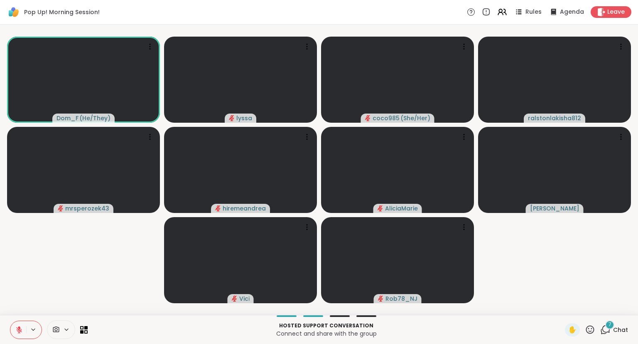
click at [26, 325] on button at bounding box center [18, 329] width 16 height 17
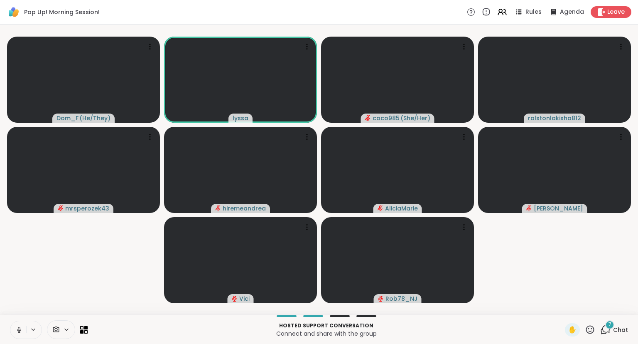
click at [20, 329] on icon at bounding box center [19, 329] width 2 height 4
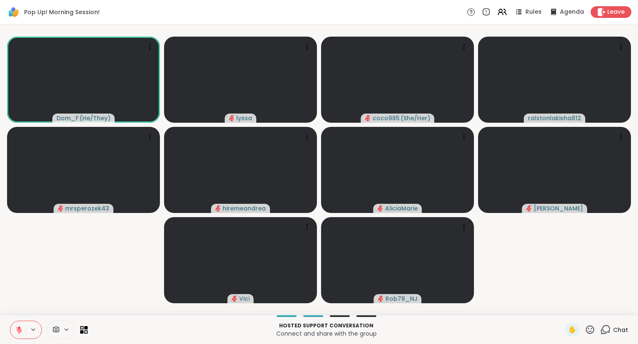
click at [591, 329] on icon at bounding box center [590, 329] width 10 height 10
click at [568, 308] on span "❤️" at bounding box center [566, 308] width 8 height 10
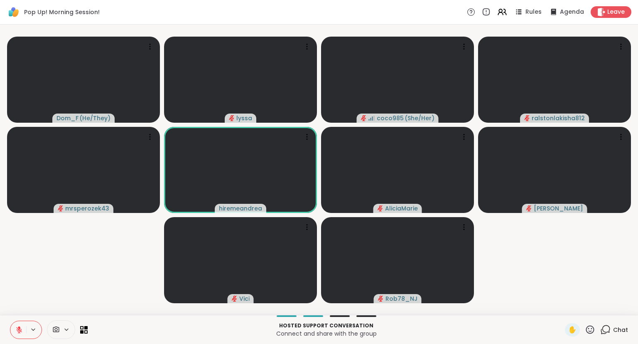
click at [595, 328] on icon at bounding box center [590, 329] width 10 height 10
click at [567, 306] on span "❤️" at bounding box center [566, 308] width 8 height 10
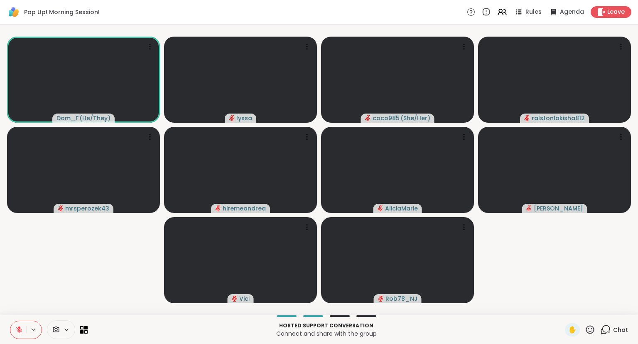
click at [638, 320] on div "Hosted support conversation Connect and share with the group ✋ Chat" at bounding box center [319, 329] width 638 height 29
click at [23, 328] on button at bounding box center [18, 329] width 16 height 17
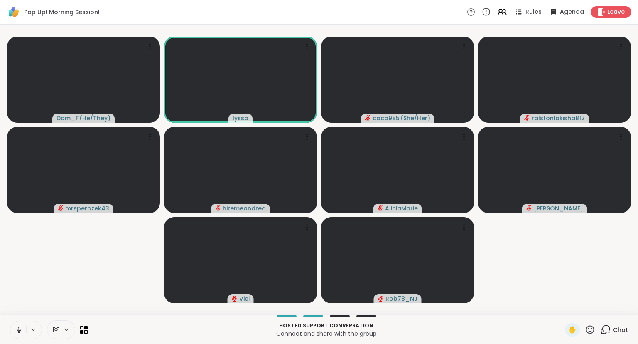
click at [20, 326] on icon at bounding box center [18, 329] width 7 height 7
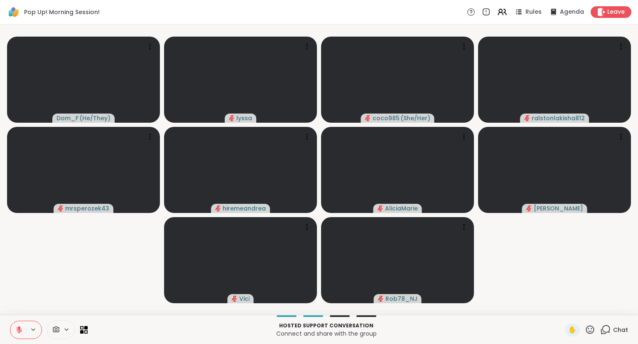
click at [590, 328] on icon at bounding box center [590, 329] width 8 height 8
click at [562, 306] on span "❤️" at bounding box center [566, 308] width 8 height 10
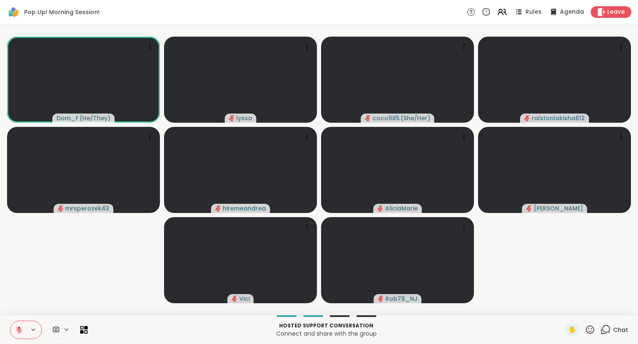
click at [591, 335] on div "✋" at bounding box center [580, 329] width 30 height 13
click at [594, 329] on icon at bounding box center [590, 329] width 10 height 10
click at [601, 309] on span "🌟" at bounding box center [603, 308] width 8 height 10
click at [591, 330] on icon at bounding box center [590, 329] width 10 height 10
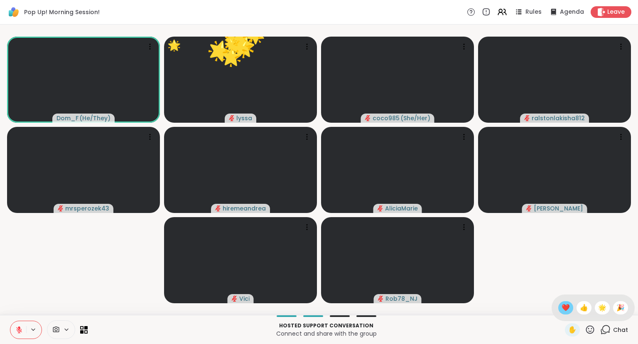
click at [566, 310] on span "❤️" at bounding box center [566, 308] width 8 height 10
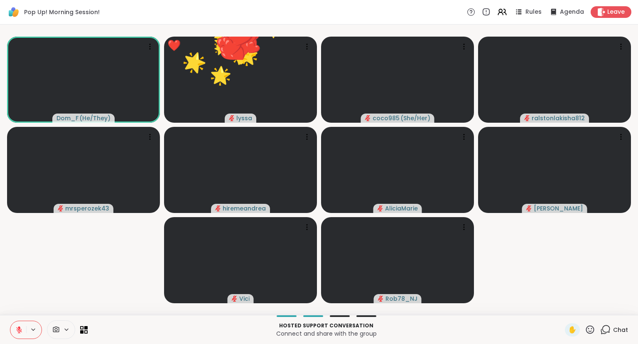
click at [589, 330] on icon at bounding box center [590, 329] width 10 height 10
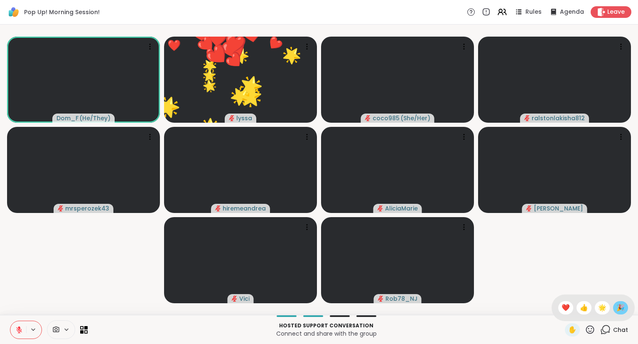
click at [615, 307] on div "🎉" at bounding box center [621, 307] width 15 height 13
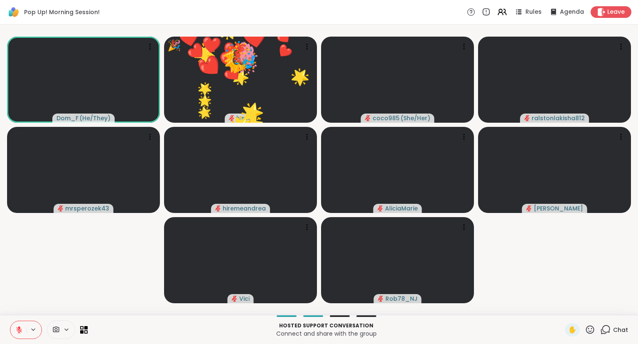
click at [591, 330] on icon at bounding box center [590, 329] width 10 height 10
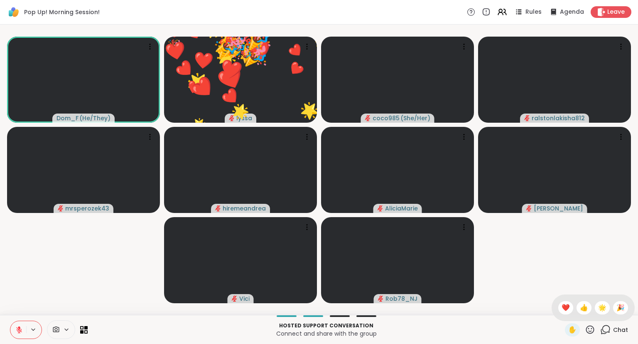
click at [572, 313] on div "✋ ❤️ 👍 🌟 🎉" at bounding box center [593, 307] width 83 height 27
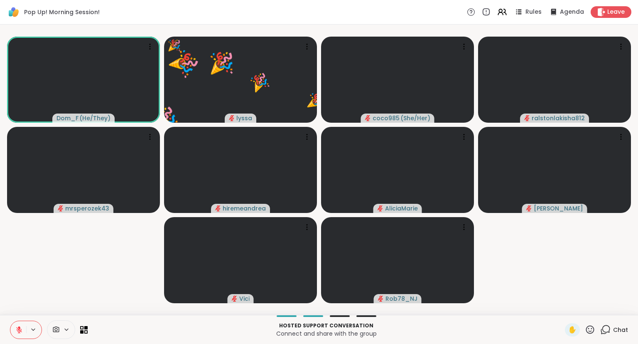
click at [15, 334] on button at bounding box center [18, 329] width 16 height 17
click at [619, 15] on span "Leave" at bounding box center [617, 12] width 18 height 9
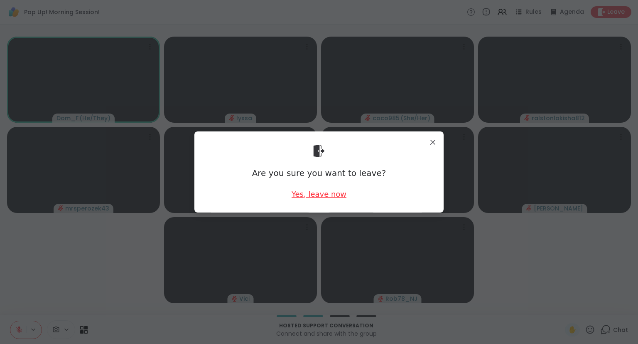
click at [332, 192] on div "Yes, leave now" at bounding box center [319, 194] width 55 height 10
